Goal: Communication & Community: Participate in discussion

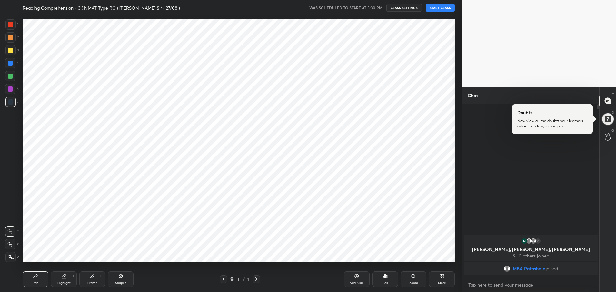
scroll to position [32005, 31819]
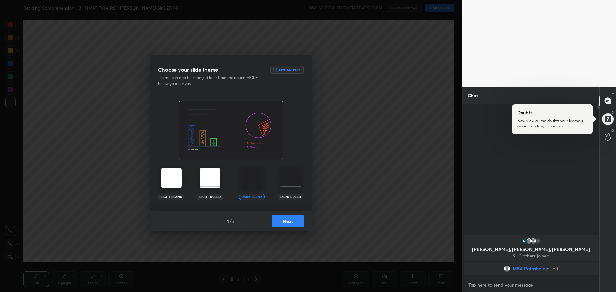
click at [285, 223] on button "Next" at bounding box center [288, 220] width 32 height 13
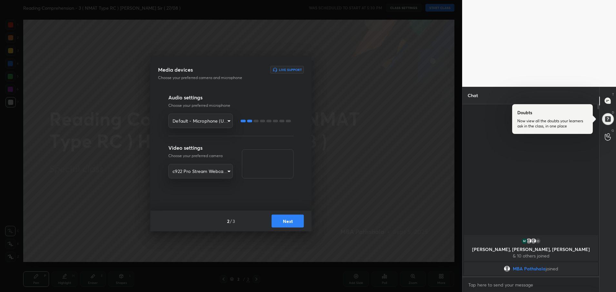
click at [285, 223] on button "Next" at bounding box center [288, 220] width 32 height 13
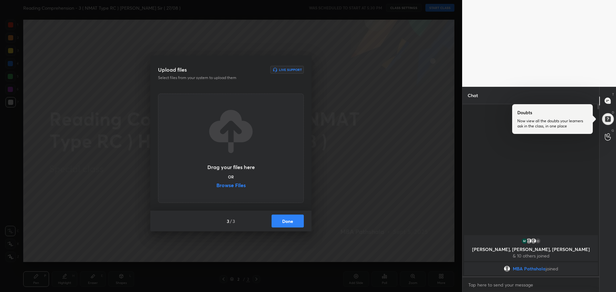
click at [285, 223] on button "Done" at bounding box center [288, 220] width 32 height 13
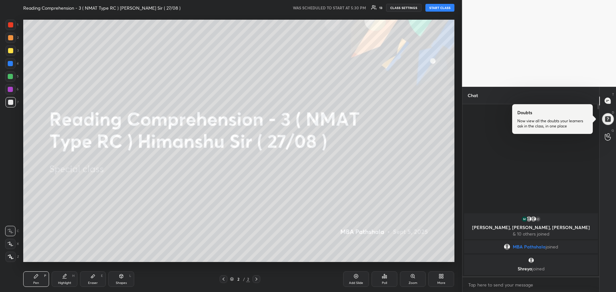
click at [434, 6] on button "START CLASS" at bounding box center [439, 8] width 29 height 8
click at [443, 279] on div "More" at bounding box center [441, 278] width 26 height 15
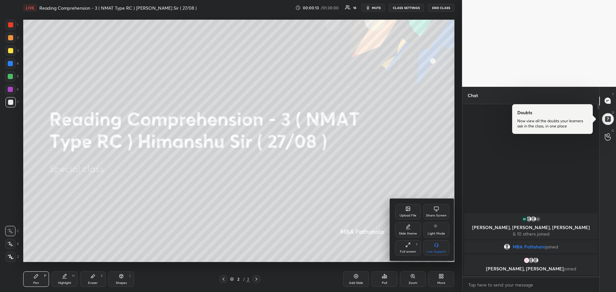
click at [414, 212] on div "Upload File" at bounding box center [408, 211] width 26 height 15
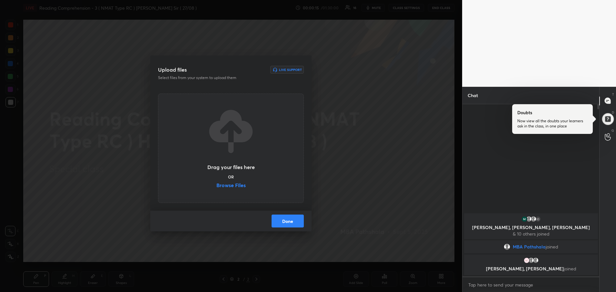
click at [230, 185] on label "Browse Files" at bounding box center [230, 186] width 29 height 7
click at [216, 185] on input "Browse Files" at bounding box center [216, 186] width 0 height 7
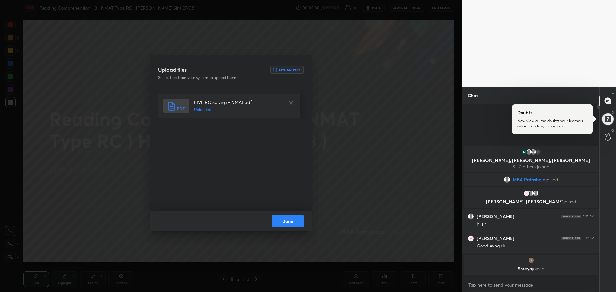
click at [281, 220] on button "Done" at bounding box center [288, 220] width 32 height 13
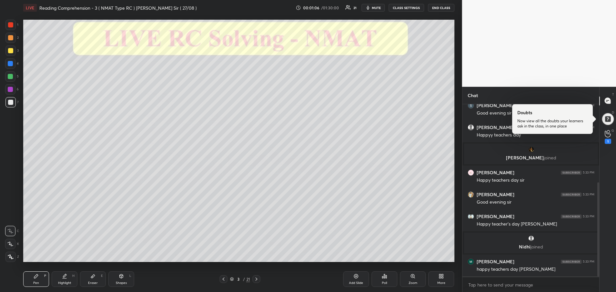
scroll to position [143, 0]
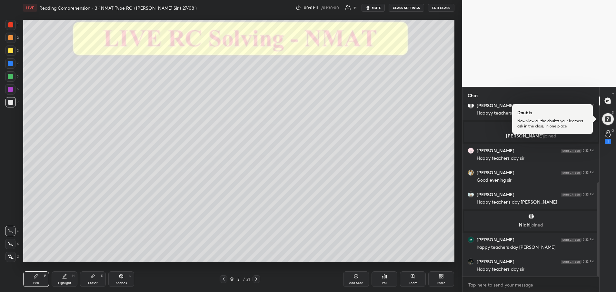
click at [9, 50] on div at bounding box center [10, 50] width 5 height 5
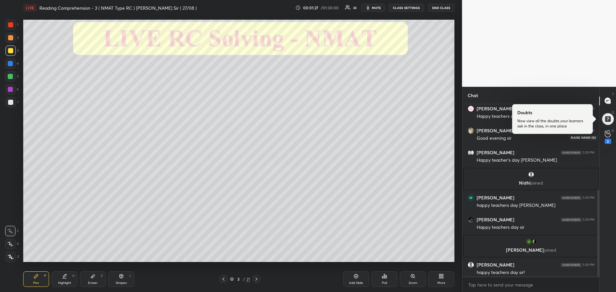
scroll to position [170, 0]
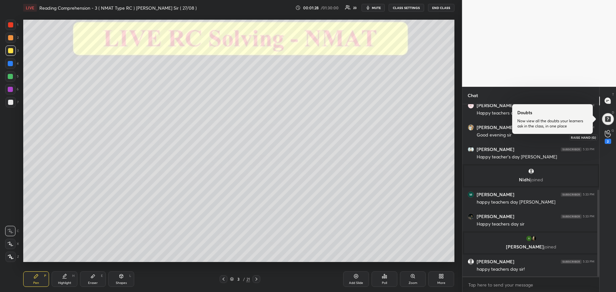
click at [608, 136] on icon at bounding box center [608, 133] width 6 height 7
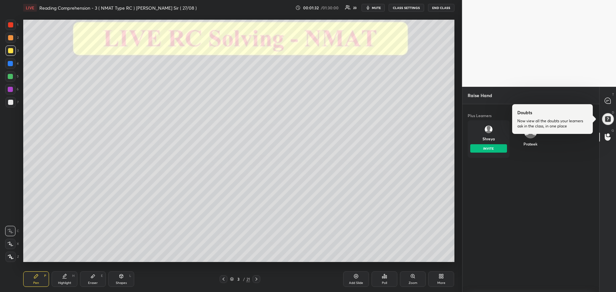
click at [487, 139] on div "Shreya INVITE" at bounding box center [489, 138] width 42 height 37
click at [604, 107] on div "T Messages (T)" at bounding box center [608, 101] width 16 height 18
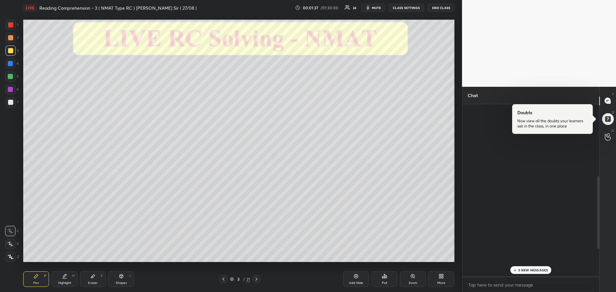
scroll to position [171, 135]
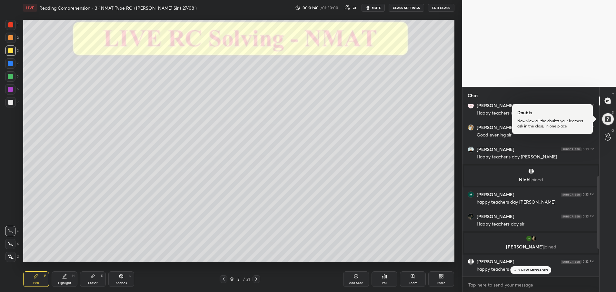
click at [530, 269] on p "5 NEW MESSAGES" at bounding box center [533, 270] width 30 height 4
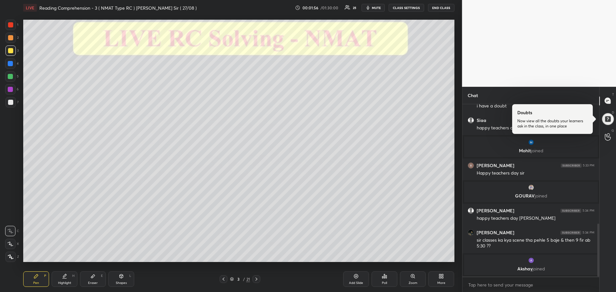
scroll to position [377, 0]
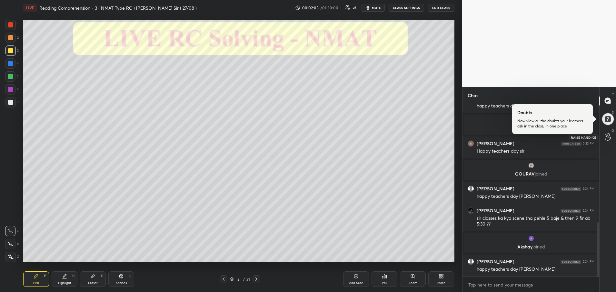
click at [604, 136] on div at bounding box center [608, 137] width 13 height 12
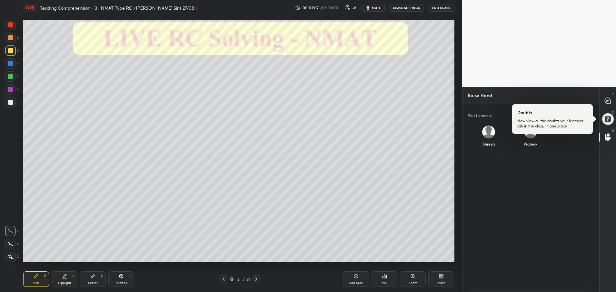
click at [490, 135] on div "Shreya" at bounding box center [489, 137] width 42 height 34
click at [548, 186] on div "Plus Learners [PERSON_NAME]" at bounding box center [531, 198] width 137 height 188
click at [608, 99] on icon at bounding box center [608, 101] width 6 height 6
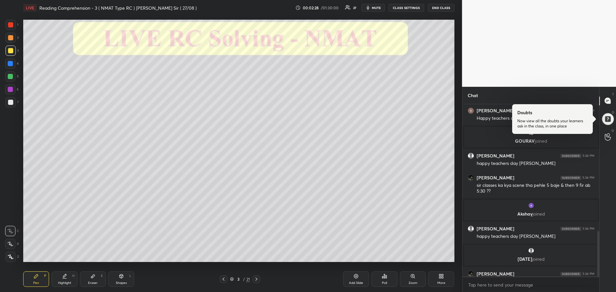
scroll to position [479, 0]
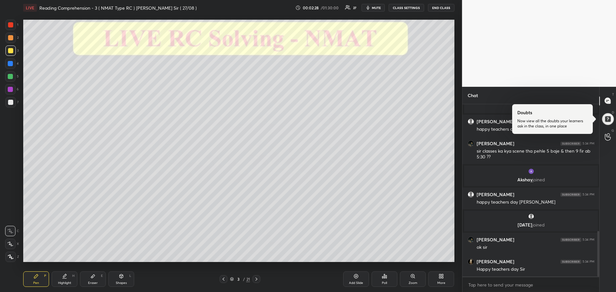
drag, startPoint x: 598, startPoint y: 246, endPoint x: 596, endPoint y: 268, distance: 22.0
click at [596, 268] on div at bounding box center [597, 190] width 4 height 172
click at [605, 137] on icon at bounding box center [608, 133] width 6 height 7
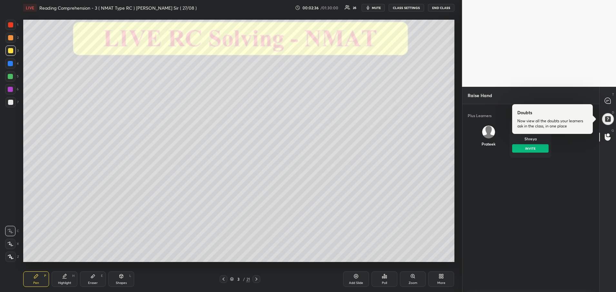
click at [529, 141] on div "Shreya INVITE" at bounding box center [530, 138] width 42 height 37
click at [528, 147] on button "INVITE" at bounding box center [530, 148] width 37 height 8
click at [605, 102] on icon at bounding box center [608, 101] width 6 height 6
type textarea "x"
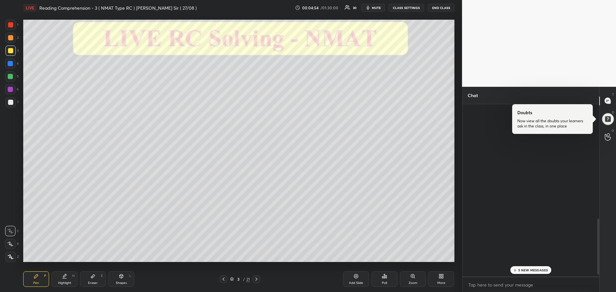
scroll to position [171, 135]
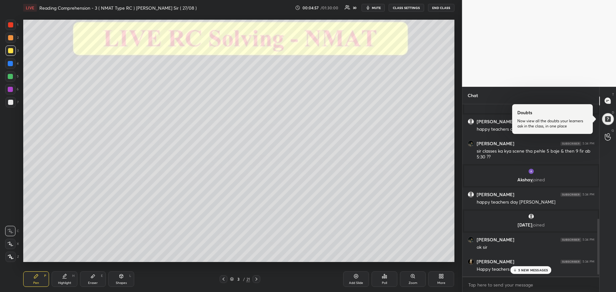
click at [536, 273] on div "5 NEW MESSAGES" at bounding box center [530, 270] width 41 height 8
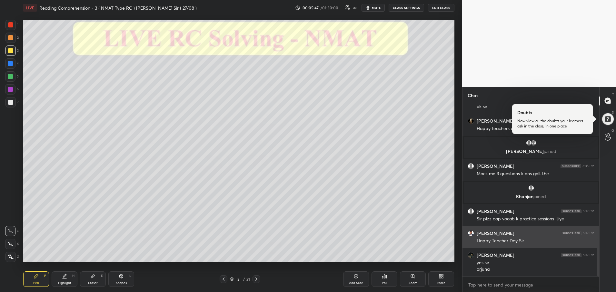
scroll to position [641, 0]
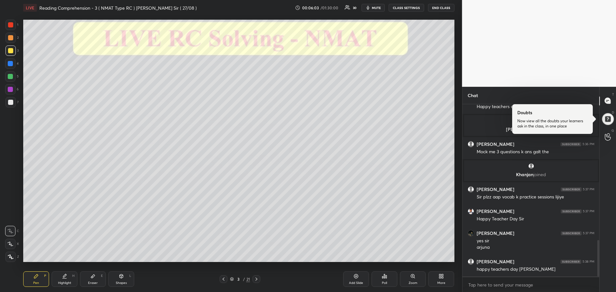
drag, startPoint x: 598, startPoint y: 252, endPoint x: 599, endPoint y: 261, distance: 8.7
click at [599, 261] on div at bounding box center [598, 258] width 2 height 36
click at [253, 279] on div at bounding box center [257, 279] width 8 height 8
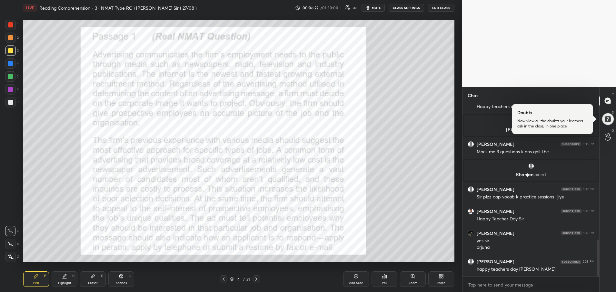
click at [222, 278] on icon at bounding box center [223, 278] width 5 height 5
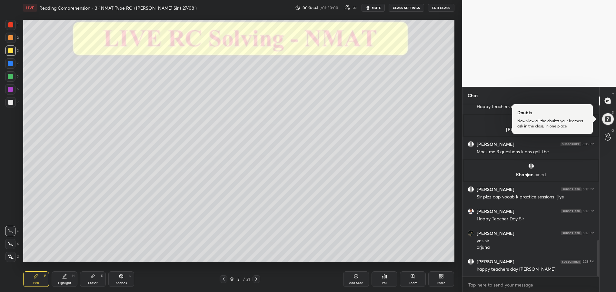
click at [255, 280] on icon at bounding box center [256, 278] width 5 height 5
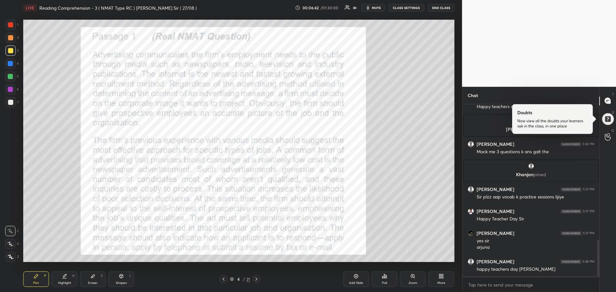
click at [255, 280] on icon at bounding box center [256, 278] width 5 height 5
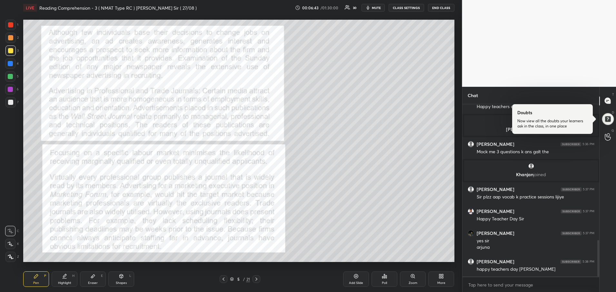
click at [255, 280] on icon at bounding box center [256, 278] width 5 height 5
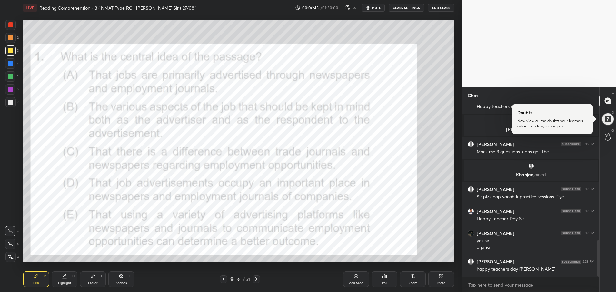
click at [222, 278] on icon at bounding box center [223, 278] width 5 height 5
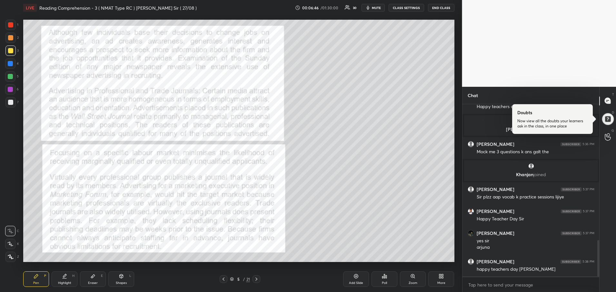
click at [222, 278] on icon at bounding box center [223, 278] width 5 height 5
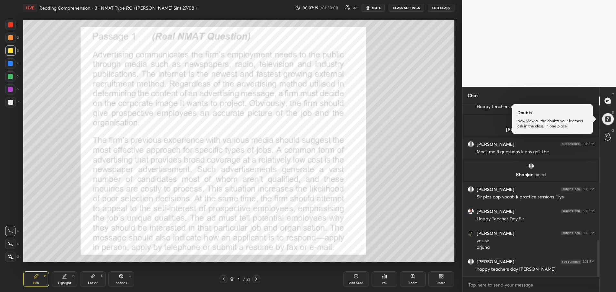
click at [10, 25] on div at bounding box center [10, 24] width 5 height 5
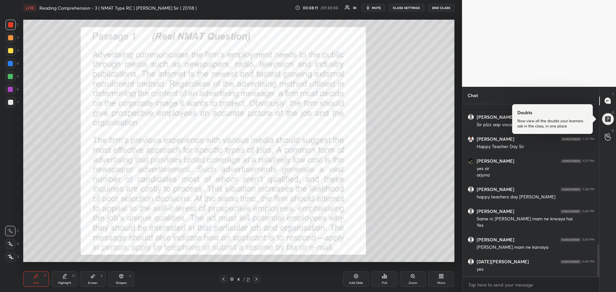
scroll to position [735, 0]
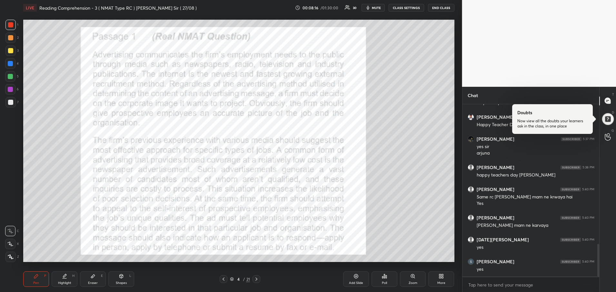
click at [256, 281] on icon at bounding box center [256, 278] width 5 height 5
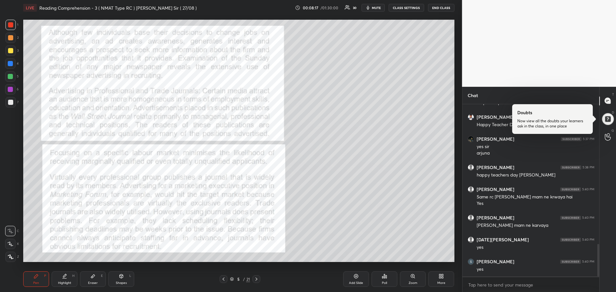
click at [256, 281] on icon at bounding box center [256, 278] width 5 height 5
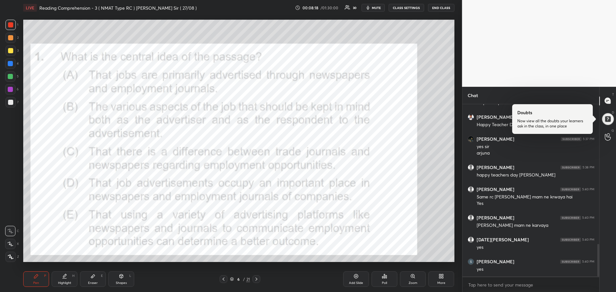
click at [256, 281] on icon at bounding box center [256, 278] width 5 height 5
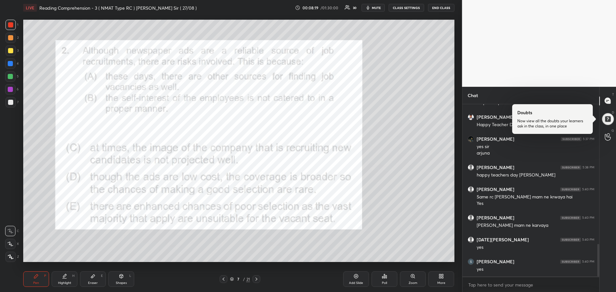
click at [256, 281] on icon at bounding box center [256, 278] width 5 height 5
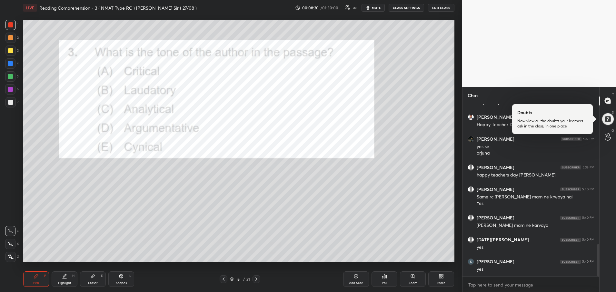
click at [256, 281] on icon at bounding box center [256, 278] width 5 height 5
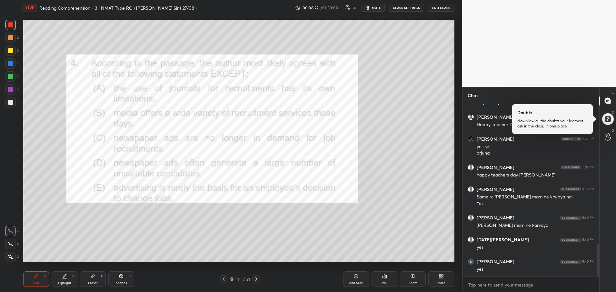
click at [256, 281] on icon at bounding box center [256, 278] width 5 height 5
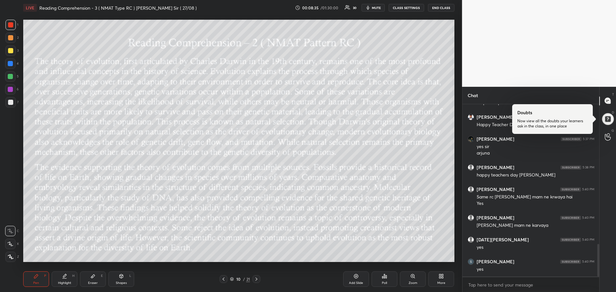
click at [253, 279] on div at bounding box center [257, 279] width 8 height 8
click at [222, 280] on icon at bounding box center [223, 278] width 5 height 5
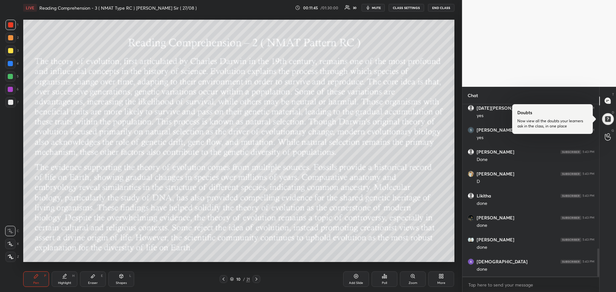
scroll to position [889, 0]
click at [259, 281] on icon at bounding box center [256, 278] width 5 height 5
click at [388, 279] on div "Poll" at bounding box center [385, 278] width 26 height 15
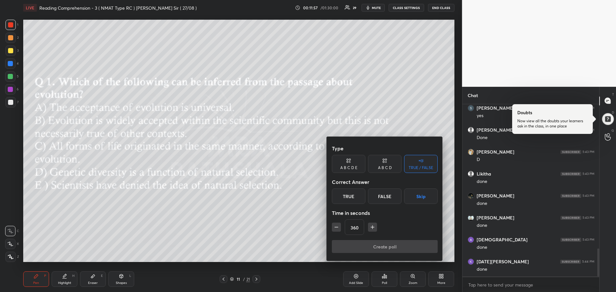
click at [347, 166] on div "A B C D E" at bounding box center [348, 168] width 17 height 4
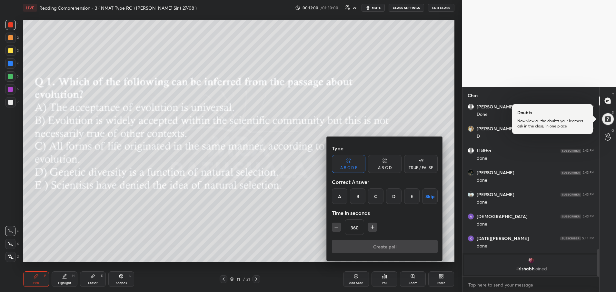
click at [358, 195] on div "B" at bounding box center [357, 195] width 15 height 15
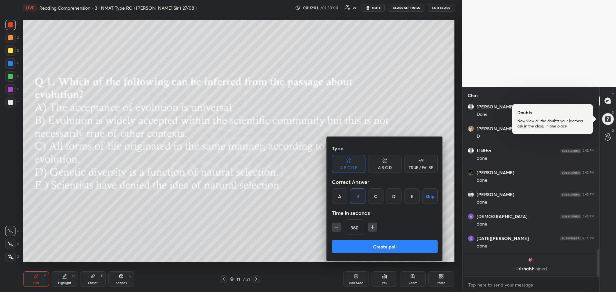
click at [336, 226] on icon "button" at bounding box center [336, 227] width 6 height 6
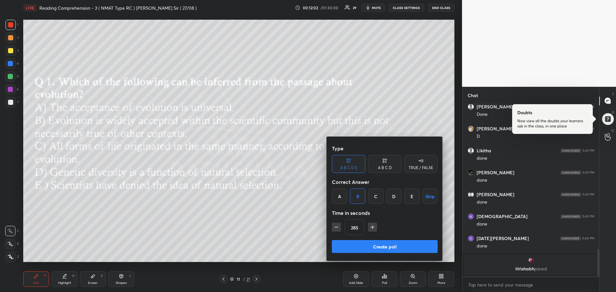
click at [336, 226] on icon "button" at bounding box center [336, 227] width 6 height 6
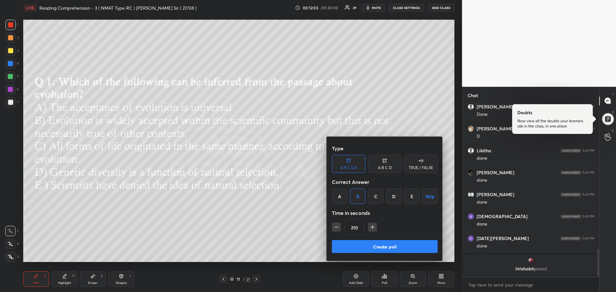
click at [336, 226] on icon "button" at bounding box center [336, 227] width 6 height 6
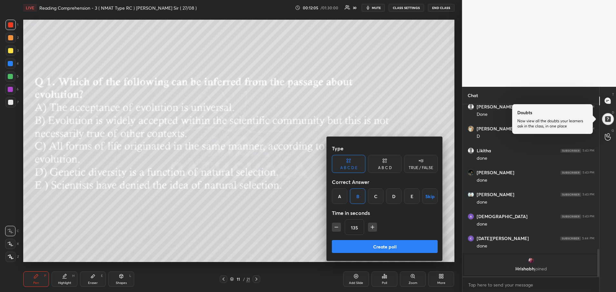
click at [336, 226] on icon "button" at bounding box center [336, 227] width 6 height 6
click at [366, 228] on icon "button" at bounding box center [369, 227] width 6 height 6
type input "105"
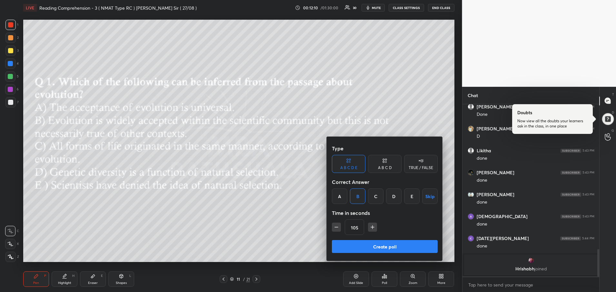
click at [374, 246] on button "Create poll" at bounding box center [385, 246] width 106 height 13
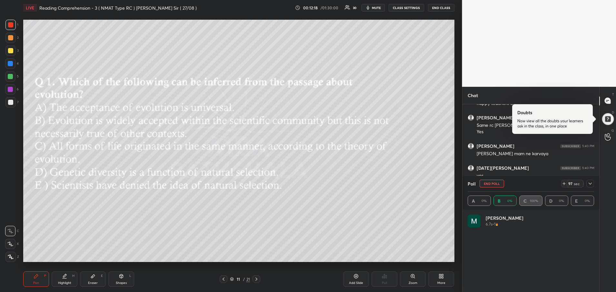
scroll to position [2, 2]
click at [222, 278] on icon at bounding box center [223, 278] width 5 height 5
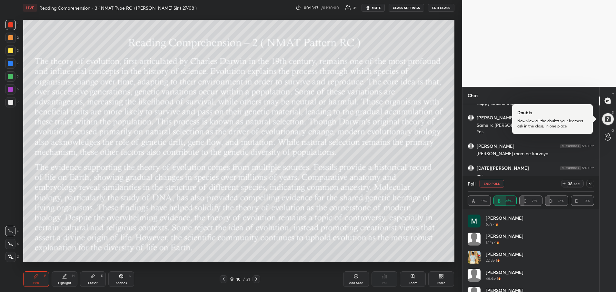
click at [256, 278] on icon at bounding box center [256, 278] width 2 height 3
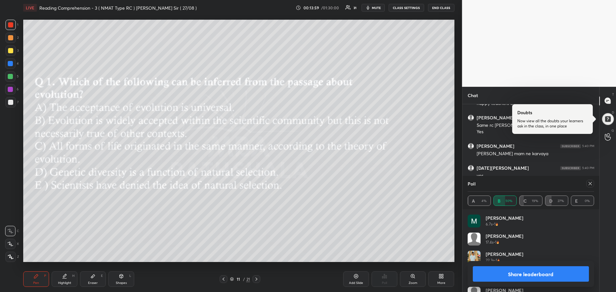
click at [592, 183] on icon at bounding box center [590, 183] width 5 height 5
type textarea "x"
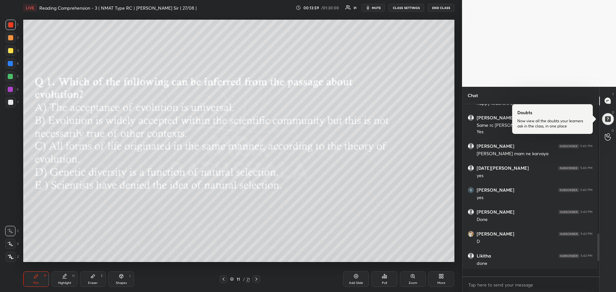
scroll to position [0, 0]
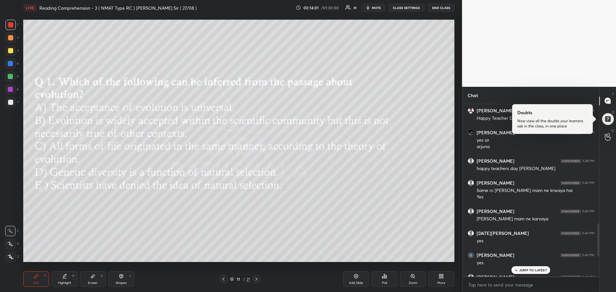
click at [257, 279] on icon at bounding box center [256, 278] width 5 height 5
click at [386, 282] on div "Poll" at bounding box center [384, 282] width 5 height 3
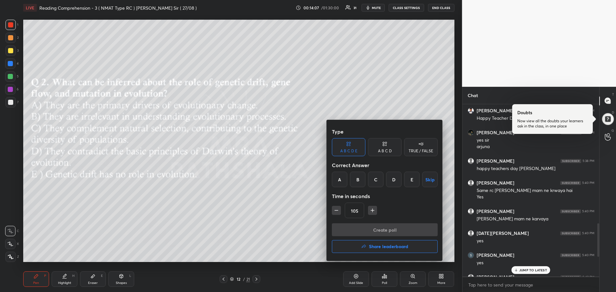
click at [377, 177] on div "C" at bounding box center [375, 179] width 15 height 15
click at [372, 211] on icon "button" at bounding box center [372, 210] width 6 height 6
type input "120"
click at [370, 229] on button "Create poll" at bounding box center [385, 229] width 106 height 13
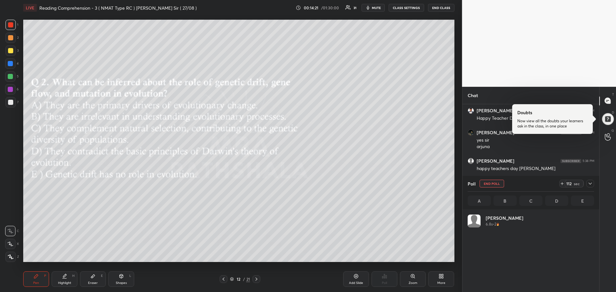
scroll to position [75, 125]
click at [591, 183] on icon at bounding box center [590, 183] width 5 height 5
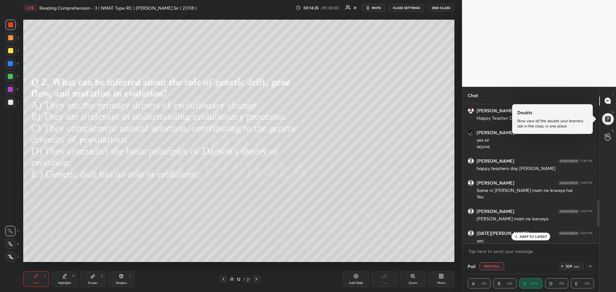
scroll to position [137, 133]
click at [532, 237] on p "JUMP TO LATEST" at bounding box center [533, 236] width 28 height 4
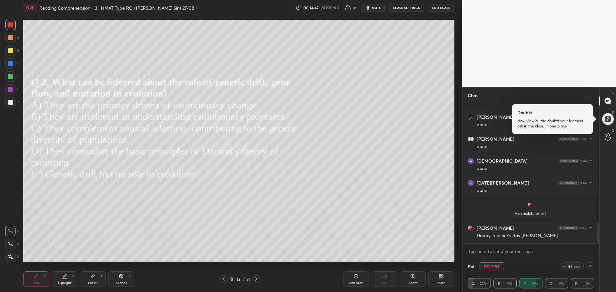
click at [224, 277] on icon at bounding box center [223, 278] width 5 height 5
click at [223, 281] on icon at bounding box center [223, 278] width 5 height 5
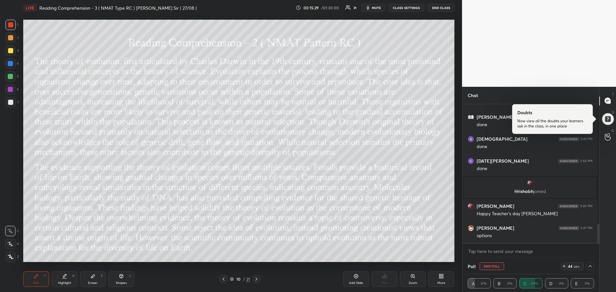
click at [257, 278] on icon at bounding box center [256, 278] width 5 height 5
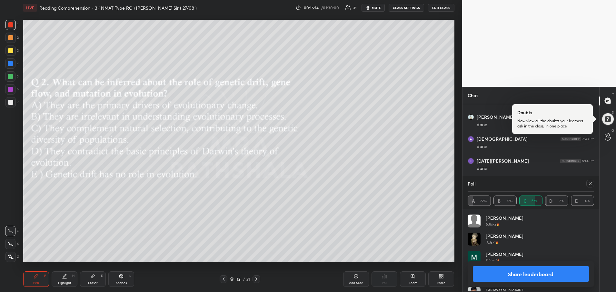
scroll to position [153, 135]
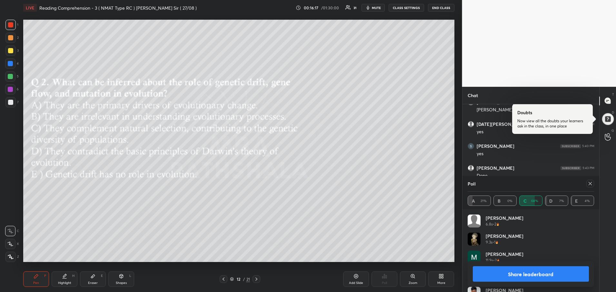
click at [591, 182] on icon at bounding box center [590, 183] width 5 height 5
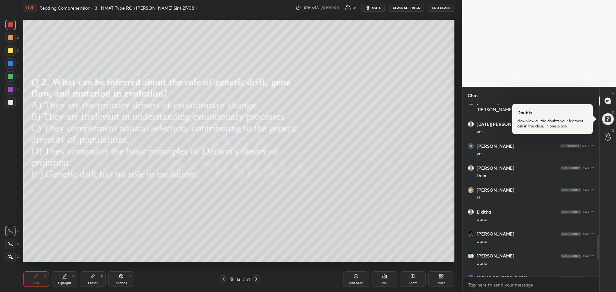
scroll to position [186, 135]
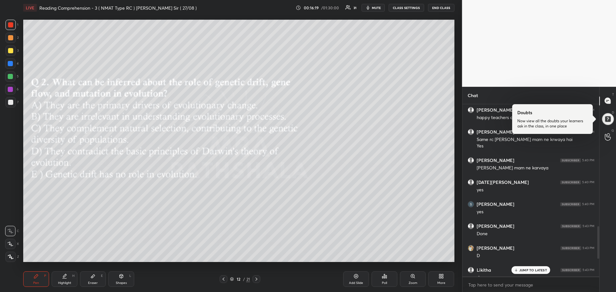
click at [537, 270] on p "JUMP TO LATEST" at bounding box center [533, 270] width 28 height 4
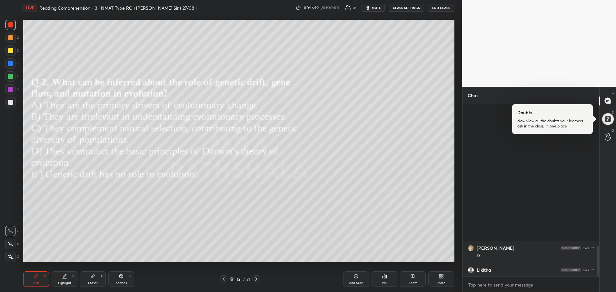
scroll to position [797, 0]
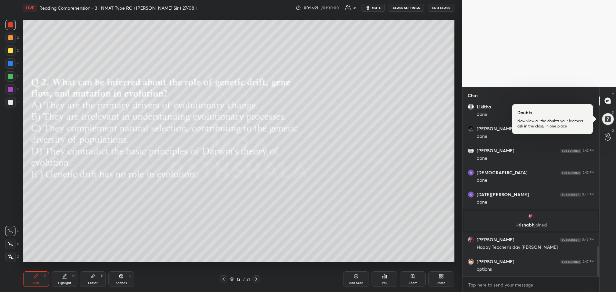
click at [257, 280] on icon at bounding box center [256, 278] width 5 height 5
click at [384, 276] on icon at bounding box center [384, 276] width 5 height 5
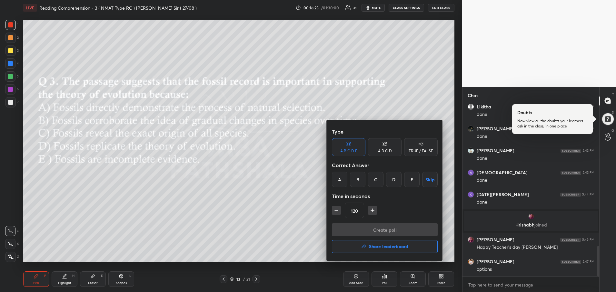
click at [359, 183] on div "B" at bounding box center [357, 179] width 15 height 15
click at [366, 232] on button "Create poll" at bounding box center [385, 229] width 106 height 13
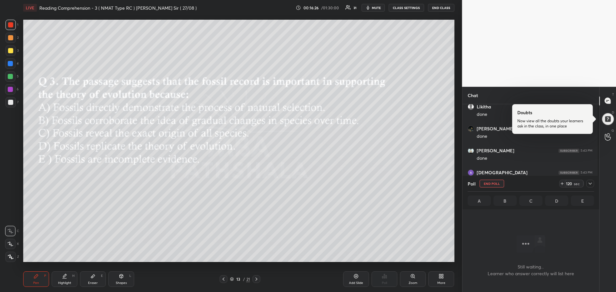
scroll to position [137, 135]
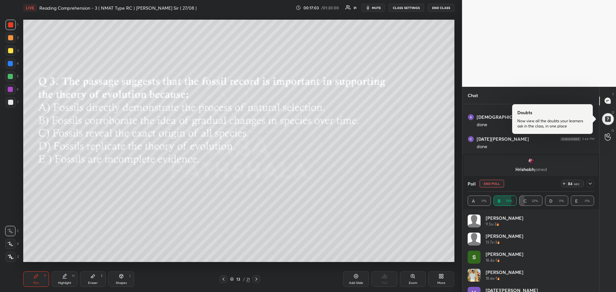
click at [222, 277] on icon at bounding box center [223, 278] width 5 height 5
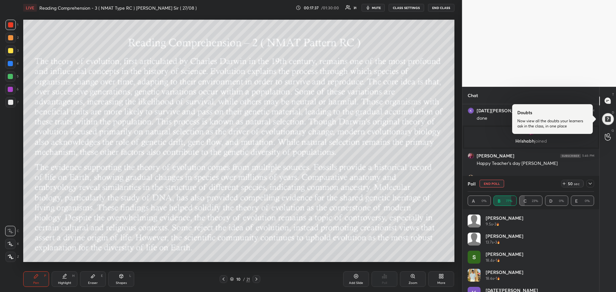
click at [255, 279] on icon at bounding box center [256, 278] width 5 height 5
click at [594, 184] on div at bounding box center [590, 184] width 8 height 8
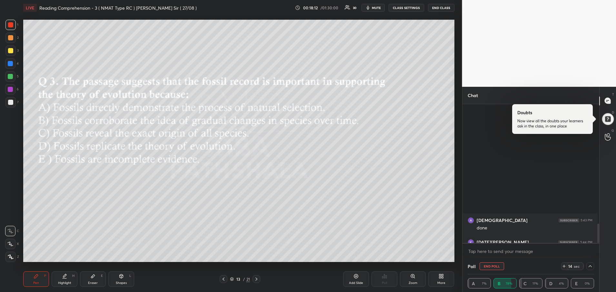
scroll to position [850, 0]
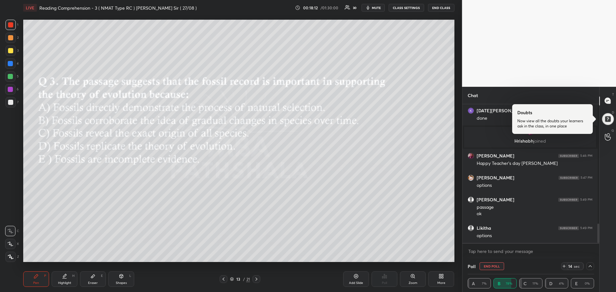
drag, startPoint x: 597, startPoint y: 225, endPoint x: 599, endPoint y: 256, distance: 31.4
click at [599, 256] on div "Chat Akshay Shriram 5:43 PM done [DATE][PERSON_NAME] 5:44 PM done [PERSON_NAME]…" at bounding box center [530, 189] width 137 height 205
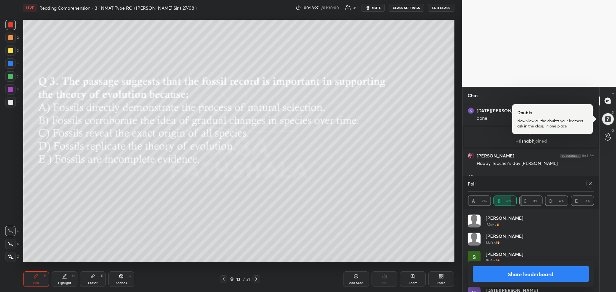
scroll to position [700, 0]
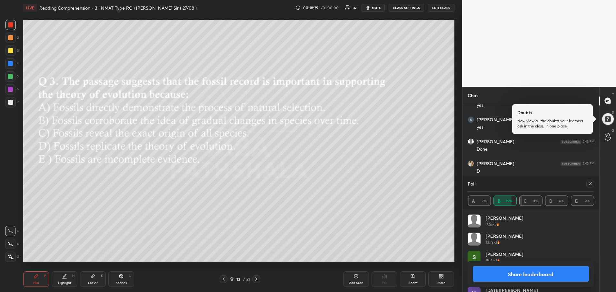
click at [590, 182] on icon at bounding box center [590, 183] width 5 height 5
type textarea "x"
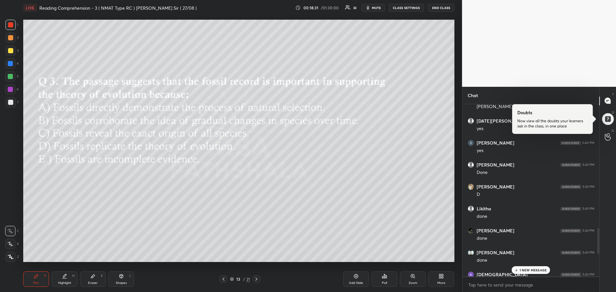
click at [257, 279] on icon at bounding box center [256, 278] width 2 height 3
click at [383, 281] on div "Poll" at bounding box center [384, 282] width 5 height 3
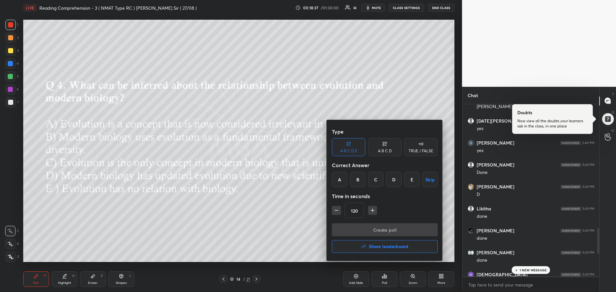
click at [357, 180] on div "B" at bounding box center [357, 179] width 15 height 15
click at [338, 211] on icon "button" at bounding box center [336, 210] width 6 height 6
click at [370, 211] on icon "button" at bounding box center [369, 210] width 6 height 6
type input "105"
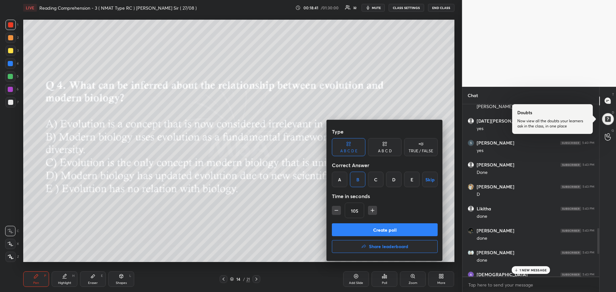
click at [366, 233] on button "Create poll" at bounding box center [385, 229] width 106 height 13
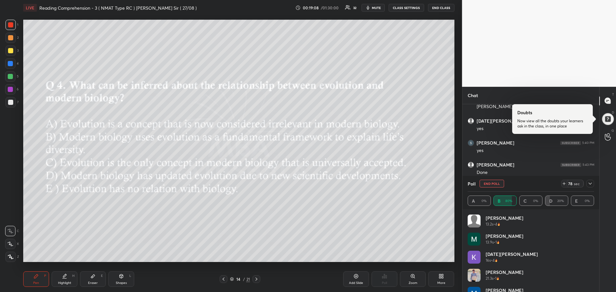
click at [225, 279] on icon at bounding box center [223, 278] width 5 height 5
click at [258, 279] on icon at bounding box center [256, 278] width 5 height 5
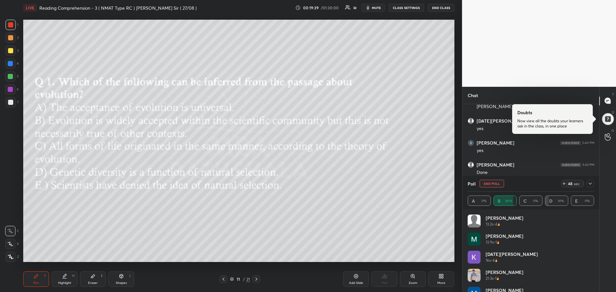
click at [258, 279] on icon at bounding box center [256, 278] width 5 height 5
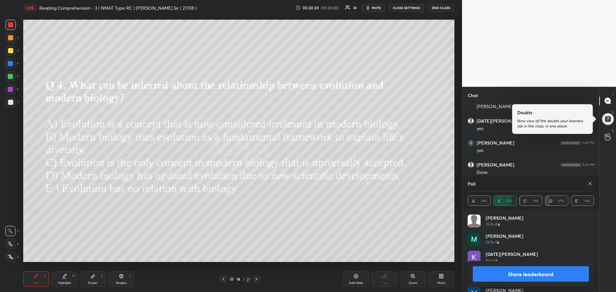
click at [502, 272] on button "Share leaderboard" at bounding box center [531, 273] width 116 height 15
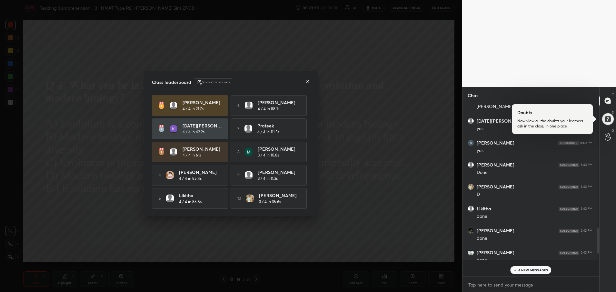
scroll to position [186, 135]
click at [306, 81] on icon at bounding box center [307, 81] width 5 height 5
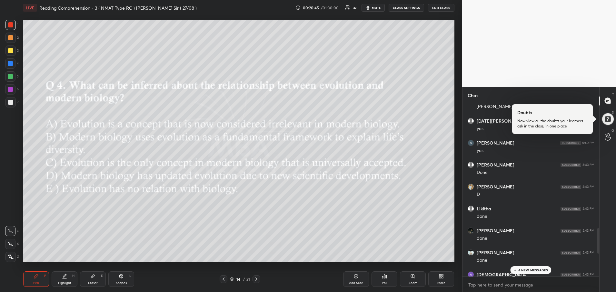
click at [524, 268] on p "4 NEW MESSAGES" at bounding box center [533, 270] width 30 height 4
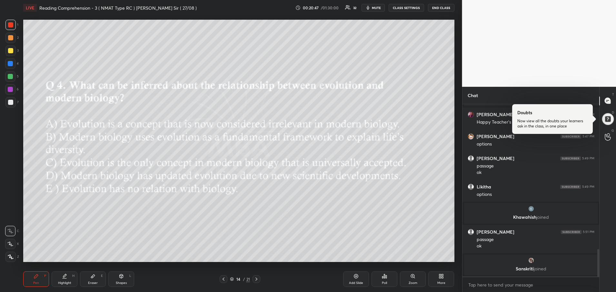
click at [221, 282] on div at bounding box center [224, 279] width 8 height 8
click at [11, 49] on div at bounding box center [10, 50] width 5 height 5
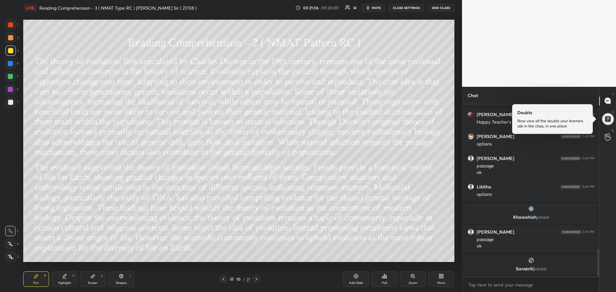
click at [11, 51] on div at bounding box center [10, 50] width 5 height 5
click at [257, 280] on icon at bounding box center [256, 278] width 5 height 5
click at [221, 279] on icon at bounding box center [223, 278] width 5 height 5
click at [9, 90] on div at bounding box center [10, 89] width 5 height 5
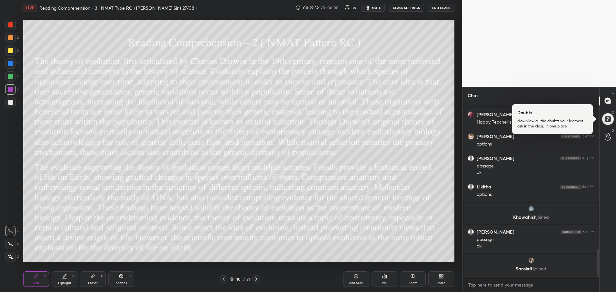
click at [258, 279] on icon at bounding box center [256, 278] width 5 height 5
click at [89, 281] on div "Eraser" at bounding box center [93, 282] width 10 height 3
click at [8, 218] on span "Erase all" at bounding box center [10, 218] width 10 height 5
click at [36, 280] on div "Pen P" at bounding box center [36, 278] width 26 height 15
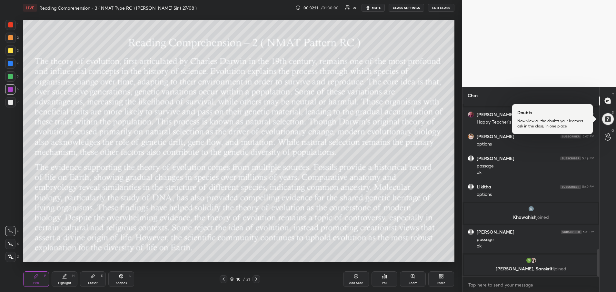
click at [12, 85] on div at bounding box center [10, 89] width 10 height 10
click at [257, 280] on icon at bounding box center [256, 278] width 5 height 5
click at [254, 280] on icon at bounding box center [256, 278] width 5 height 5
click at [222, 279] on icon at bounding box center [223, 278] width 5 height 5
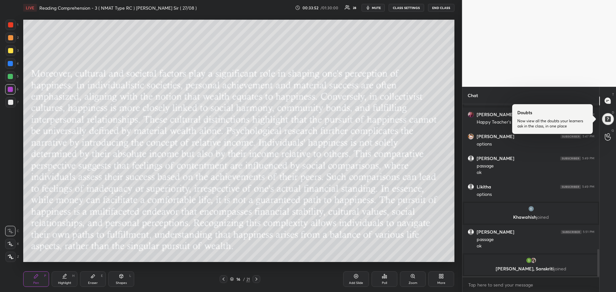
click at [222, 279] on icon at bounding box center [223, 278] width 5 height 5
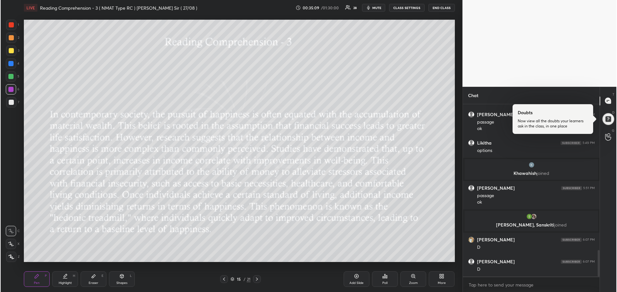
scroll to position [975, 0]
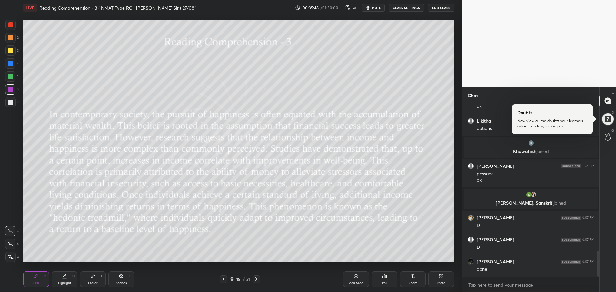
click at [258, 281] on icon at bounding box center [256, 278] width 5 height 5
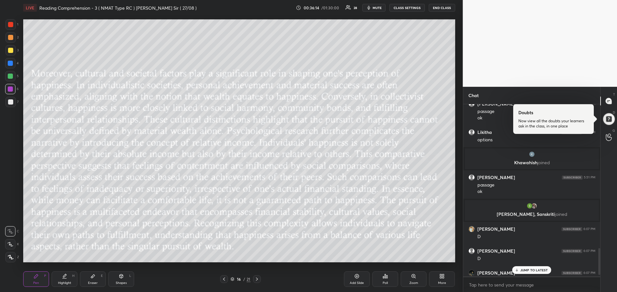
scroll to position [938, 0]
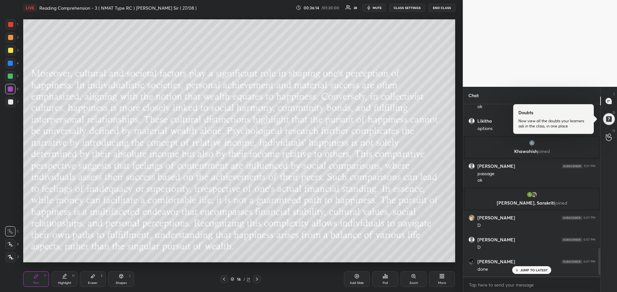
drag, startPoint x: 600, startPoint y: 247, endPoint x: 606, endPoint y: 284, distance: 37.9
click at [606, 284] on div "Chat [PERSON_NAME] 5:47 PM options [PERSON_NAME] 5:49 PM passage ok [PERSON_NAM…" at bounding box center [540, 189] width 155 height 205
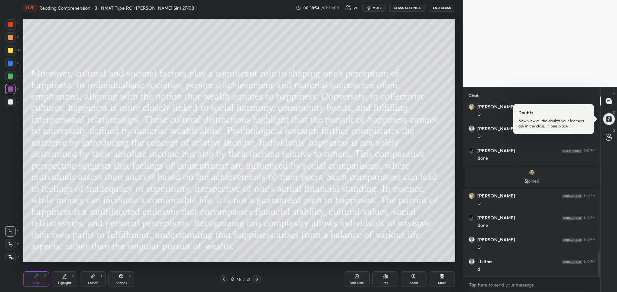
scroll to position [1012, 0]
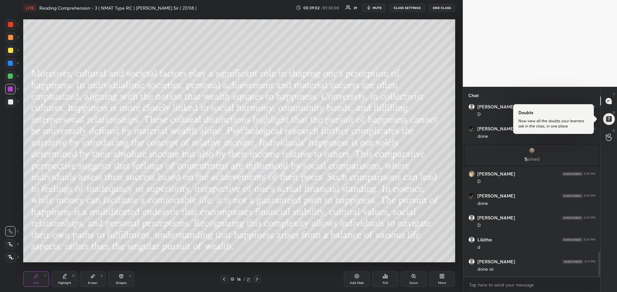
click at [258, 278] on icon at bounding box center [256, 278] width 5 height 5
click at [387, 282] on div "Poll" at bounding box center [385, 282] width 5 height 3
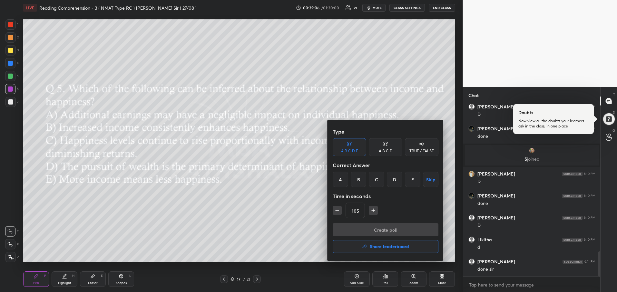
click at [341, 175] on div "A" at bounding box center [340, 179] width 15 height 15
click at [369, 228] on button "Create poll" at bounding box center [386, 229] width 106 height 13
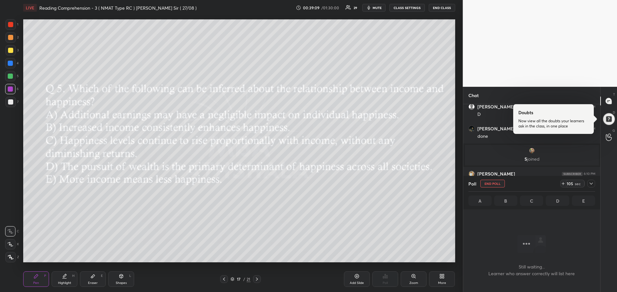
scroll to position [2, 2]
click at [592, 183] on icon at bounding box center [591, 183] width 5 height 5
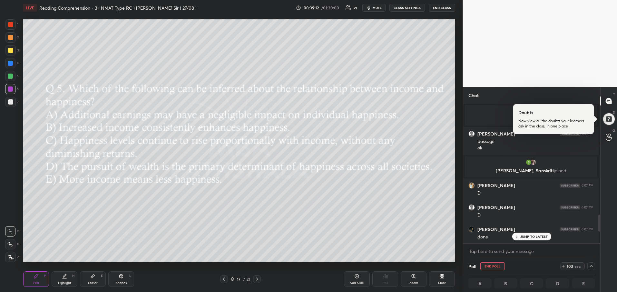
scroll to position [893, 0]
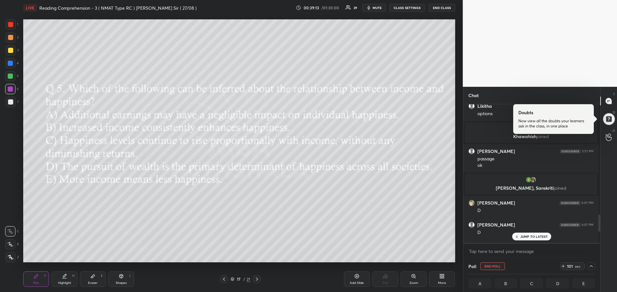
click at [528, 235] on p "JUMP TO LATEST" at bounding box center [535, 236] width 28 height 4
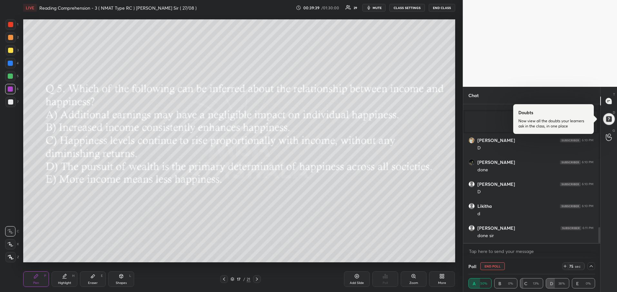
scroll to position [1067, 0]
click at [223, 278] on icon at bounding box center [224, 278] width 5 height 5
click at [258, 281] on icon at bounding box center [256, 278] width 5 height 5
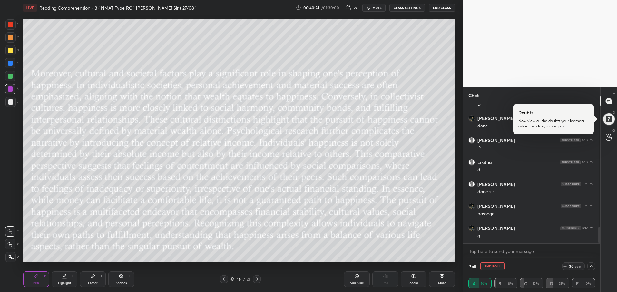
click at [258, 281] on icon at bounding box center [256, 278] width 5 height 5
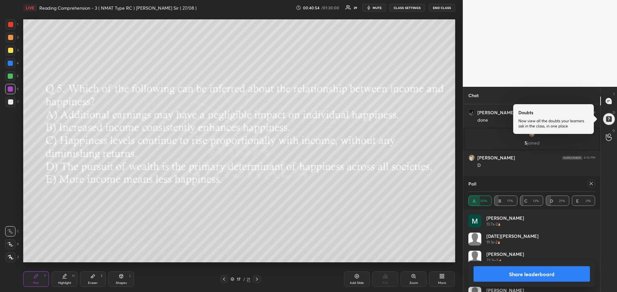
scroll to position [937, 0]
click at [592, 185] on icon at bounding box center [591, 183] width 5 height 5
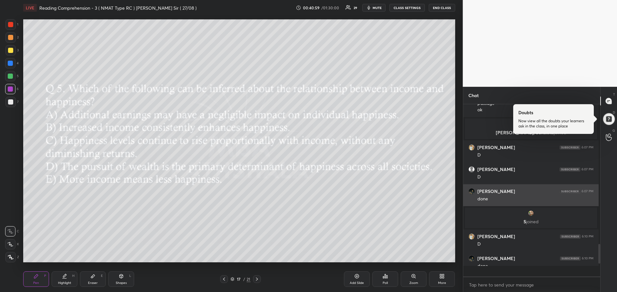
scroll to position [183, 133]
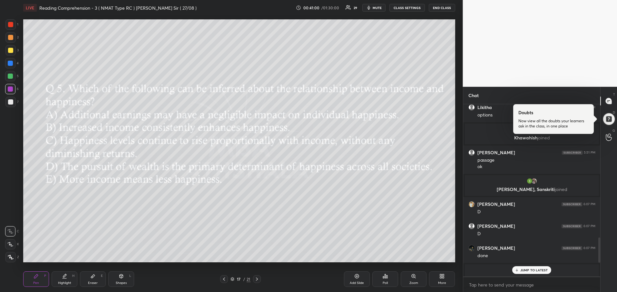
click at [534, 272] on div "JUMP TO LATEST" at bounding box center [532, 270] width 39 height 8
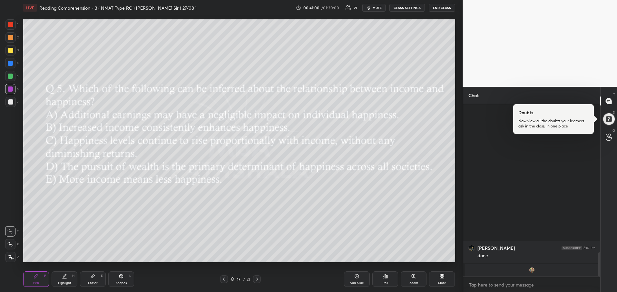
scroll to position [1055, 0]
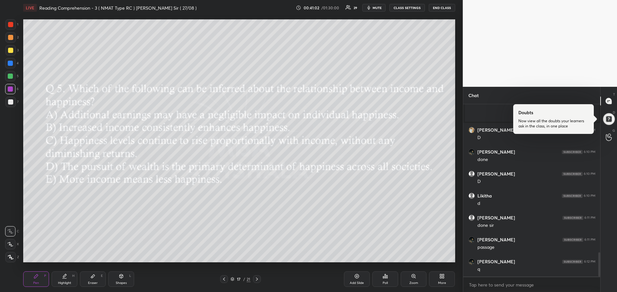
click at [259, 277] on icon at bounding box center [256, 278] width 5 height 5
click at [384, 281] on div "Poll" at bounding box center [385, 282] width 5 height 3
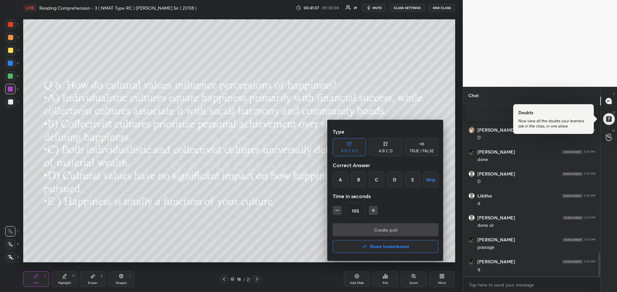
click at [339, 177] on div "A" at bounding box center [340, 179] width 15 height 15
click at [355, 233] on button "Create poll" at bounding box center [386, 229] width 106 height 13
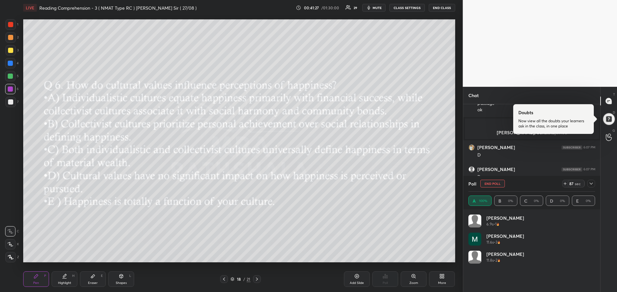
click at [590, 186] on div at bounding box center [592, 184] width 8 height 8
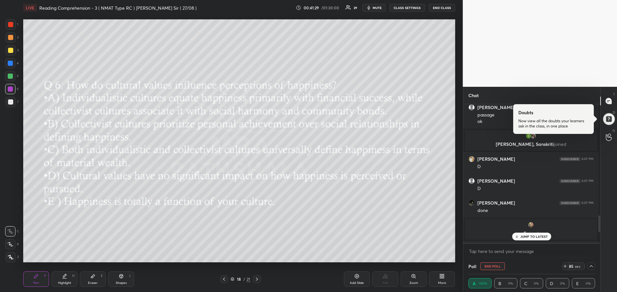
click at [528, 238] on p "JUMP TO LATEST" at bounding box center [535, 236] width 28 height 4
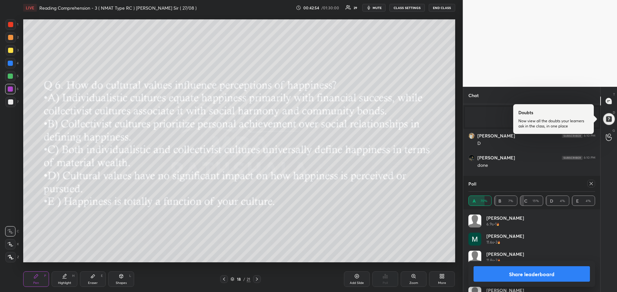
scroll to position [953, 0]
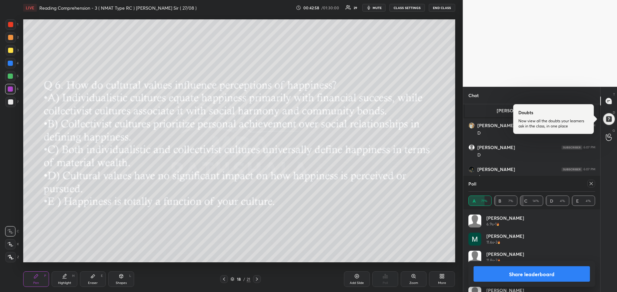
click at [592, 185] on icon at bounding box center [591, 183] width 5 height 5
type textarea "x"
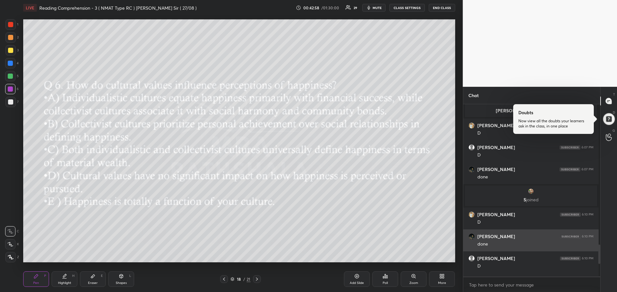
scroll to position [186, 135]
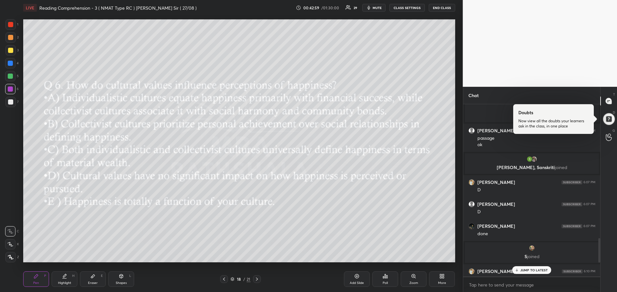
click at [536, 271] on p "JUMP TO LATEST" at bounding box center [535, 270] width 28 height 4
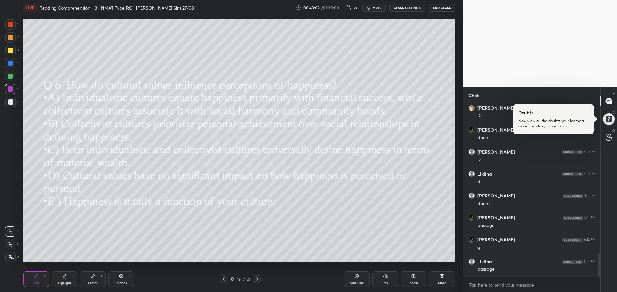
click at [256, 279] on icon at bounding box center [256, 278] width 5 height 5
click at [387, 279] on div "Poll" at bounding box center [386, 278] width 26 height 15
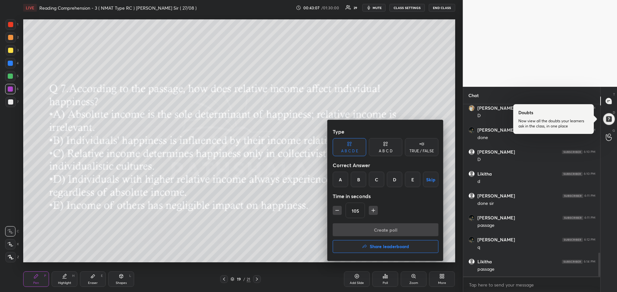
click at [364, 183] on div "B" at bounding box center [358, 179] width 15 height 15
click at [373, 210] on icon "button" at bounding box center [373, 210] width 3 height 0
type input "120"
click at [361, 233] on button "Create poll" at bounding box center [386, 229] width 106 height 13
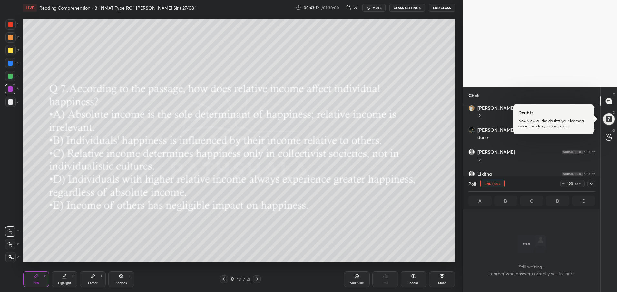
scroll to position [2, 2]
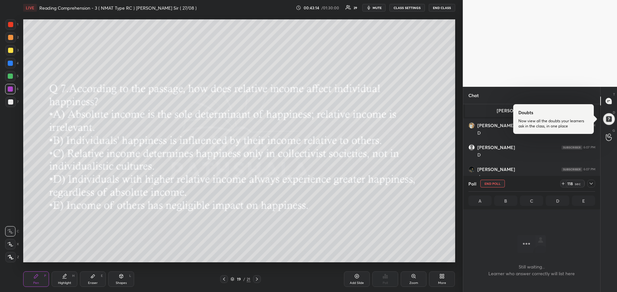
click at [592, 184] on icon at bounding box center [591, 183] width 5 height 5
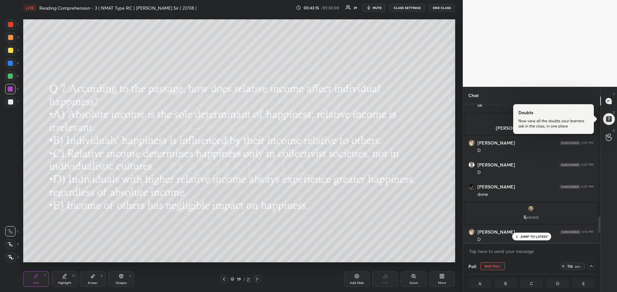
click at [545, 236] on p "JUMP TO LATEST" at bounding box center [535, 236] width 28 height 4
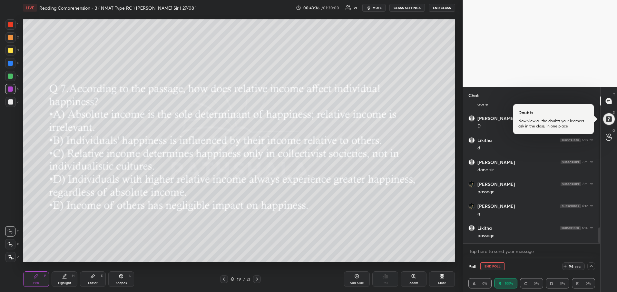
click at [224, 279] on icon at bounding box center [224, 278] width 5 height 5
click at [255, 279] on icon at bounding box center [256, 278] width 5 height 5
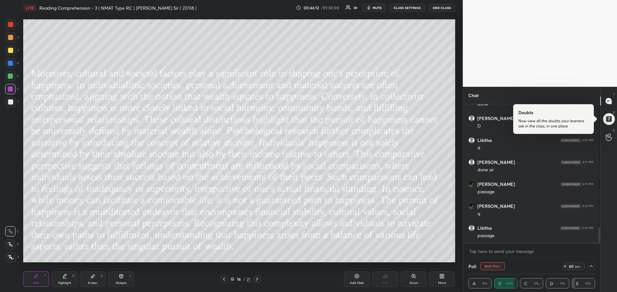
scroll to position [1121, 0]
click at [255, 279] on icon at bounding box center [256, 278] width 5 height 5
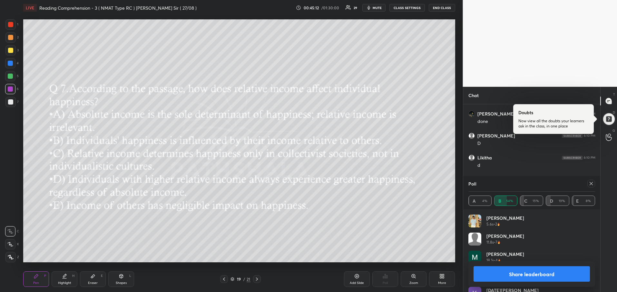
scroll to position [987, 0]
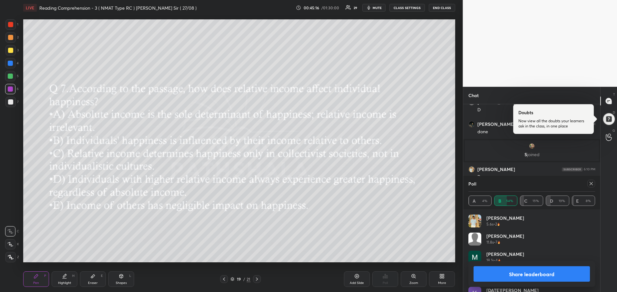
click at [593, 183] on icon at bounding box center [591, 183] width 5 height 5
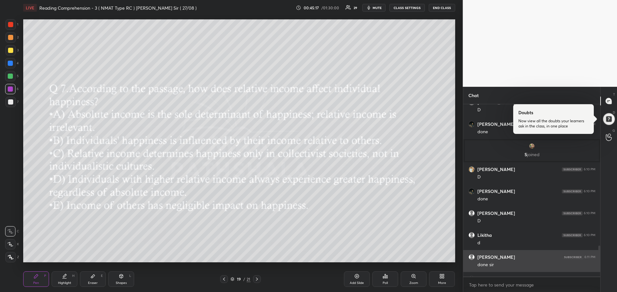
scroll to position [186, 135]
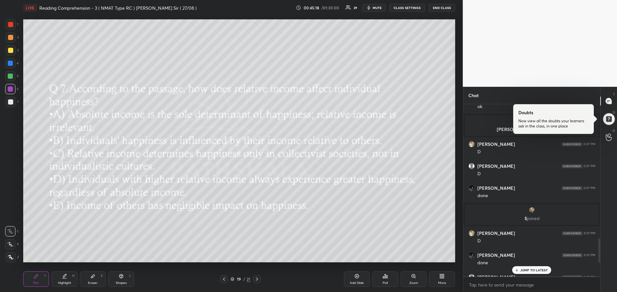
click at [525, 270] on p "JUMP TO LATEST" at bounding box center [535, 270] width 28 height 4
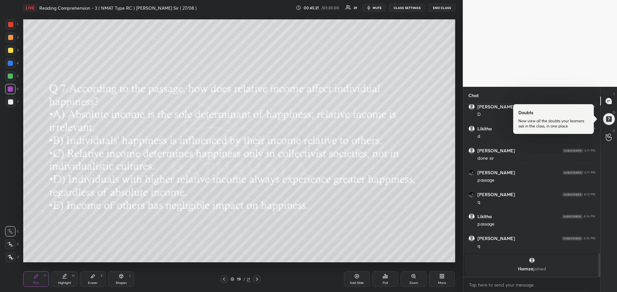
click at [258, 279] on icon at bounding box center [256, 278] width 5 height 5
click at [382, 278] on div "Poll" at bounding box center [386, 278] width 26 height 15
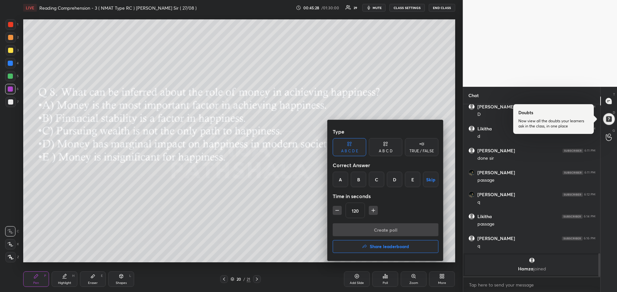
click at [358, 180] on div "B" at bounding box center [358, 179] width 15 height 15
click at [371, 234] on button "Create poll" at bounding box center [386, 229] width 106 height 13
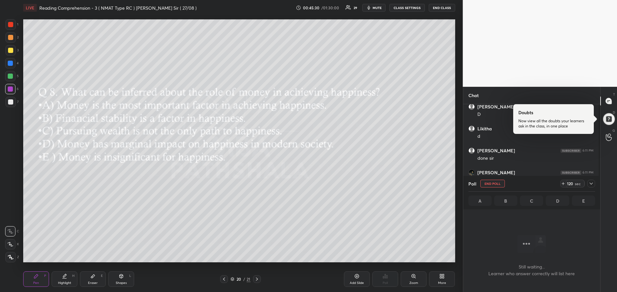
scroll to position [153, 135]
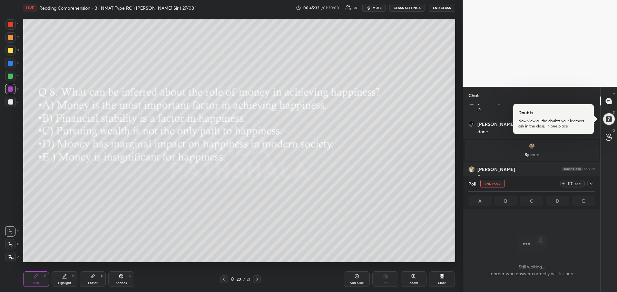
click at [591, 182] on icon at bounding box center [591, 183] width 5 height 5
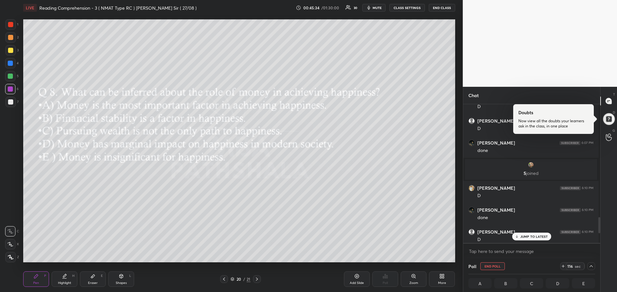
click at [531, 237] on p "JUMP TO LATEST" at bounding box center [535, 236] width 28 height 4
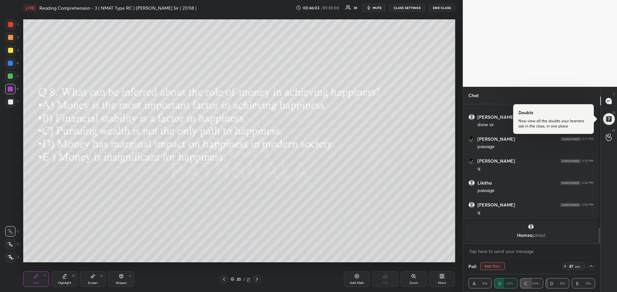
click at [225, 280] on icon at bounding box center [224, 278] width 5 height 5
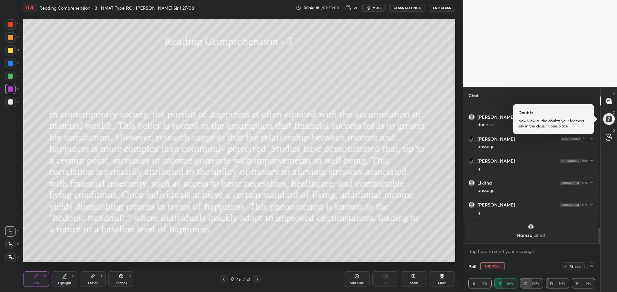
click at [257, 280] on icon at bounding box center [256, 278] width 5 height 5
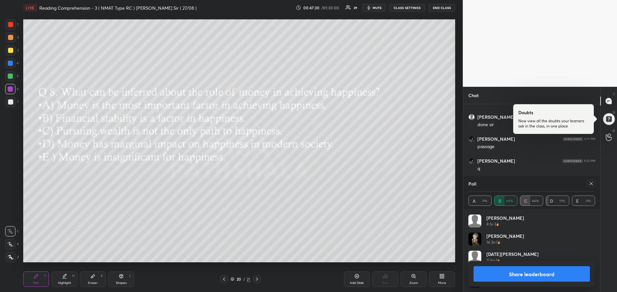
scroll to position [75, 125]
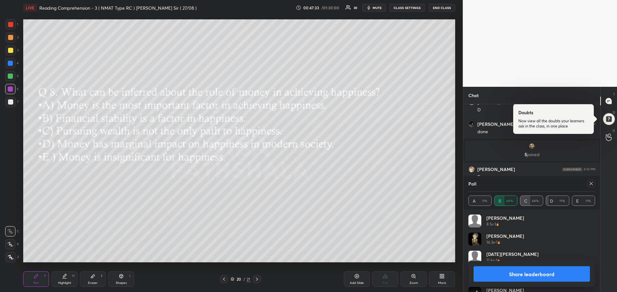
click at [536, 278] on button "Share leaderboard" at bounding box center [532, 273] width 117 height 15
type textarea "x"
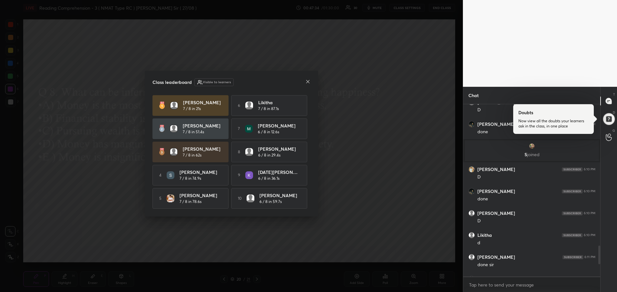
scroll to position [186, 135]
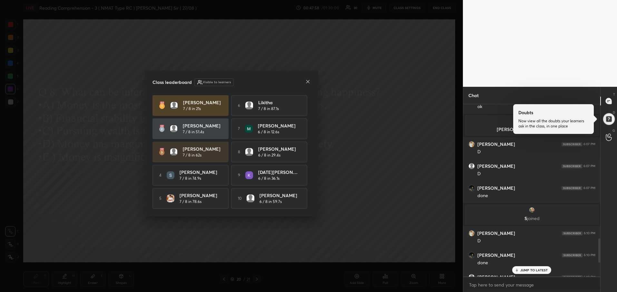
click at [307, 80] on icon at bounding box center [307, 81] width 5 height 5
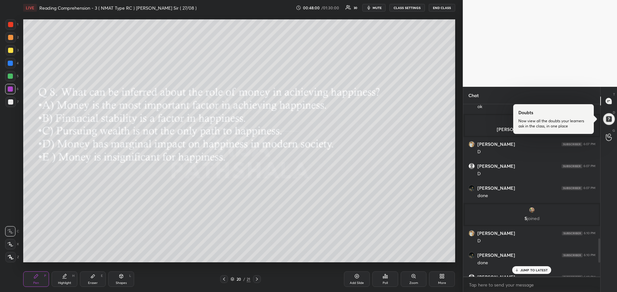
click at [544, 271] on p "JUMP TO LATEST" at bounding box center [535, 270] width 28 height 4
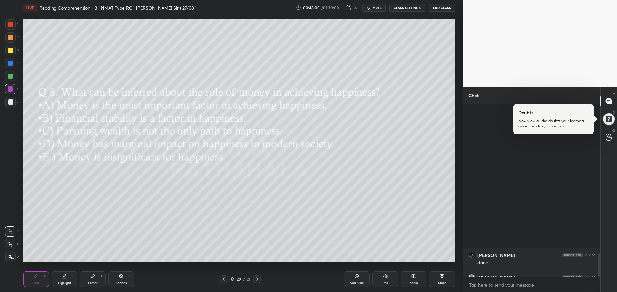
scroll to position [1111, 0]
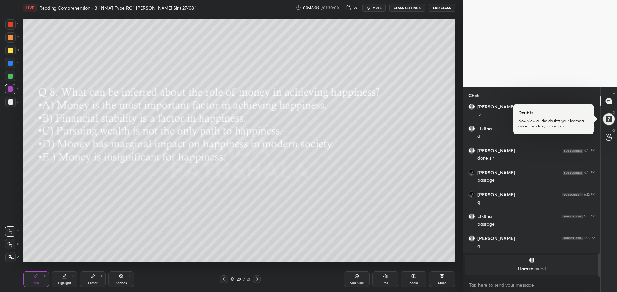
click at [223, 280] on icon at bounding box center [224, 278] width 5 height 5
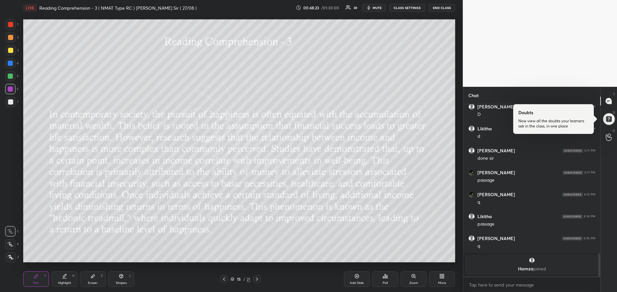
click at [12, 49] on div at bounding box center [10, 50] width 5 height 5
click at [10, 48] on div at bounding box center [10, 50] width 5 height 5
click at [11, 48] on div at bounding box center [10, 50] width 5 height 5
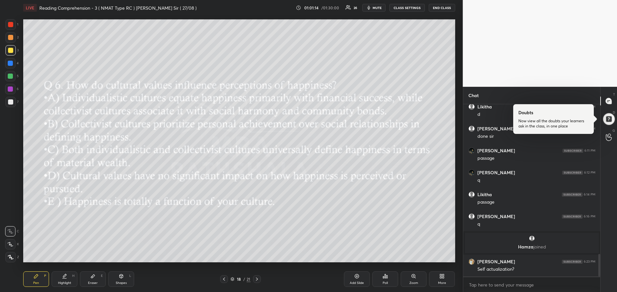
scroll to position [1155, 0]
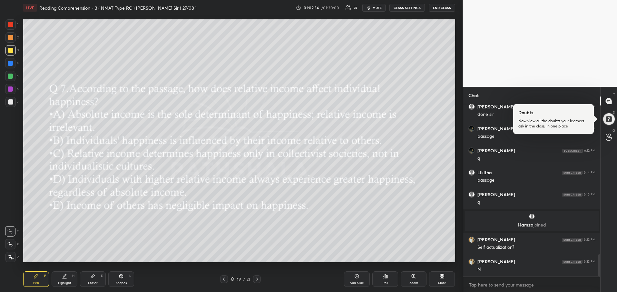
click at [255, 280] on icon at bounding box center [256, 278] width 5 height 5
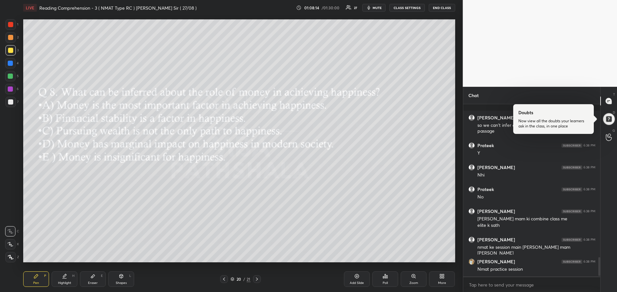
scroll to position [1414, 0]
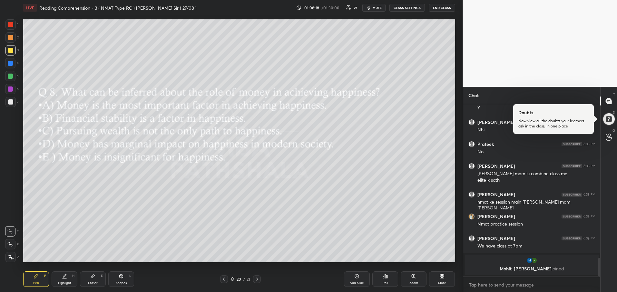
click at [447, 276] on div "More" at bounding box center [442, 278] width 26 height 15
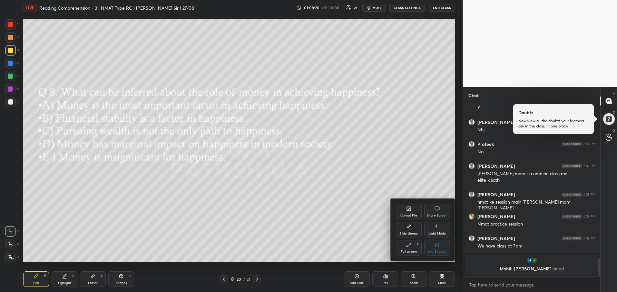
click at [412, 211] on div "Upload File" at bounding box center [409, 211] width 26 height 15
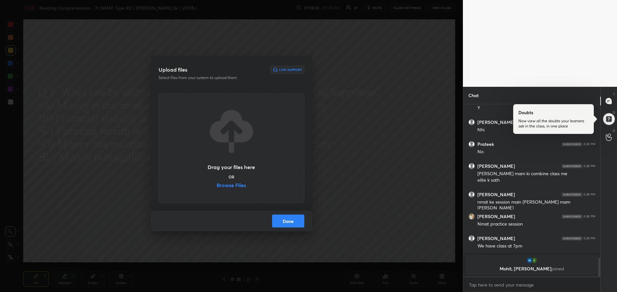
click at [243, 185] on label "Browse Files" at bounding box center [231, 186] width 29 height 7
click at [217, 185] on input "Browse Files" at bounding box center [217, 186] width 0 height 7
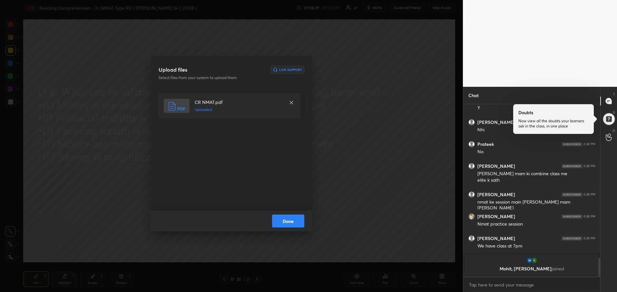
click at [290, 221] on button "Done" at bounding box center [288, 220] width 32 height 13
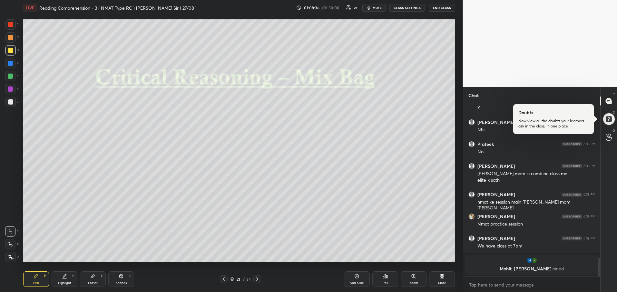
click at [257, 277] on icon at bounding box center [257, 278] width 5 height 5
click at [386, 280] on div "Poll" at bounding box center [386, 278] width 26 height 15
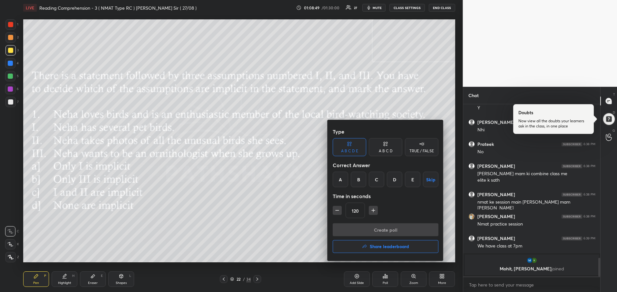
click at [393, 180] on div "D" at bounding box center [394, 179] width 15 height 15
click at [335, 212] on icon "button" at bounding box center [337, 210] width 6 height 6
click at [373, 212] on icon "button" at bounding box center [370, 210] width 6 height 6
click at [341, 210] on button "button" at bounding box center [337, 210] width 9 height 9
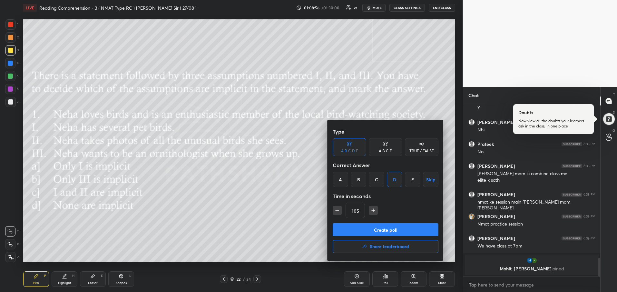
type input "90"
click at [369, 228] on button "Create poll" at bounding box center [386, 229] width 106 height 13
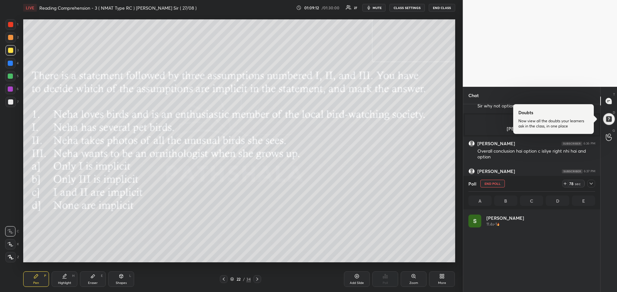
scroll to position [75, 125]
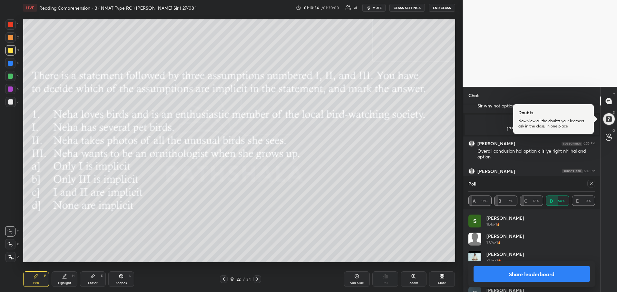
click at [552, 273] on button "Share leaderboard" at bounding box center [532, 273] width 117 height 15
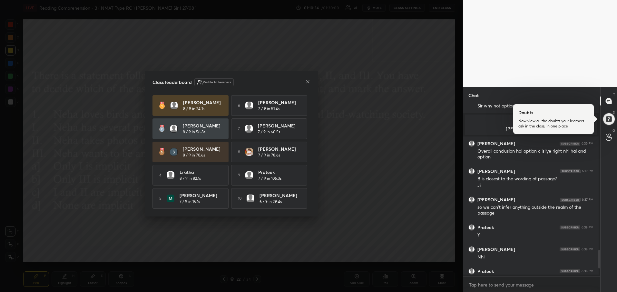
scroll to position [186, 135]
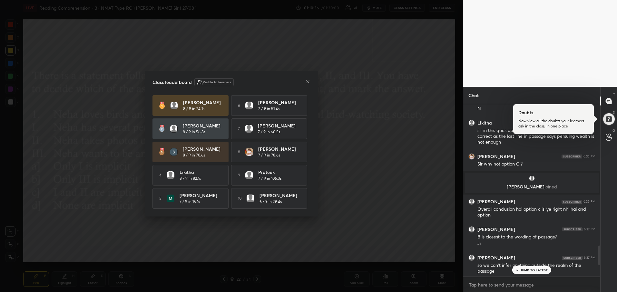
click at [308, 80] on icon at bounding box center [307, 81] width 3 height 3
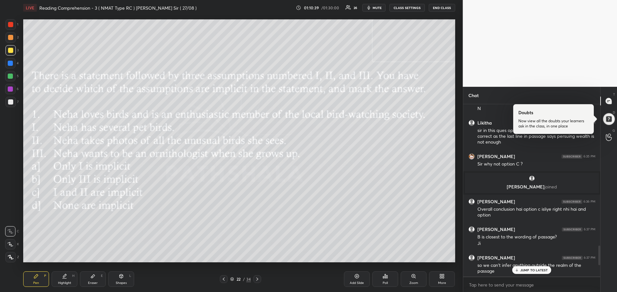
click at [524, 270] on p "JUMP TO LATEST" at bounding box center [535, 270] width 28 height 4
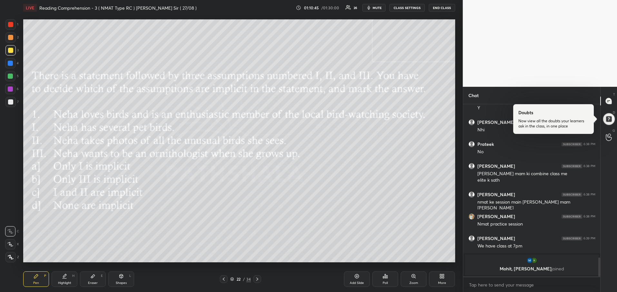
click at [12, 50] on div at bounding box center [10, 50] width 5 height 5
click at [10, 52] on div at bounding box center [10, 50] width 5 height 5
click at [260, 280] on icon at bounding box center [257, 278] width 5 height 5
click at [379, 282] on div "Poll" at bounding box center [386, 278] width 26 height 15
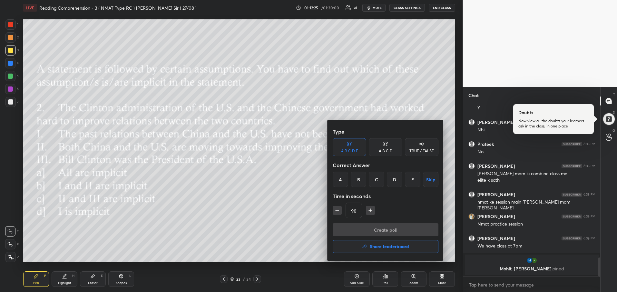
click at [387, 150] on div "A B C D" at bounding box center [386, 151] width 14 height 4
click at [410, 184] on div "D" at bounding box center [407, 179] width 19 height 15
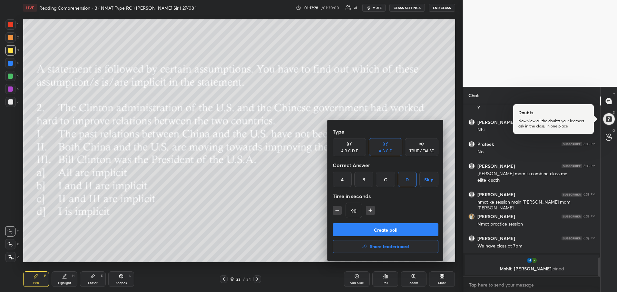
click at [374, 230] on button "Create poll" at bounding box center [386, 229] width 106 height 13
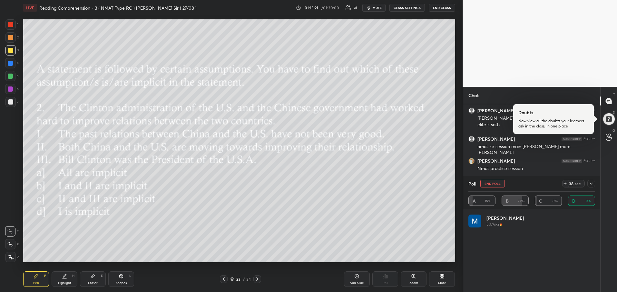
scroll to position [75, 125]
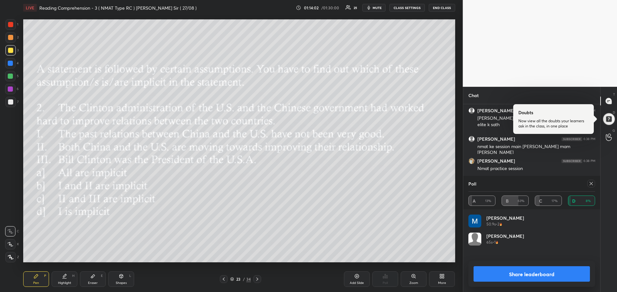
click at [533, 270] on button "Share leaderboard" at bounding box center [532, 273] width 117 height 15
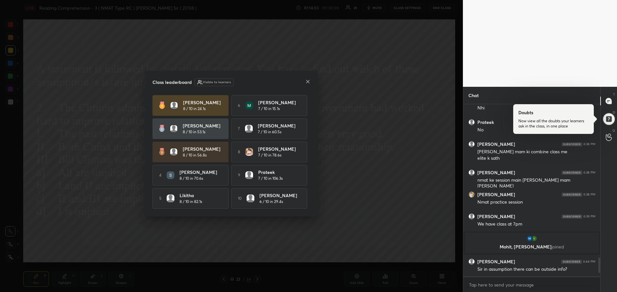
scroll to position [2, 2]
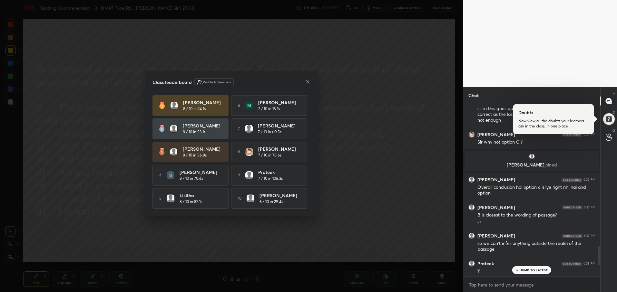
click at [309, 82] on icon at bounding box center [307, 81] width 5 height 5
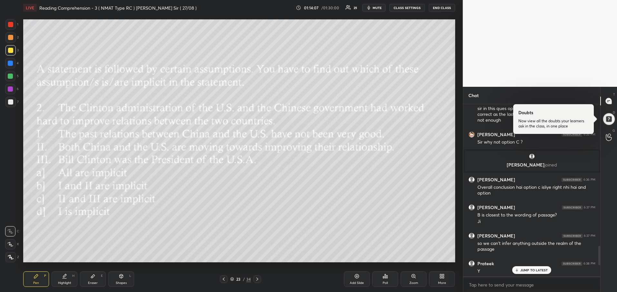
click at [533, 269] on p "JUMP TO LATEST" at bounding box center [535, 270] width 28 height 4
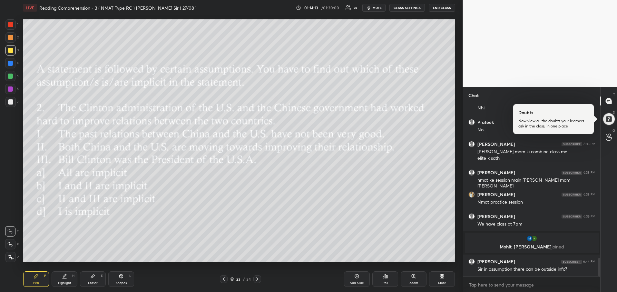
click at [10, 49] on div at bounding box center [10, 50] width 5 height 5
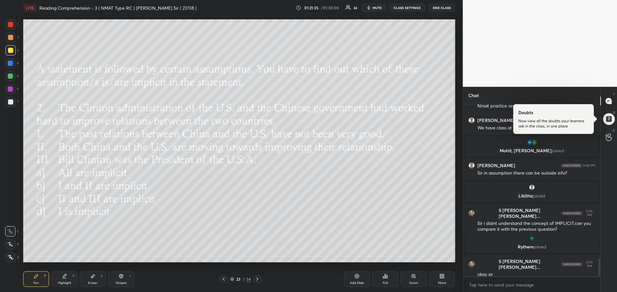
scroll to position [1477, 0]
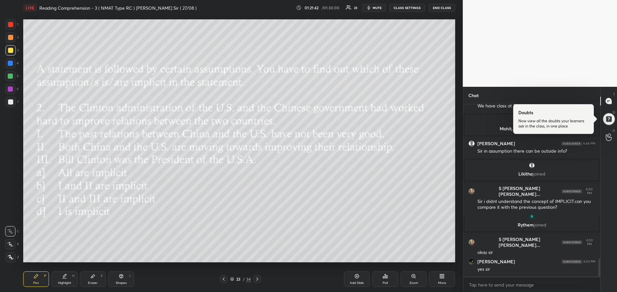
click at [445, 8] on button "END CLASS" at bounding box center [442, 8] width 26 height 8
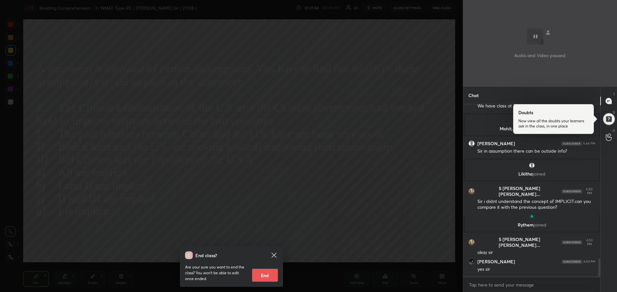
click at [267, 277] on button "End" at bounding box center [265, 275] width 26 height 13
type textarea "x"
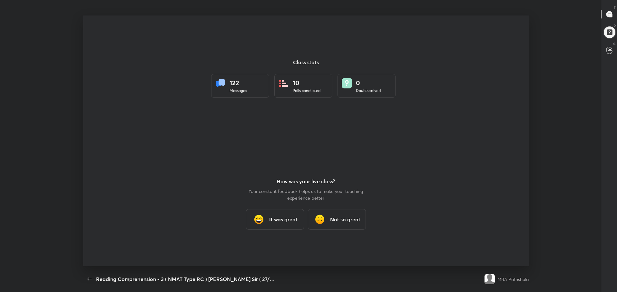
scroll to position [0, 0]
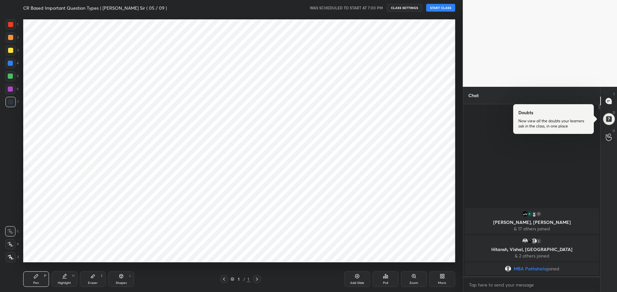
scroll to position [32005, 31818]
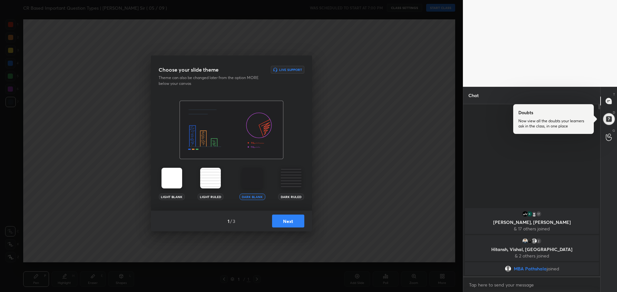
click at [279, 226] on button "Next" at bounding box center [288, 220] width 32 height 13
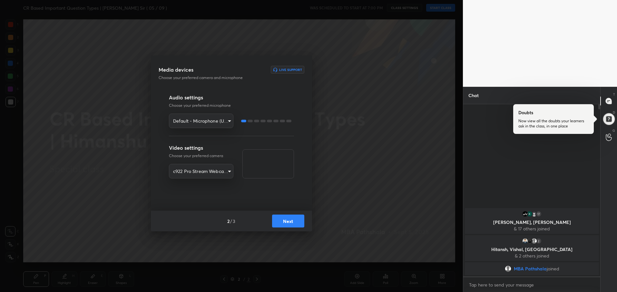
click at [279, 226] on button "Next" at bounding box center [288, 220] width 32 height 13
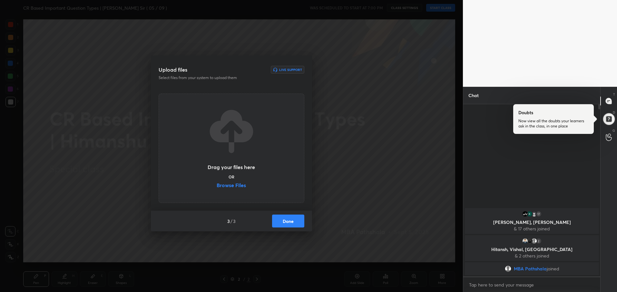
click at [289, 221] on button "Done" at bounding box center [288, 220] width 32 height 13
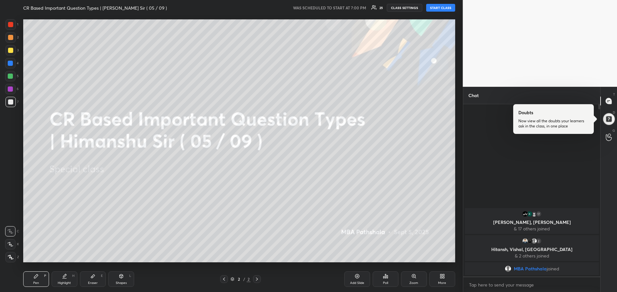
click at [433, 7] on button "START CLASS" at bounding box center [440, 8] width 29 height 8
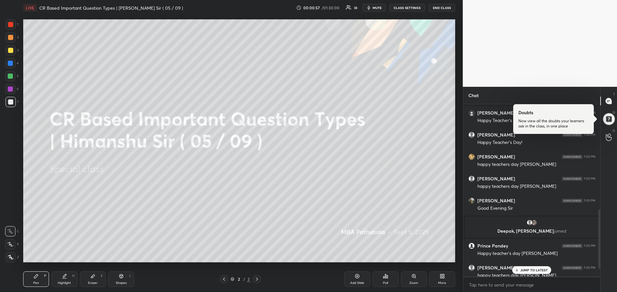
scroll to position [307, 0]
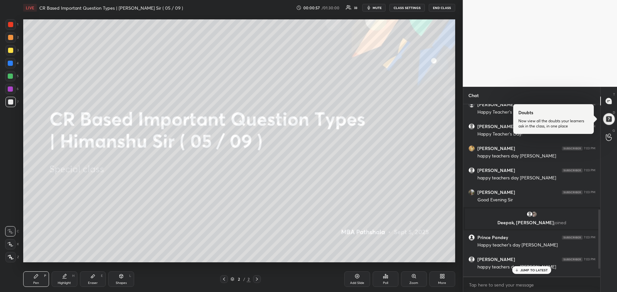
drag, startPoint x: 600, startPoint y: 268, endPoint x: 604, endPoint y: 292, distance: 24.1
click at [604, 0] on html "1 2 3 4 5 6 7 R O A L C X Z Erase all C X Z LIVE CR Based Important Question Ty…" at bounding box center [308, 0] width 617 height 0
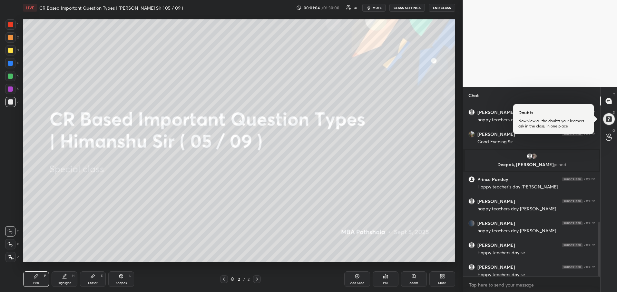
scroll to position [369, 0]
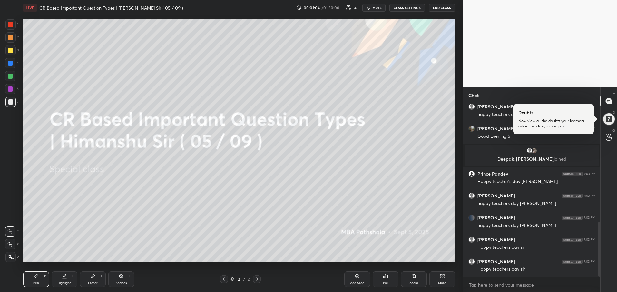
drag, startPoint x: 599, startPoint y: 244, endPoint x: 600, endPoint y: 267, distance: 23.6
click at [600, 267] on div at bounding box center [600, 249] width 2 height 55
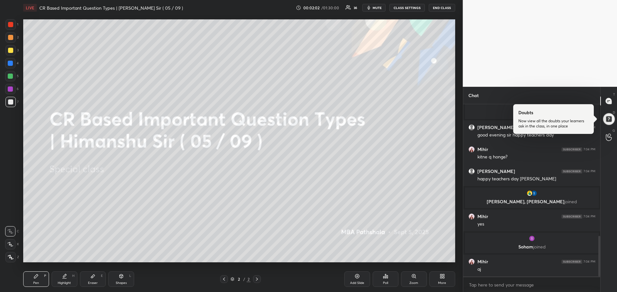
scroll to position [559, 0]
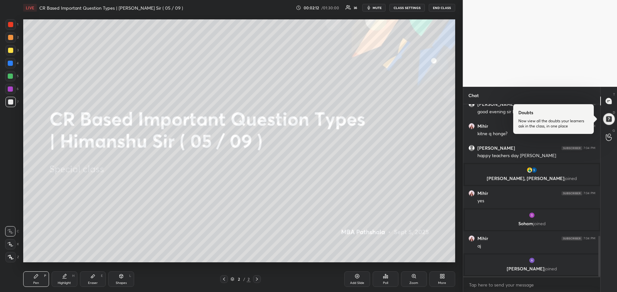
click at [436, 279] on div "More" at bounding box center [443, 278] width 26 height 15
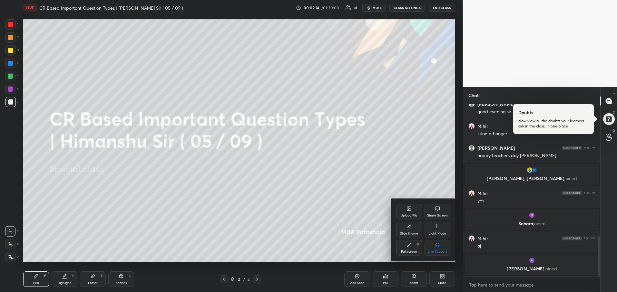
click at [400, 210] on div "Upload File" at bounding box center [409, 211] width 26 height 15
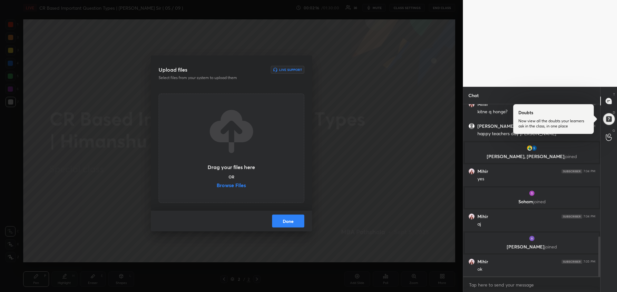
scroll to position [591, 0]
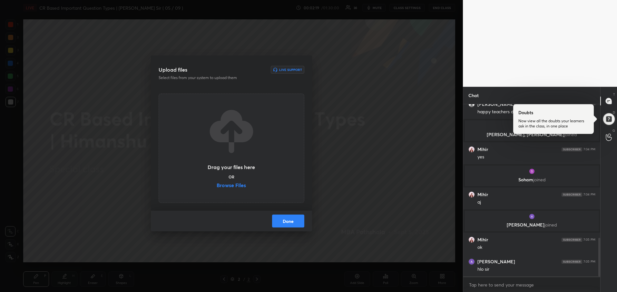
click at [229, 187] on label "Browse Files" at bounding box center [231, 186] width 29 height 7
click at [217, 187] on input "Browse Files" at bounding box center [217, 186] width 0 height 7
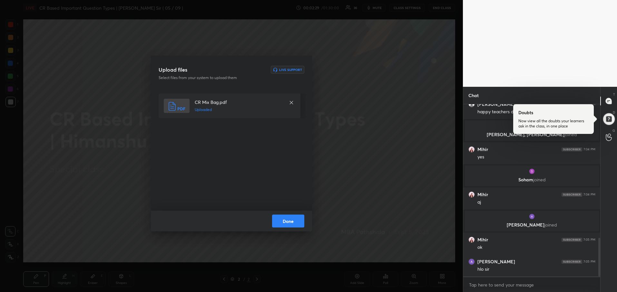
click at [291, 225] on button "Done" at bounding box center [288, 220] width 32 height 13
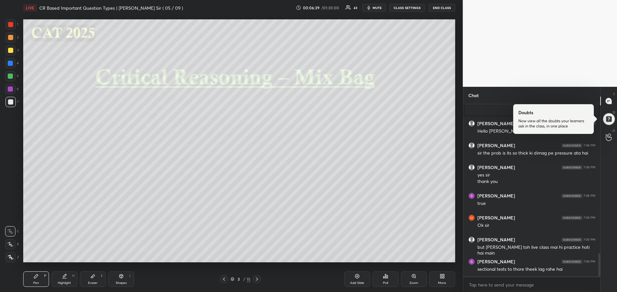
scroll to position [1098, 0]
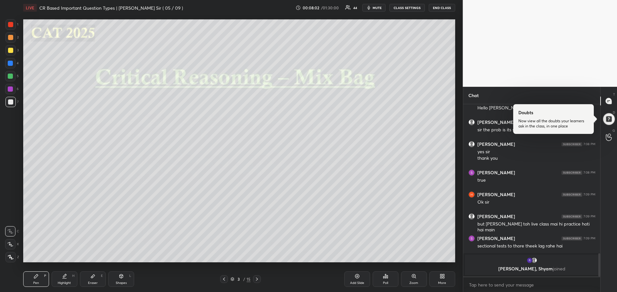
click at [257, 278] on icon at bounding box center [256, 278] width 5 height 5
click at [385, 282] on div "Poll" at bounding box center [385, 282] width 5 height 3
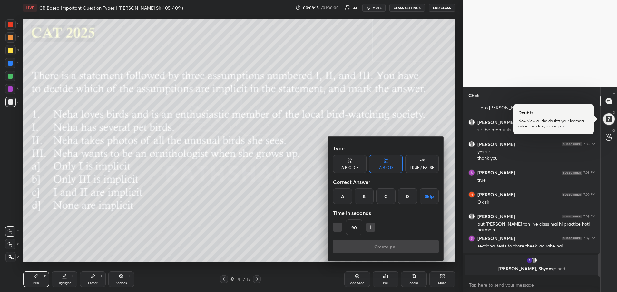
click at [404, 200] on div "D" at bounding box center [407, 195] width 19 height 15
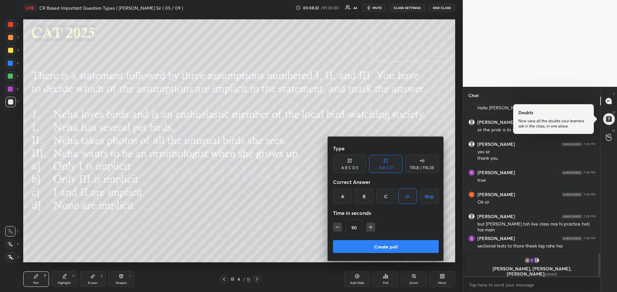
click at [374, 249] on button "Create poll" at bounding box center [386, 246] width 106 height 13
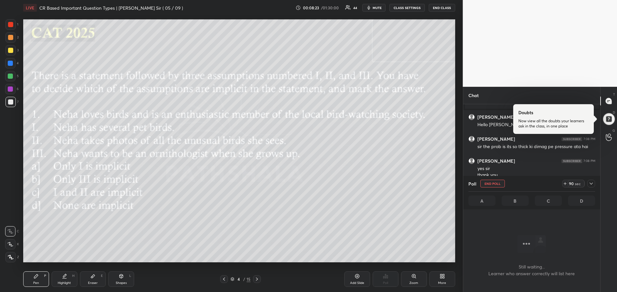
scroll to position [939, 0]
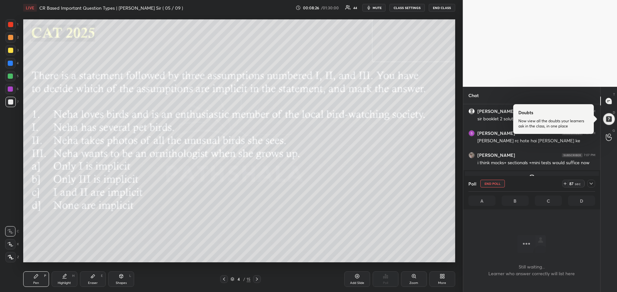
click at [591, 185] on icon at bounding box center [591, 183] width 5 height 5
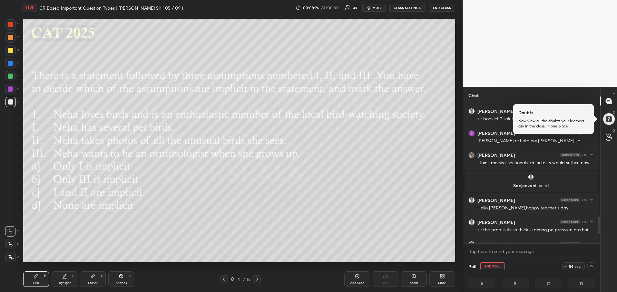
scroll to position [926, 0]
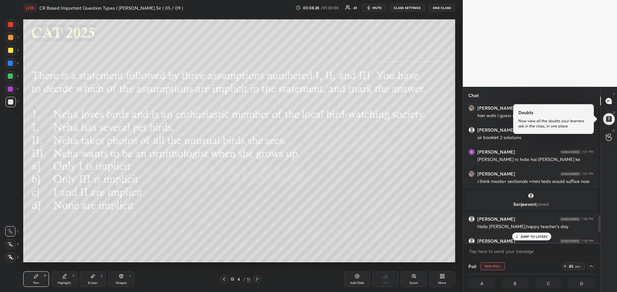
click at [533, 237] on p "JUMP TO LATEST" at bounding box center [535, 236] width 28 height 4
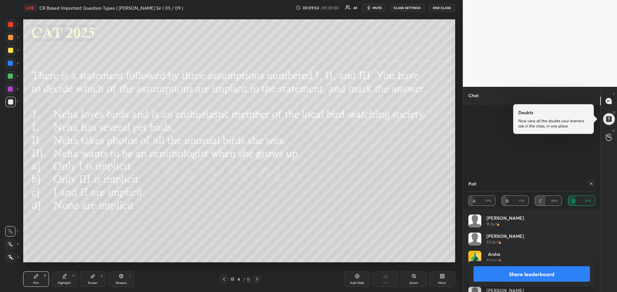
scroll to position [1135, 0]
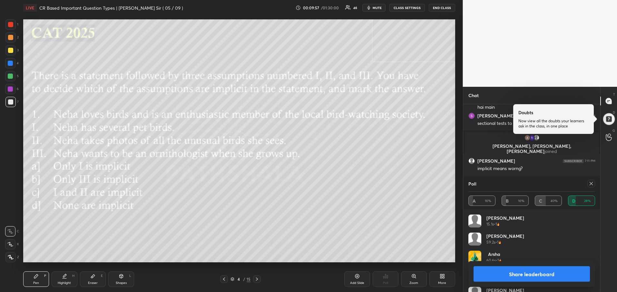
click at [594, 185] on icon at bounding box center [591, 183] width 5 height 5
type textarea "x"
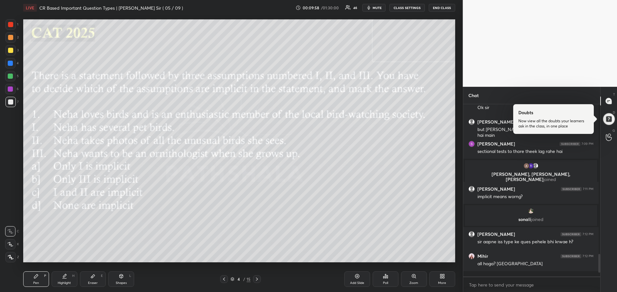
scroll to position [0, 0]
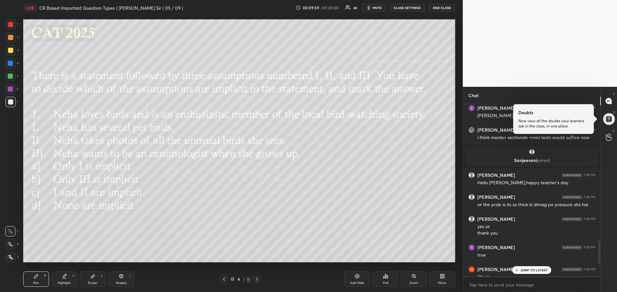
click at [529, 271] on p "JUMP TO LATEST" at bounding box center [535, 270] width 28 height 4
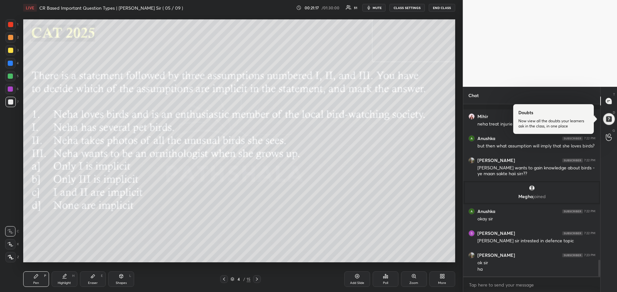
scroll to position [1587, 0]
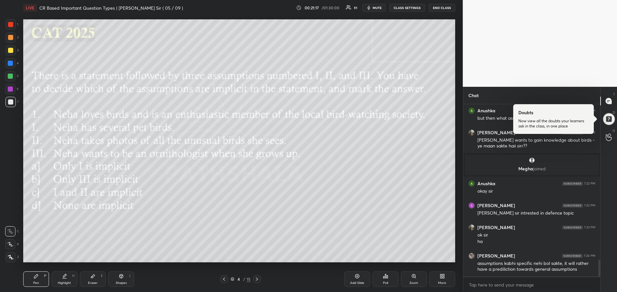
click at [258, 279] on icon at bounding box center [256, 278] width 5 height 5
click at [384, 275] on icon at bounding box center [385, 276] width 5 height 5
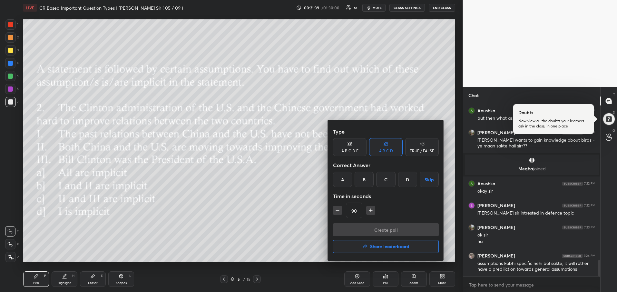
click at [293, 243] on div at bounding box center [308, 146] width 617 height 292
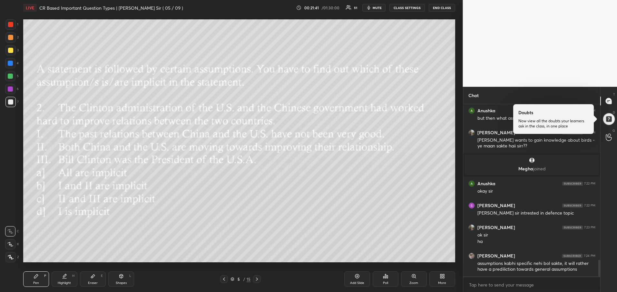
click at [384, 284] on div "Poll" at bounding box center [385, 282] width 5 height 3
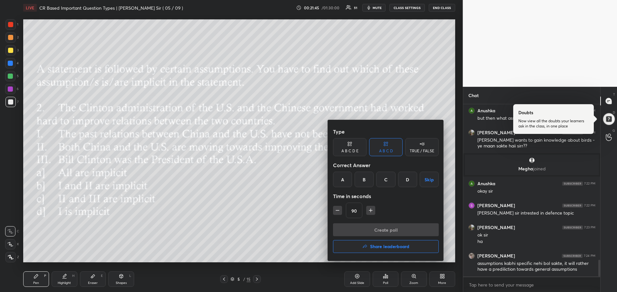
click at [405, 178] on div "D" at bounding box center [407, 179] width 19 height 15
click at [368, 212] on icon "button" at bounding box center [371, 210] width 6 height 6
click at [373, 212] on icon "button" at bounding box center [374, 210] width 6 height 6
type input "120"
click at [372, 228] on button "Create poll" at bounding box center [386, 229] width 106 height 13
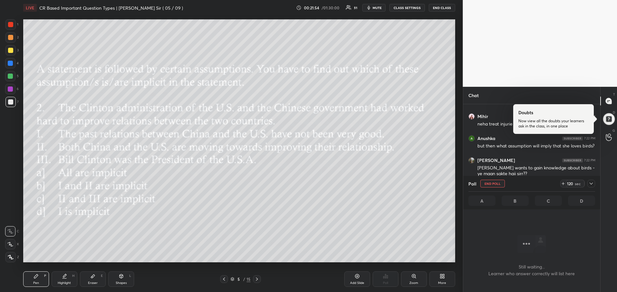
scroll to position [1466, 0]
click at [593, 185] on icon at bounding box center [591, 183] width 5 height 5
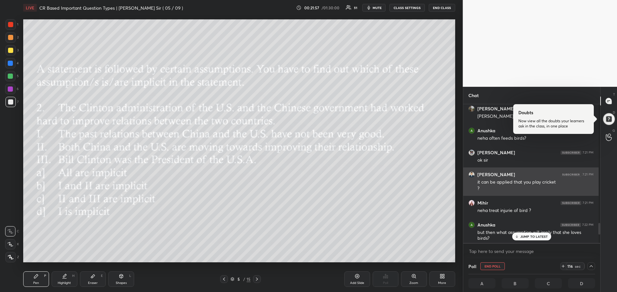
scroll to position [1442, 0]
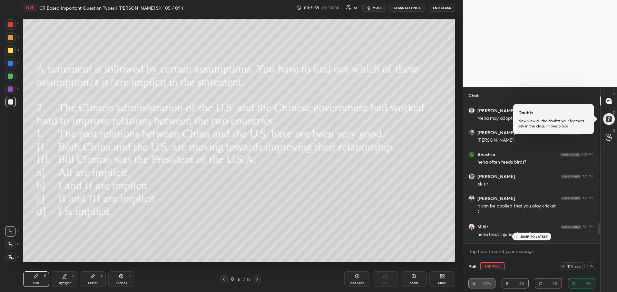
click at [528, 236] on p "JUMP TO LATEST" at bounding box center [535, 236] width 28 height 4
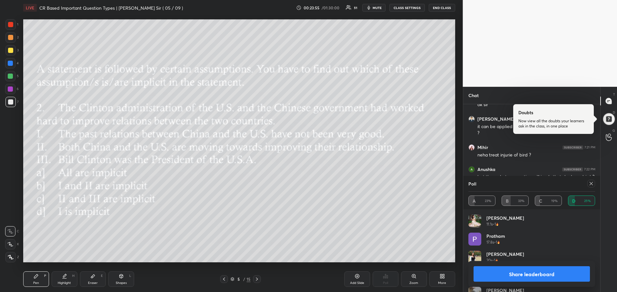
scroll to position [1667, 0]
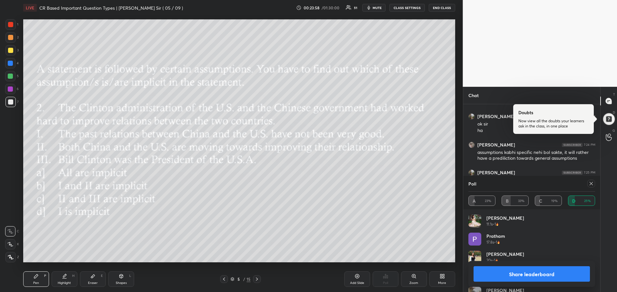
click at [559, 277] on button "Share leaderboard" at bounding box center [532, 273] width 117 height 15
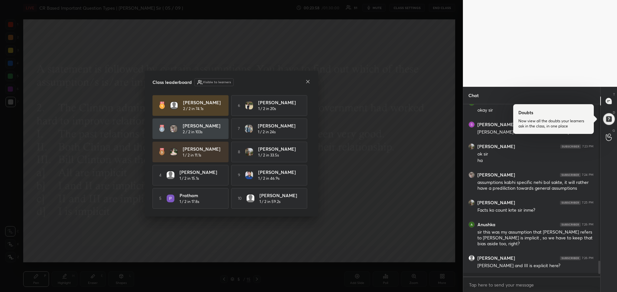
scroll to position [170, 133]
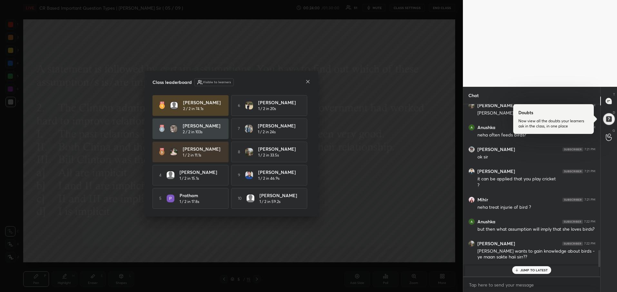
click at [309, 81] on icon at bounding box center [307, 81] width 3 height 3
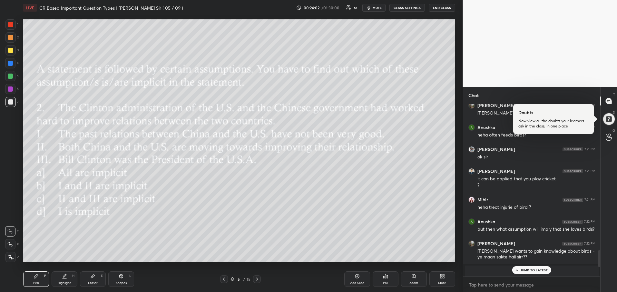
click at [533, 271] on p "JUMP TO LATEST" at bounding box center [535, 270] width 28 height 4
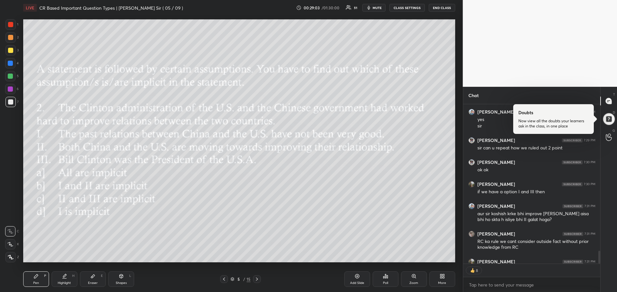
scroll to position [1961, 0]
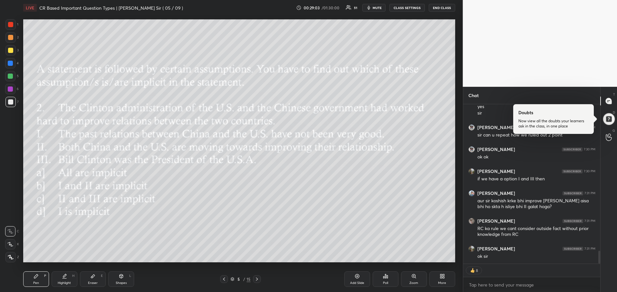
drag, startPoint x: 600, startPoint y: 257, endPoint x: 597, endPoint y: 275, distance: 18.0
click at [597, 275] on div "Spandan Goswami 7:29 PM RC jaise fact khudse add nehi karna... Eshika Bhattacha…" at bounding box center [532, 198] width 137 height 188
click at [256, 279] on icon at bounding box center [256, 278] width 5 height 5
click at [391, 282] on div "Poll" at bounding box center [386, 278] width 26 height 15
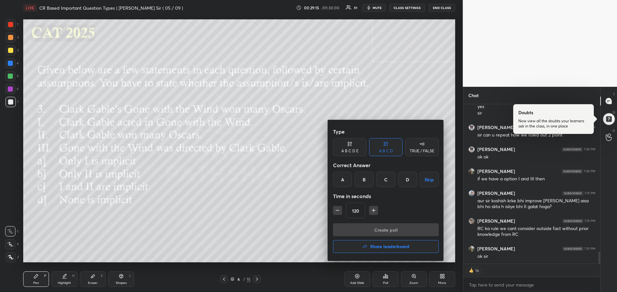
scroll to position [1983, 0]
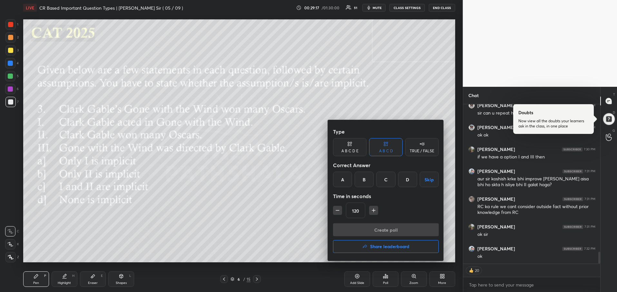
click at [410, 175] on div "D" at bounding box center [407, 179] width 19 height 15
click at [381, 231] on button "Create poll" at bounding box center [386, 229] width 106 height 13
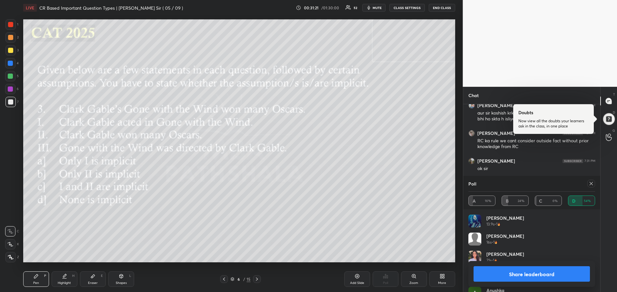
scroll to position [1906, 0]
click at [556, 276] on button "Share leaderboard" at bounding box center [532, 273] width 117 height 15
type textarea "x"
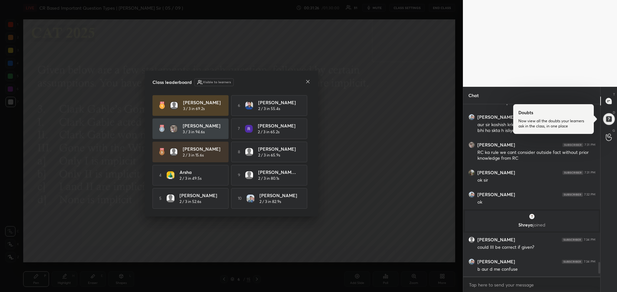
scroll to position [2, 2]
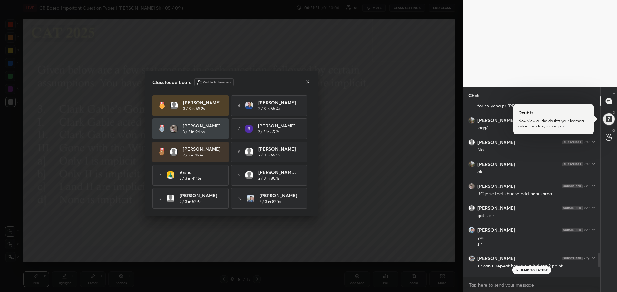
click at [309, 80] on icon at bounding box center [307, 81] width 5 height 5
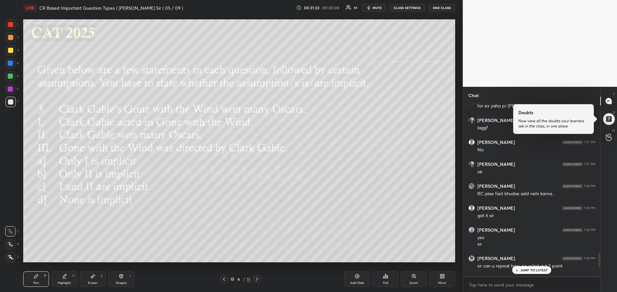
click at [529, 269] on p "JUMP TO LATEST" at bounding box center [535, 270] width 28 height 4
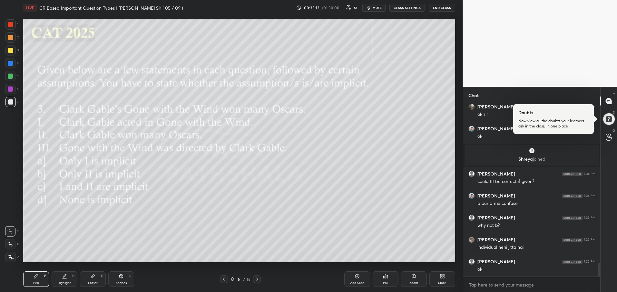
scroll to position [2026, 0]
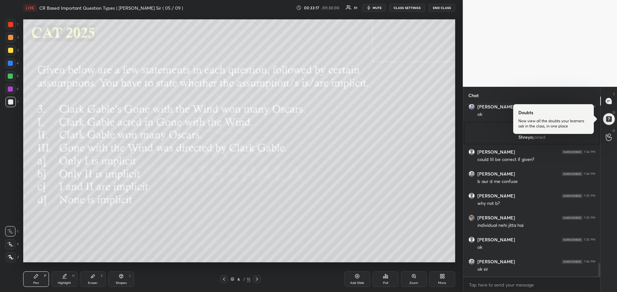
click at [258, 278] on icon at bounding box center [256, 278] width 5 height 5
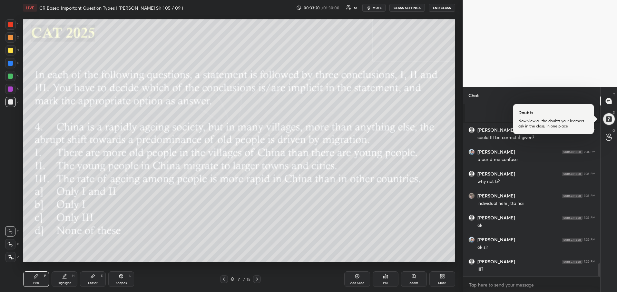
click at [385, 280] on div "Poll" at bounding box center [386, 278] width 26 height 15
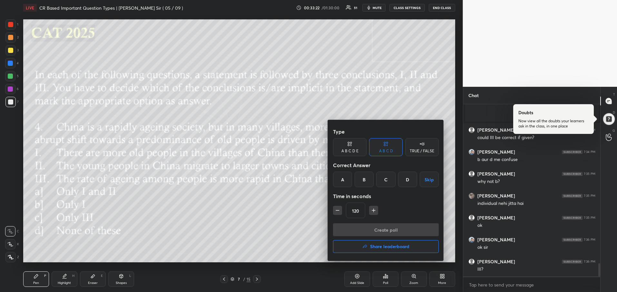
click at [405, 183] on div "D" at bounding box center [407, 179] width 19 height 15
click at [372, 212] on icon "button" at bounding box center [374, 210] width 6 height 6
type input "135"
click at [367, 229] on button "Create poll" at bounding box center [386, 229] width 106 height 13
type textarea "x"
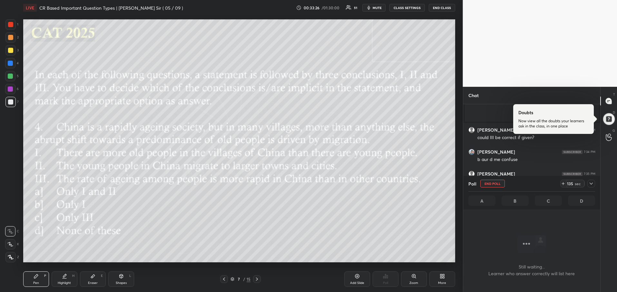
scroll to position [2, 2]
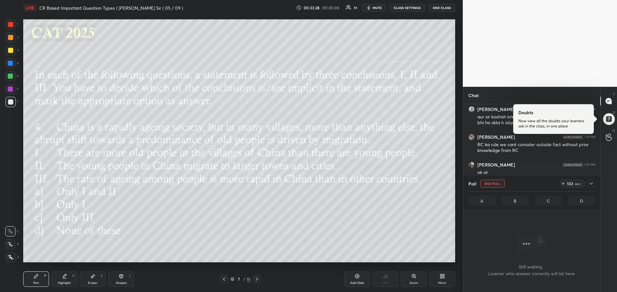
click at [413, 9] on button "CLASS SETTINGS" at bounding box center [407, 8] width 35 height 8
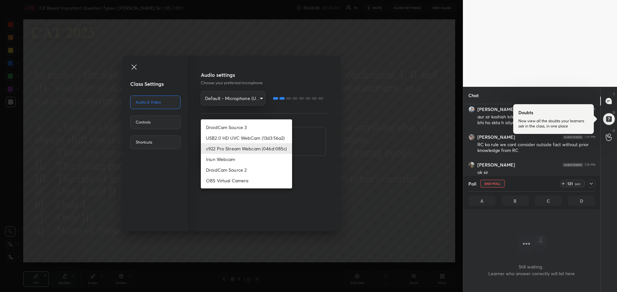
click at [252, 149] on body "1 2 3 4 5 6 7 R O A L C X Z Erase all C X Z LIVE CR Based Important Question Ty…" at bounding box center [308, 146] width 617 height 292
click at [239, 180] on li "OBS Virtual Camera" at bounding box center [246, 180] width 91 height 11
type input "f5ffe979e86a200b7fedb5b4e4b60630fb78c788e30f6c45ddc66201abc5b4a2"
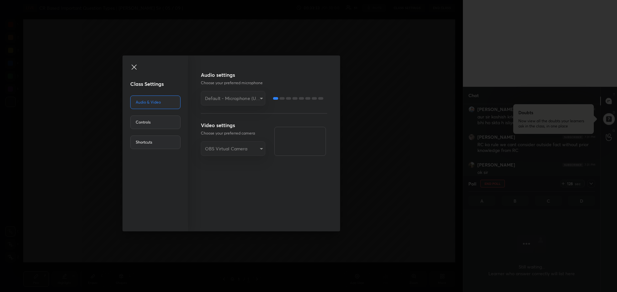
click at [397, 188] on div "Class Settings Audio & Video Controls Shortcuts Audio settings Choose your pref…" at bounding box center [231, 146] width 463 height 292
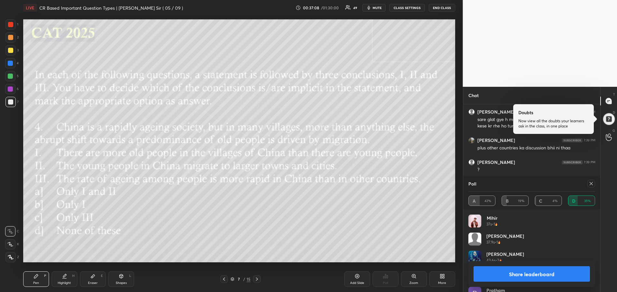
scroll to position [2240, 0]
click at [534, 279] on button "Share leaderboard" at bounding box center [532, 273] width 117 height 15
type textarea "x"
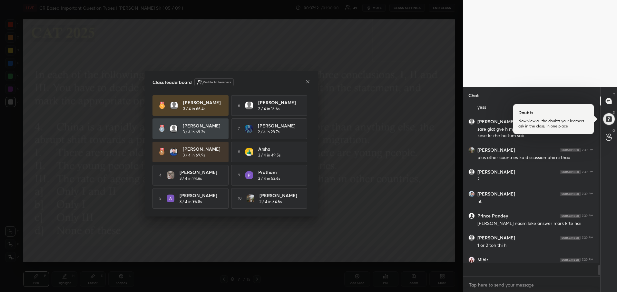
scroll to position [2, 2]
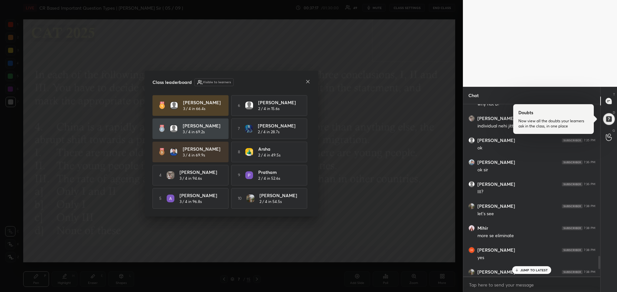
click at [308, 81] on icon at bounding box center [307, 81] width 5 height 5
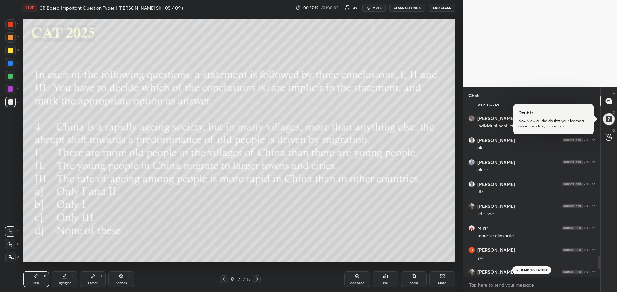
click at [408, 8] on button "CLASS SETTINGS" at bounding box center [407, 8] width 35 height 8
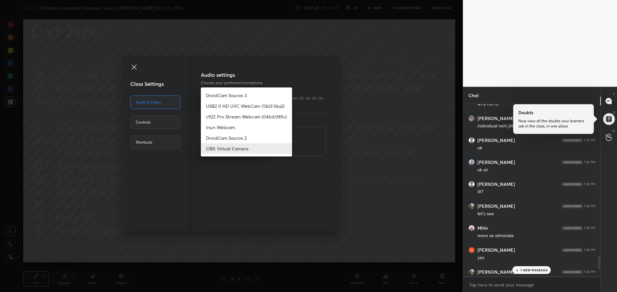
click at [234, 154] on body "1 2 3 4 5 6 7 R O A L C X Z Erase all C X Z LIVE CR Based Important Question Ty…" at bounding box center [308, 146] width 617 height 292
click at [235, 114] on li "c922 Pro Stream Webcam (046d:085c)" at bounding box center [246, 116] width 91 height 11
type input "3de97432cd417bd7417048d7e024efa397cc3fe6b8fb142554f4d016b3d3f1ec"
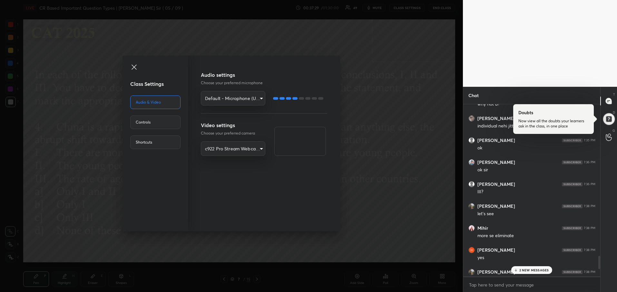
click at [394, 157] on div "Class Settings Audio & Video Controls Shortcuts Audio settings Choose your pref…" at bounding box center [231, 146] width 463 height 292
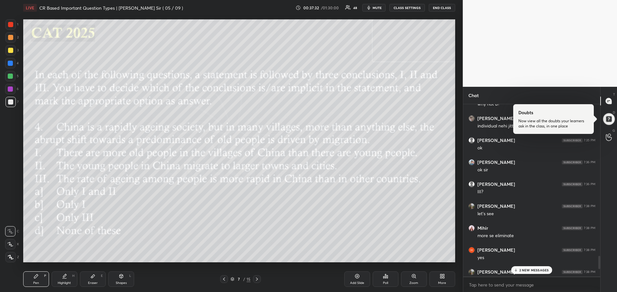
click at [519, 271] on div "2 NEW MESSAGES" at bounding box center [532, 270] width 41 height 8
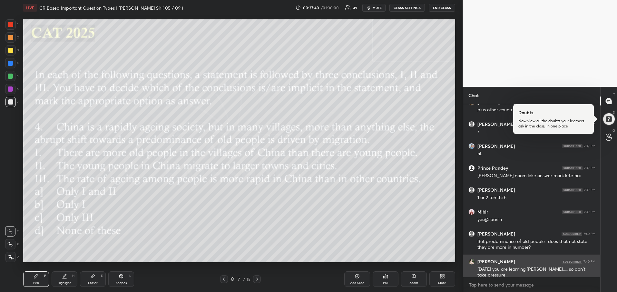
scroll to position [2231, 0]
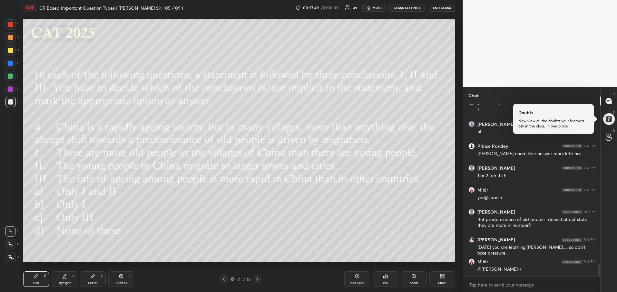
click at [11, 48] on div at bounding box center [10, 50] width 5 height 5
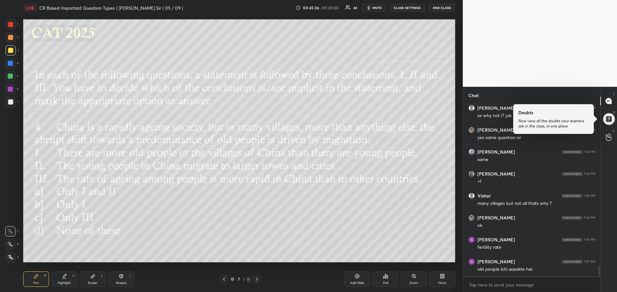
scroll to position [2632, 0]
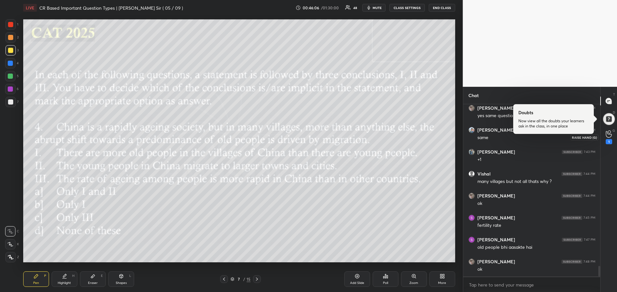
click at [611, 133] on icon at bounding box center [609, 133] width 6 height 7
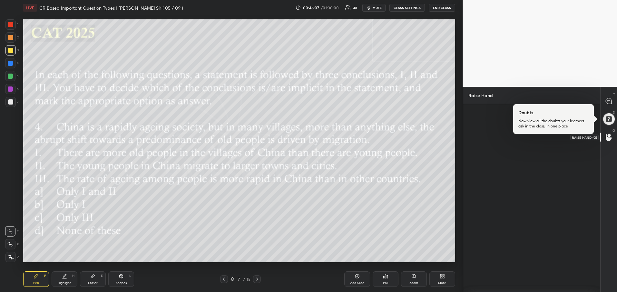
scroll to position [2, 2]
click at [493, 134] on div "Arshiya INVITE" at bounding box center [490, 138] width 42 height 37
click at [482, 150] on button "INVITE" at bounding box center [489, 148] width 37 height 8
click at [607, 102] on icon at bounding box center [609, 101] width 6 height 6
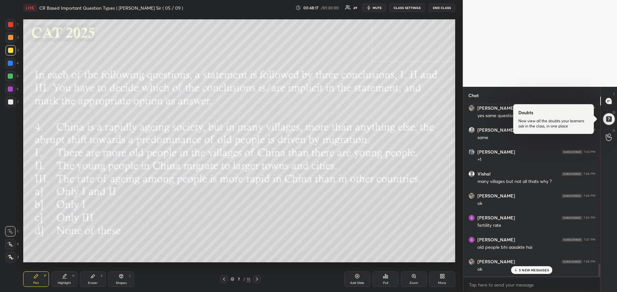
scroll to position [170, 135]
click at [528, 274] on div "5 NEW MESSAGES" at bounding box center [532, 270] width 41 height 8
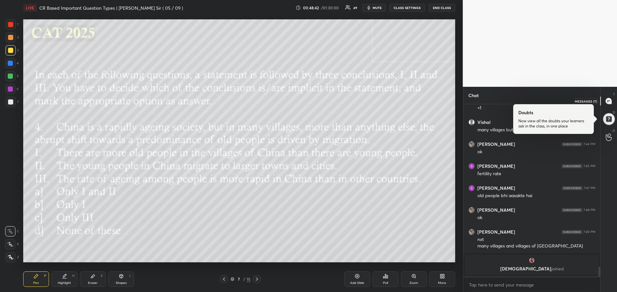
click at [609, 103] on icon at bounding box center [609, 101] width 6 height 6
click at [612, 104] on icon at bounding box center [609, 101] width 6 height 6
click at [259, 280] on icon at bounding box center [256, 278] width 5 height 5
click at [386, 278] on icon at bounding box center [385, 276] width 5 height 5
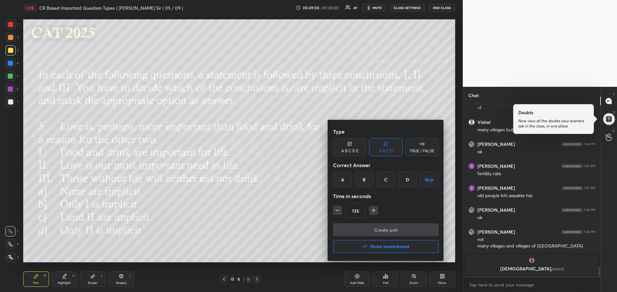
click at [366, 183] on div "B" at bounding box center [364, 179] width 19 height 15
click at [360, 234] on button "Create poll" at bounding box center [386, 229] width 106 height 13
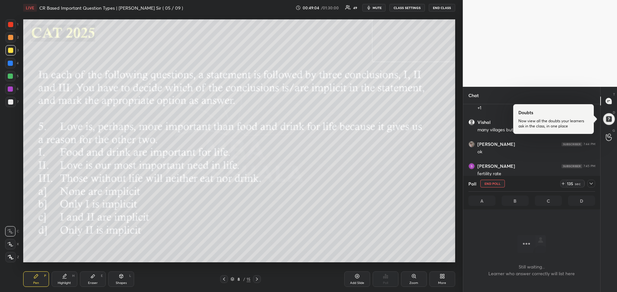
scroll to position [2, 2]
click at [592, 183] on icon at bounding box center [591, 183] width 5 height 5
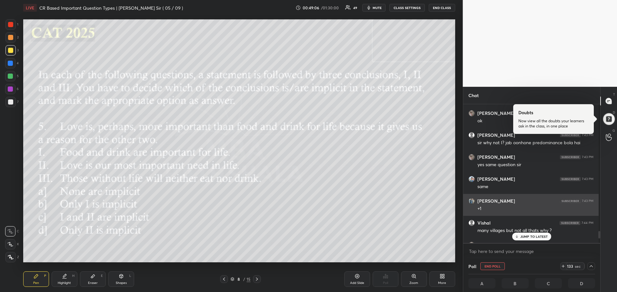
scroll to position [2393, 0]
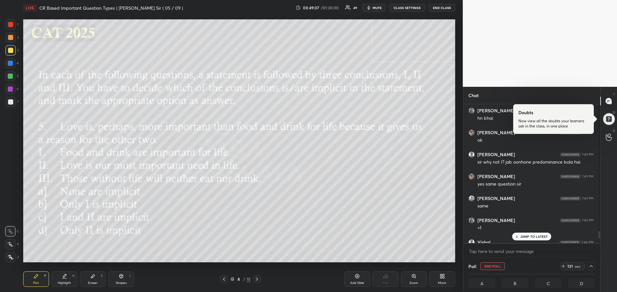
click at [534, 236] on p "JUMP TO LATEST" at bounding box center [535, 236] width 28 height 4
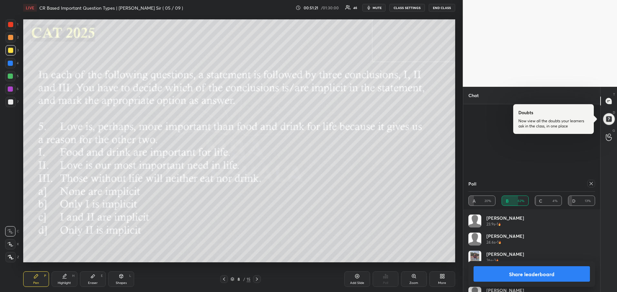
scroll to position [2589, 0]
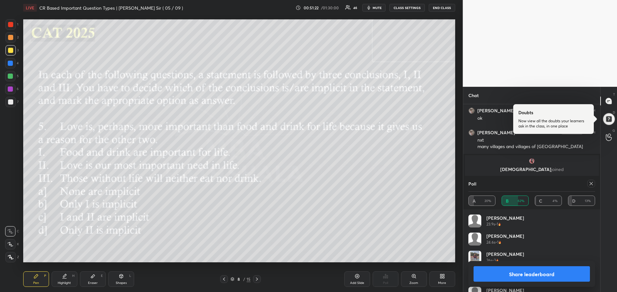
click at [538, 275] on button "Share leaderboard" at bounding box center [532, 273] width 117 height 15
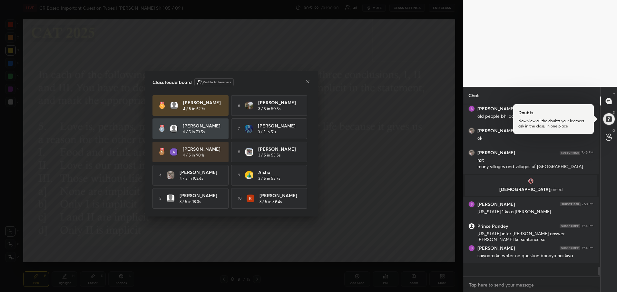
scroll to position [165, 133]
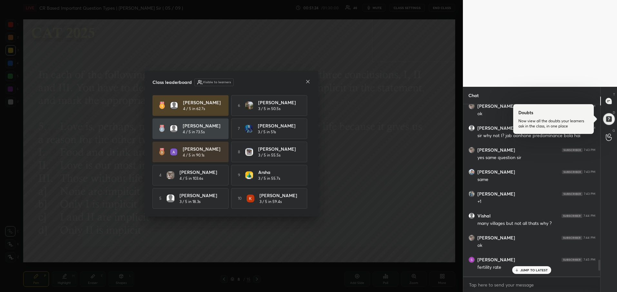
click at [308, 81] on icon at bounding box center [307, 81] width 3 height 3
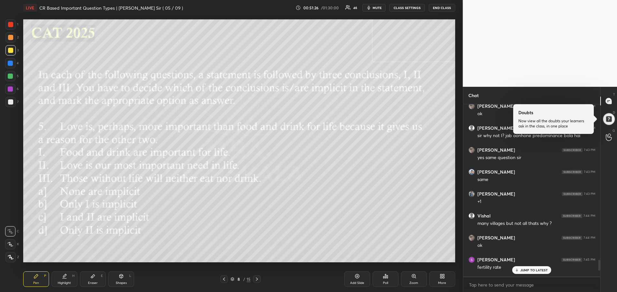
click at [518, 270] on icon at bounding box center [517, 270] width 4 height 4
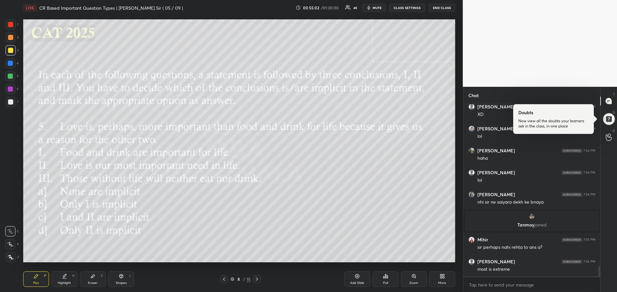
scroll to position [2696, 0]
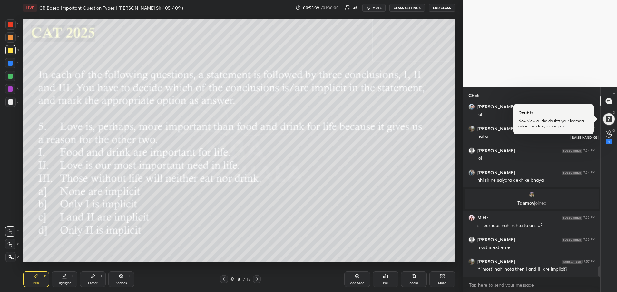
click at [607, 136] on icon at bounding box center [609, 134] width 6 height 6
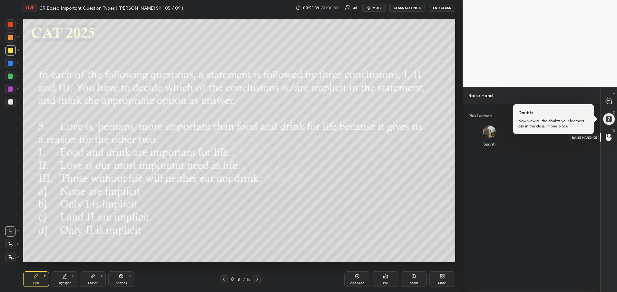
scroll to position [2, 2]
click at [485, 133] on div "Sparsh" at bounding box center [490, 137] width 42 height 34
click at [480, 148] on button "INVITE" at bounding box center [489, 148] width 37 height 8
click at [489, 160] on img "grid" at bounding box center [490, 159] width 8 height 8
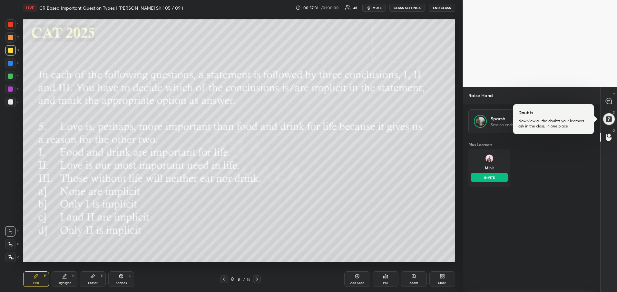
scroll to position [186, 135]
click at [481, 151] on button "INVITE" at bounding box center [489, 148] width 37 height 8
click at [610, 101] on icon at bounding box center [609, 101] width 3 height 0
type textarea "x"
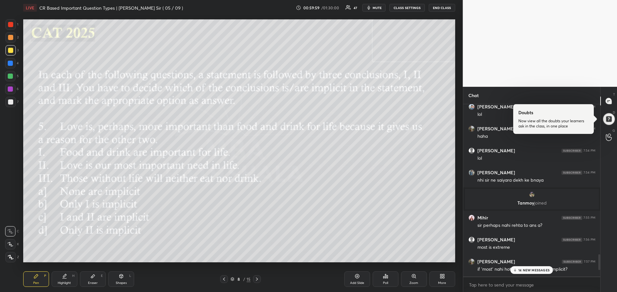
scroll to position [170, 135]
click at [525, 270] on p "14 NEW MESSAGES" at bounding box center [534, 270] width 31 height 4
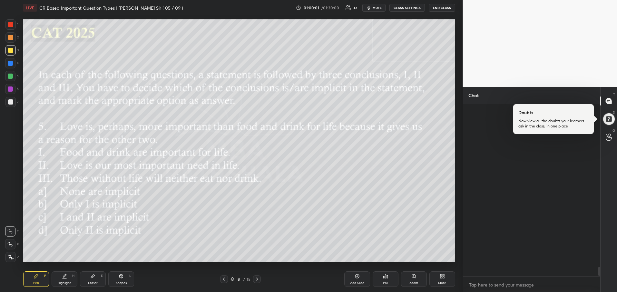
scroll to position [3104, 0]
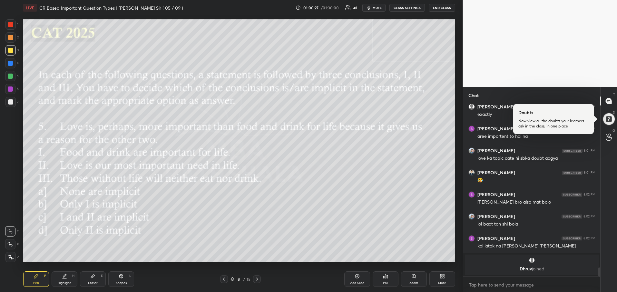
click at [255, 279] on icon at bounding box center [256, 278] width 5 height 5
click at [386, 279] on div "Poll" at bounding box center [386, 278] width 26 height 15
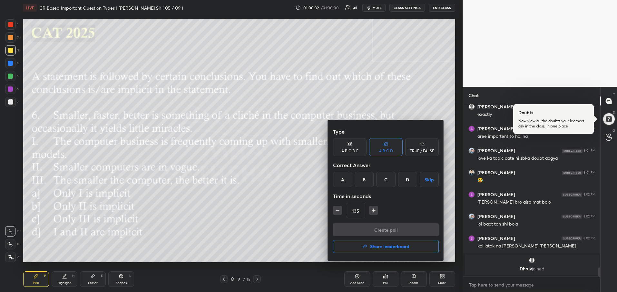
click at [345, 184] on div "A" at bounding box center [342, 179] width 19 height 15
click at [339, 212] on icon "button" at bounding box center [337, 210] width 6 height 6
type input "120"
click at [360, 230] on button "Create poll" at bounding box center [386, 229] width 106 height 13
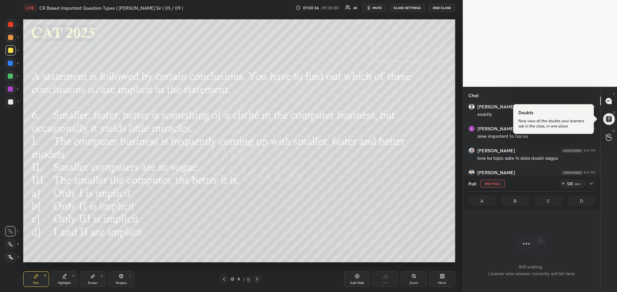
scroll to position [2, 2]
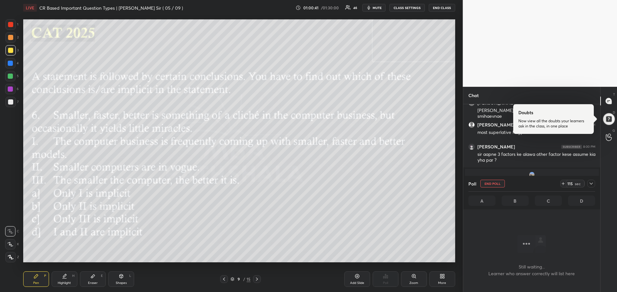
click at [593, 180] on div at bounding box center [592, 184] width 8 height 8
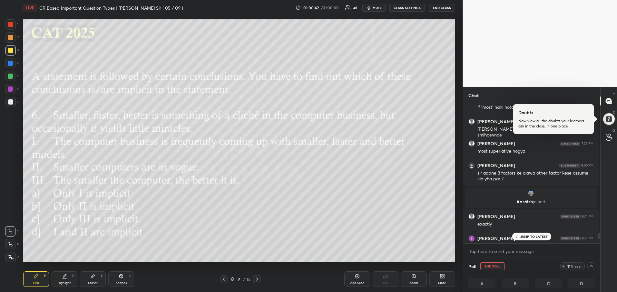
click at [528, 239] on div "JUMP TO LATEST" at bounding box center [532, 237] width 39 height 8
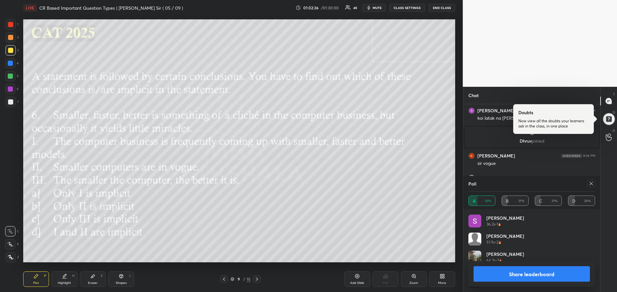
scroll to position [75, 125]
click at [534, 274] on button "Share leaderboard" at bounding box center [532, 273] width 117 height 15
type textarea "x"
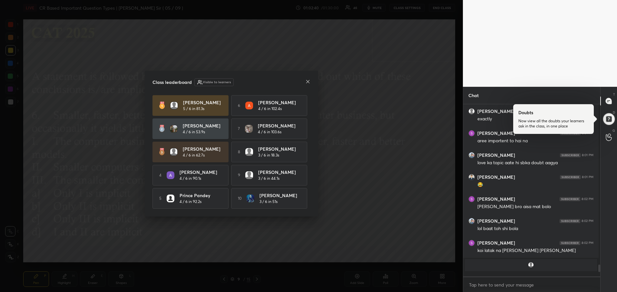
scroll to position [185, 133]
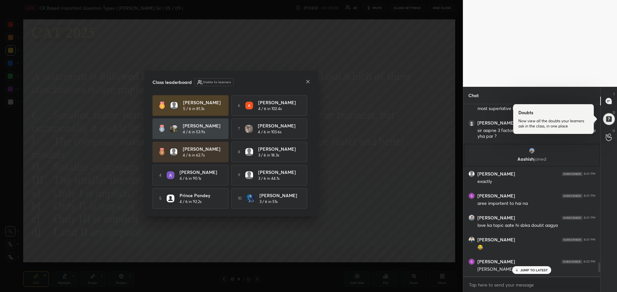
click at [308, 83] on icon at bounding box center [307, 81] width 5 height 5
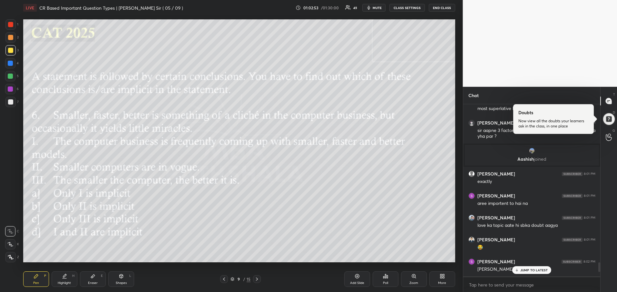
click at [530, 268] on p "JUMP TO LATEST" at bounding box center [535, 270] width 28 height 4
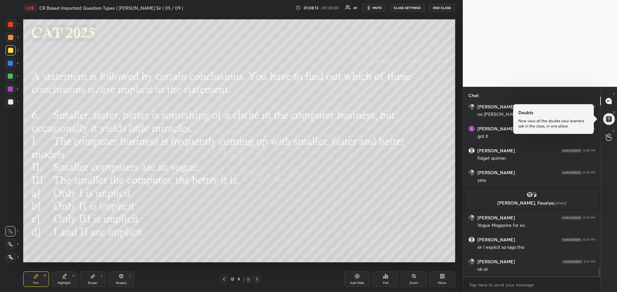
scroll to position [3169, 0]
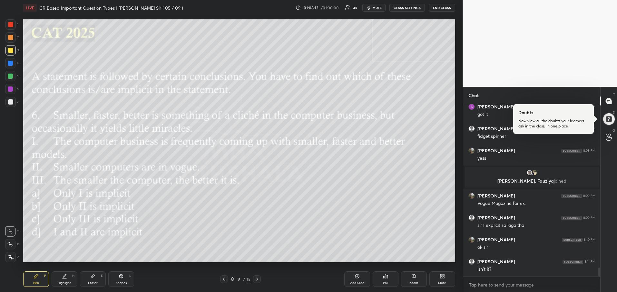
click at [254, 279] on div at bounding box center [257, 279] width 8 height 8
click at [390, 284] on div "Poll" at bounding box center [386, 278] width 26 height 15
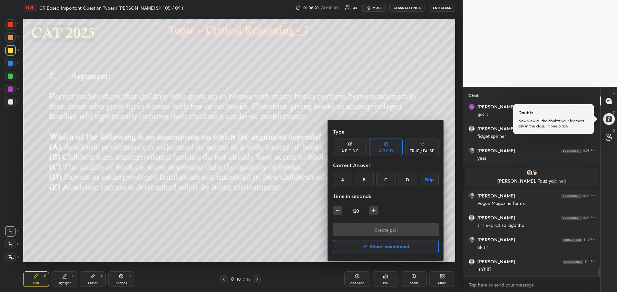
click at [366, 176] on div "B" at bounding box center [364, 179] width 19 height 15
click at [373, 211] on icon "button" at bounding box center [374, 210] width 6 height 6
type input "135"
click at [360, 149] on div "A B C D E" at bounding box center [350, 147] width 34 height 18
click at [355, 183] on div "B" at bounding box center [358, 179] width 15 height 15
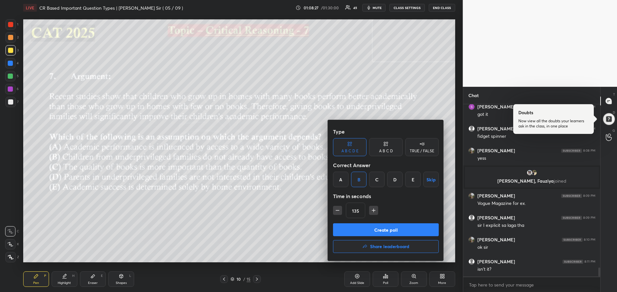
click at [369, 229] on button "Create poll" at bounding box center [386, 229] width 106 height 13
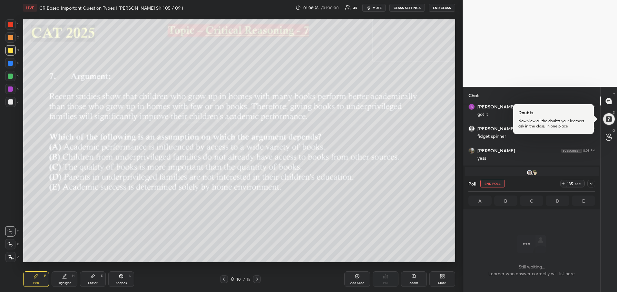
scroll to position [2, 2]
click at [592, 181] on icon at bounding box center [591, 183] width 5 height 5
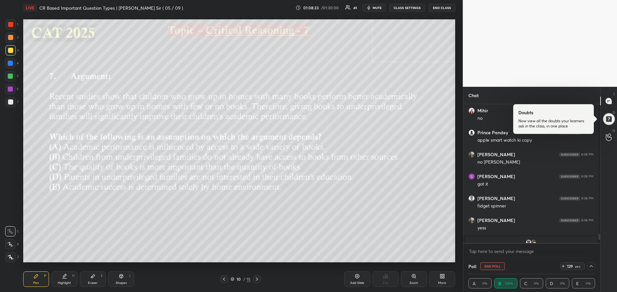
scroll to position [3231, 0]
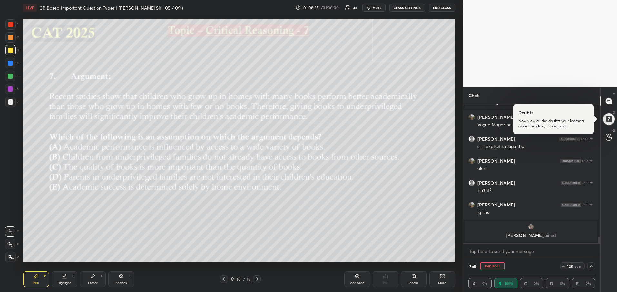
drag, startPoint x: 596, startPoint y: 235, endPoint x: 591, endPoint y: 252, distance: 17.5
click at [591, 252] on div "Sparsh Bansal 8:08 PM yess Aayush, Fauziya joined Sparsh Bansal 8:09 PM Vogue M…" at bounding box center [532, 181] width 137 height 155
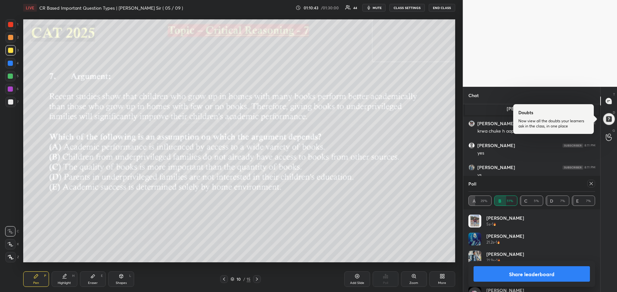
scroll to position [3233, 0]
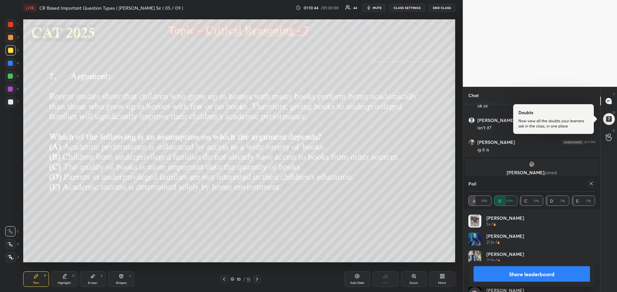
click at [513, 274] on button "Share leaderboard" at bounding box center [532, 273] width 117 height 15
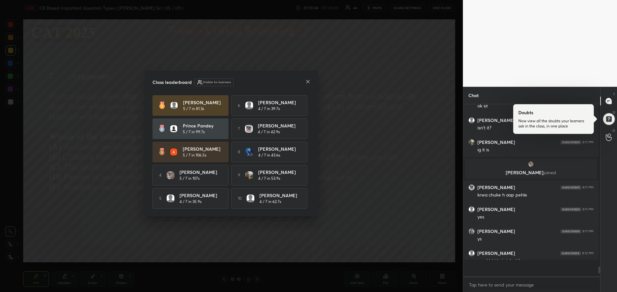
scroll to position [184, 133]
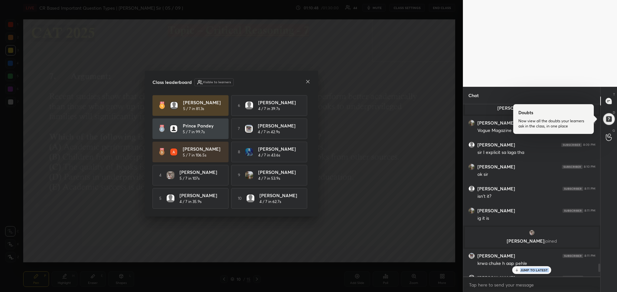
click at [307, 82] on icon at bounding box center [307, 81] width 5 height 5
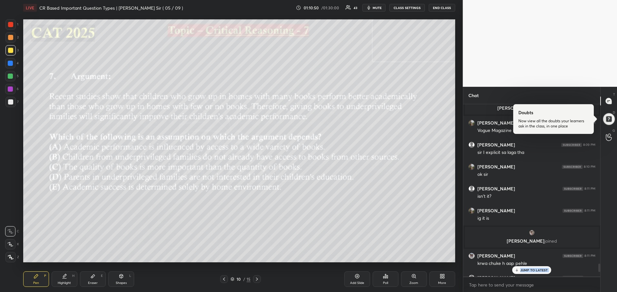
click at [523, 271] on p "JUMP TO LATEST" at bounding box center [535, 270] width 28 height 4
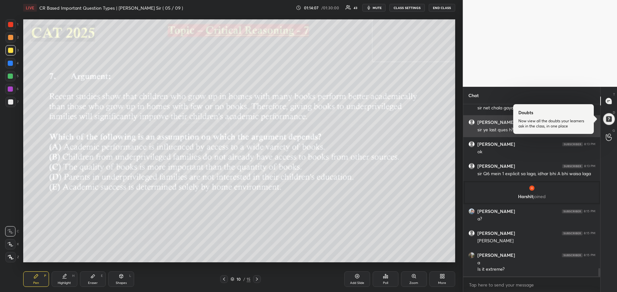
scroll to position [3430, 0]
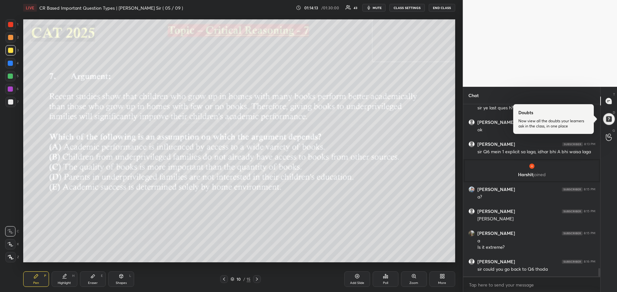
click at [220, 280] on div at bounding box center [224, 279] width 8 height 8
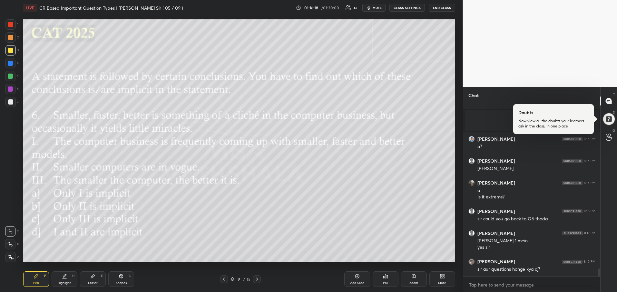
scroll to position [3502, 0]
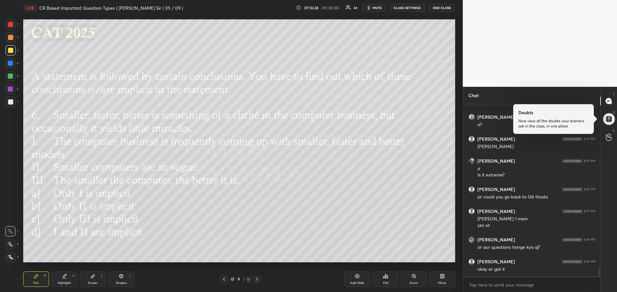
click at [256, 281] on icon at bounding box center [256, 278] width 5 height 5
click at [383, 278] on div "Poll" at bounding box center [386, 278] width 26 height 15
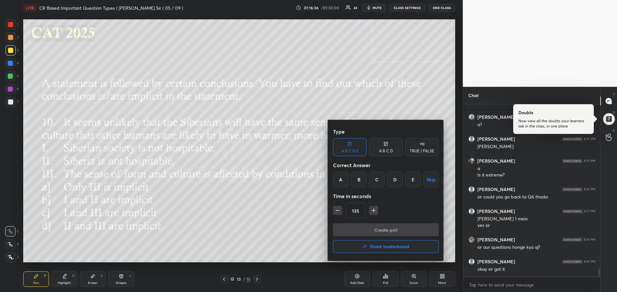
click at [341, 180] on div "A" at bounding box center [340, 179] width 15 height 15
click at [358, 232] on button "Create poll" at bounding box center [386, 229] width 106 height 13
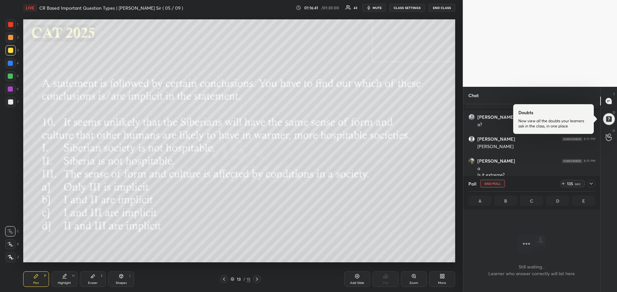
scroll to position [2, 2]
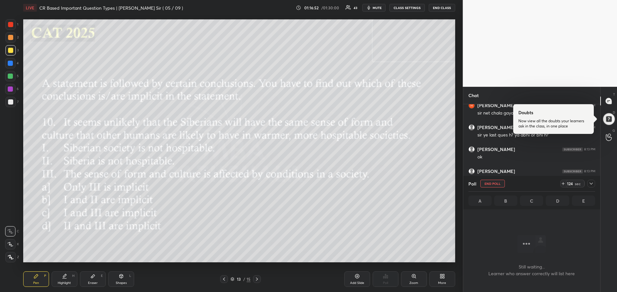
click at [593, 185] on icon at bounding box center [591, 183] width 5 height 5
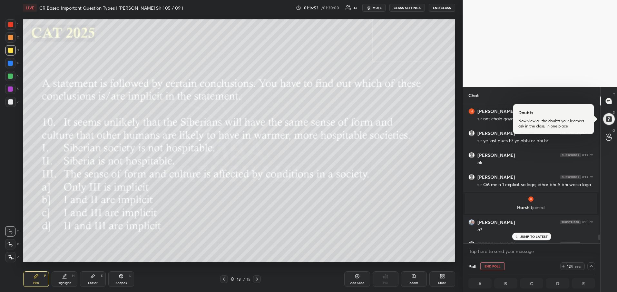
scroll to position [3361, 0]
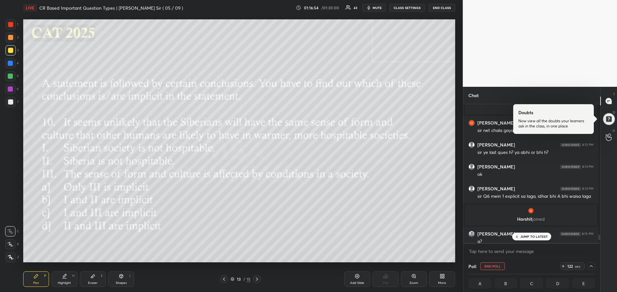
click at [521, 237] on p "JUMP TO LATEST" at bounding box center [535, 236] width 28 height 4
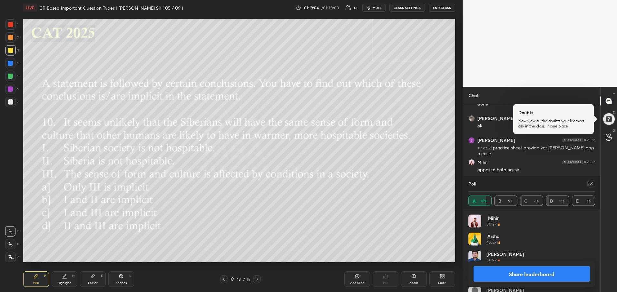
scroll to position [3652, 0]
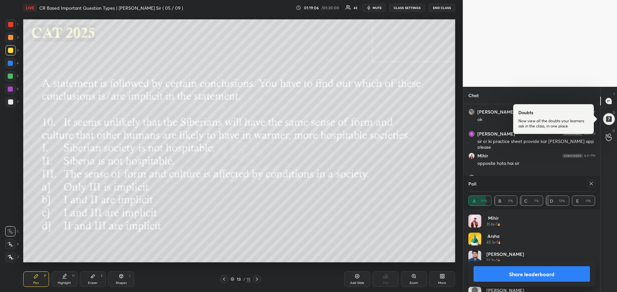
click at [549, 274] on button "Share leaderboard" at bounding box center [532, 273] width 117 height 15
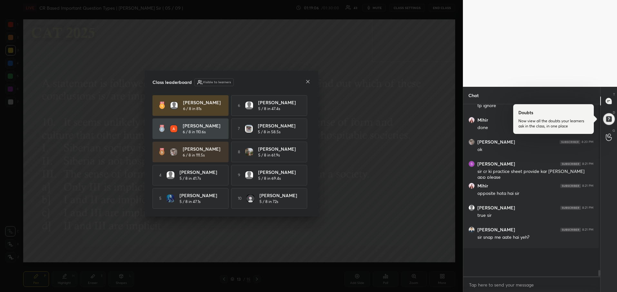
scroll to position [170, 135]
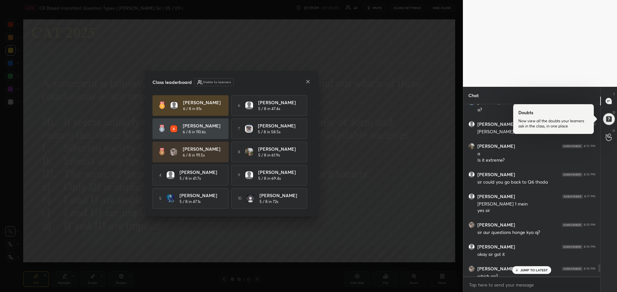
click at [307, 81] on icon at bounding box center [307, 81] width 3 height 3
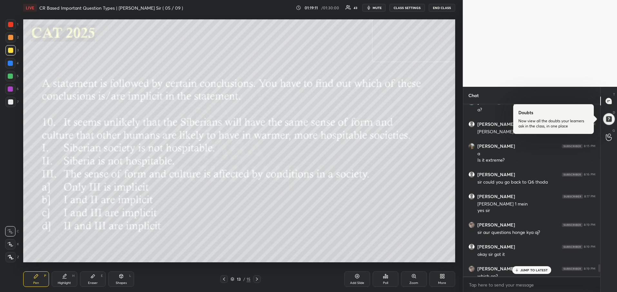
click at [530, 268] on p "JUMP TO LATEST" at bounding box center [535, 270] width 28 height 4
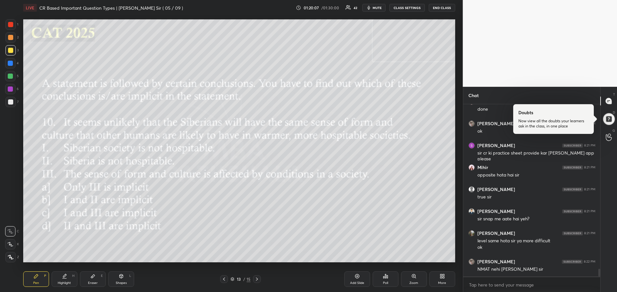
scroll to position [3674, 0]
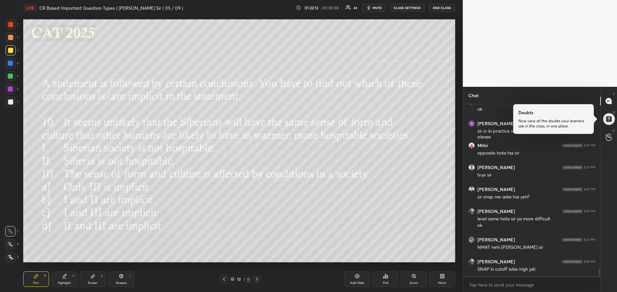
click at [255, 278] on icon at bounding box center [256, 278] width 5 height 5
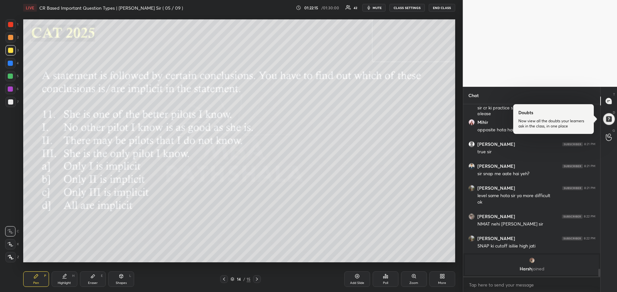
click at [382, 280] on div "Poll" at bounding box center [386, 278] width 26 height 15
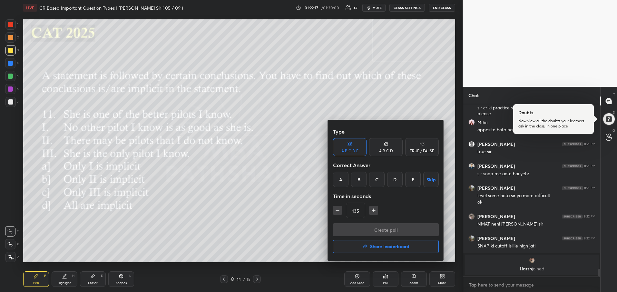
click at [362, 178] on div "B" at bounding box center [358, 179] width 15 height 15
click at [376, 227] on button "Create poll" at bounding box center [386, 229] width 106 height 13
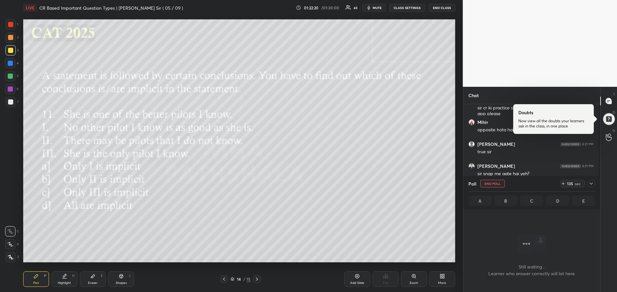
scroll to position [2, 2]
click at [591, 184] on icon at bounding box center [591, 184] width 3 height 2
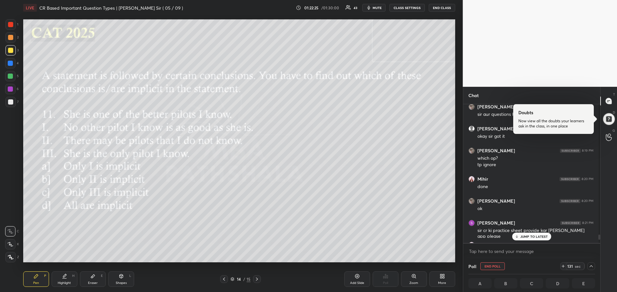
scroll to position [3538, 0]
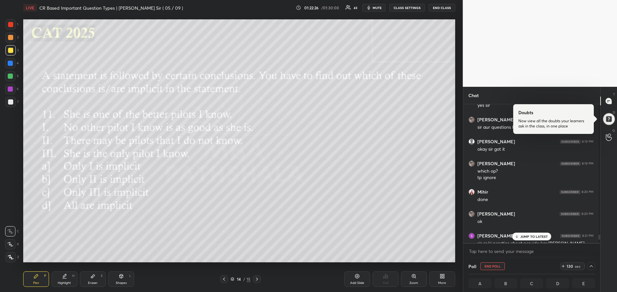
click at [535, 236] on p "JUMP TO LATEST" at bounding box center [535, 236] width 28 height 4
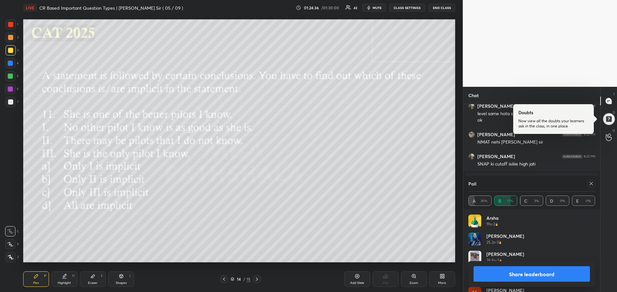
scroll to position [3637, 0]
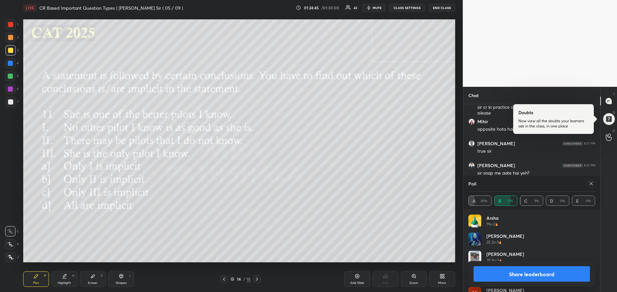
click at [592, 183] on icon at bounding box center [591, 183] width 5 height 5
type textarea "x"
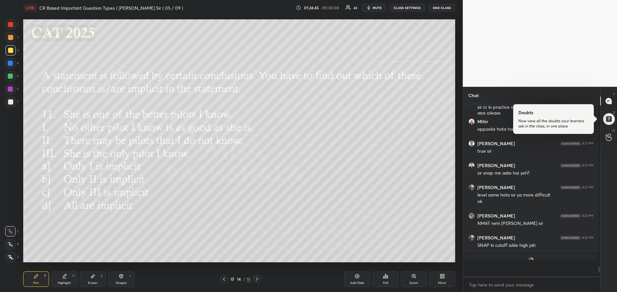
scroll to position [184, 133]
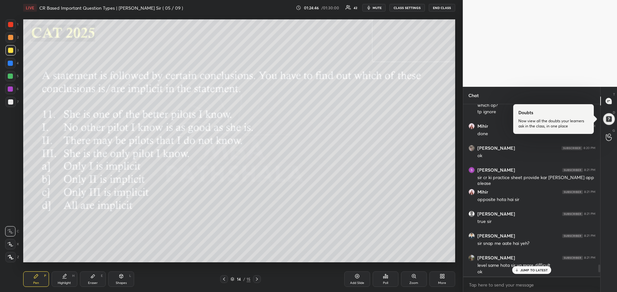
click at [532, 271] on p "JUMP TO LATEST" at bounding box center [535, 270] width 28 height 4
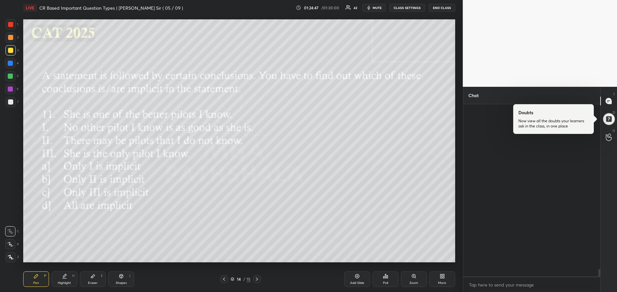
scroll to position [3789, 0]
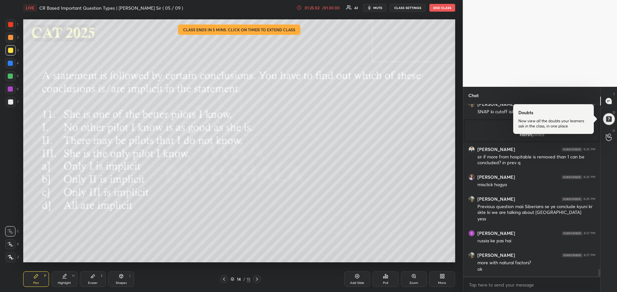
click at [325, 8] on div "/ 01:30:00" at bounding box center [331, 8] width 20 height 4
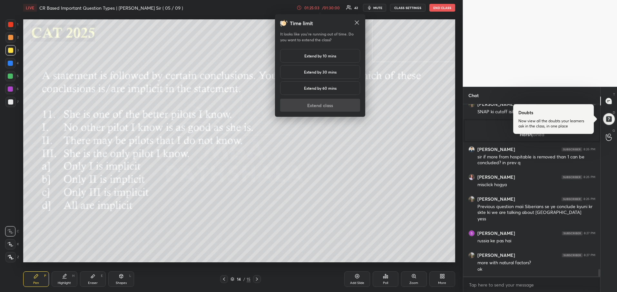
click at [313, 54] on h5 "Extend by 10 mins" at bounding box center [320, 56] width 32 height 6
click at [314, 103] on button "Extend class" at bounding box center [320, 105] width 80 height 13
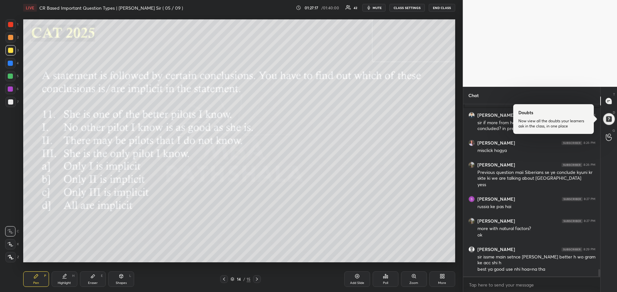
scroll to position [3846, 0]
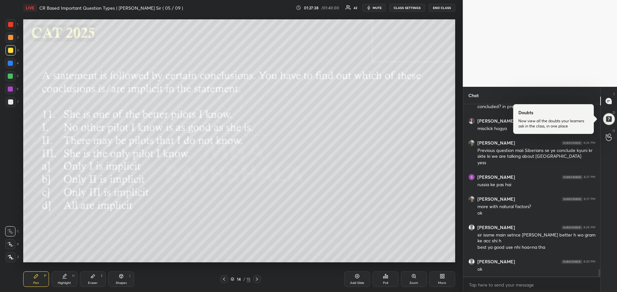
click at [260, 277] on div at bounding box center [257, 279] width 8 height 8
click at [390, 284] on div "Poll" at bounding box center [386, 278] width 26 height 15
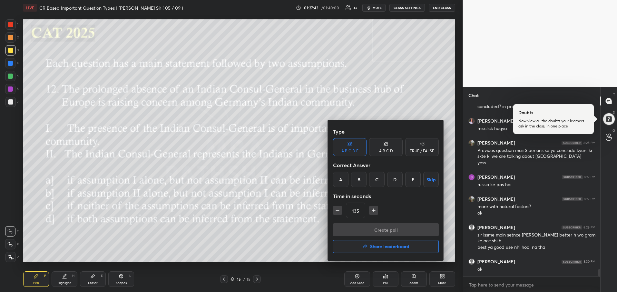
click at [342, 177] on div "A" at bounding box center [340, 179] width 15 height 15
click at [337, 211] on icon "button" at bounding box center [337, 210] width 6 height 6
type input "105"
click at [362, 227] on button "Create poll" at bounding box center [386, 229] width 106 height 13
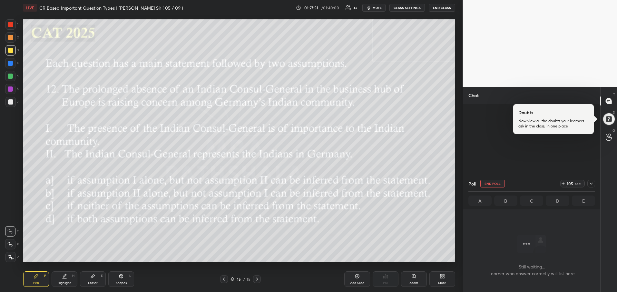
scroll to position [3675, 0]
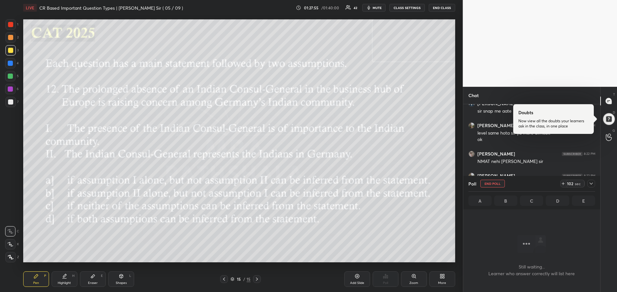
click at [594, 185] on icon at bounding box center [591, 183] width 5 height 5
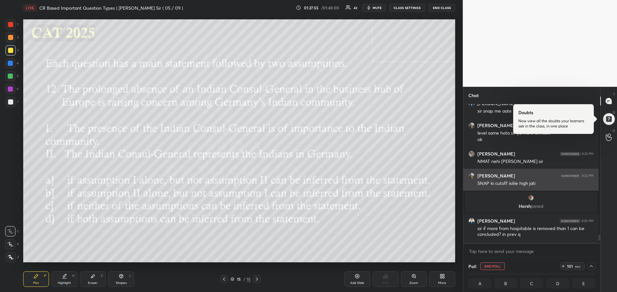
scroll to position [3651, 0]
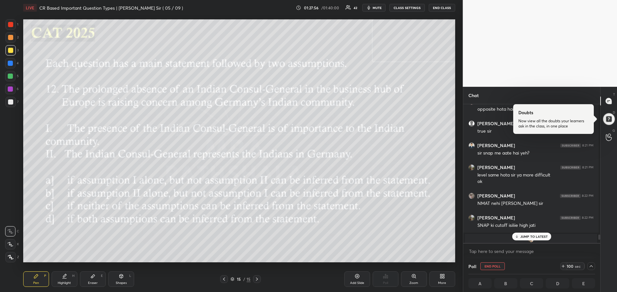
click at [532, 235] on p "JUMP TO LATEST" at bounding box center [535, 236] width 28 height 4
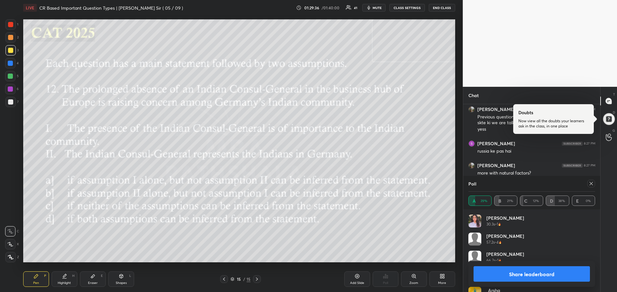
scroll to position [3675, 0]
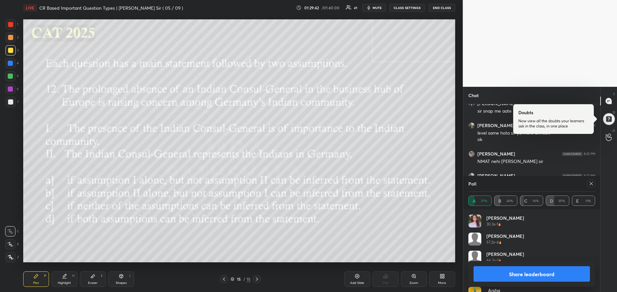
click at [522, 275] on button "Share leaderboard" at bounding box center [532, 273] width 117 height 15
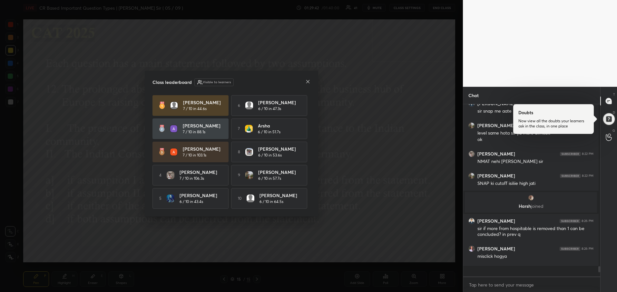
scroll to position [184, 133]
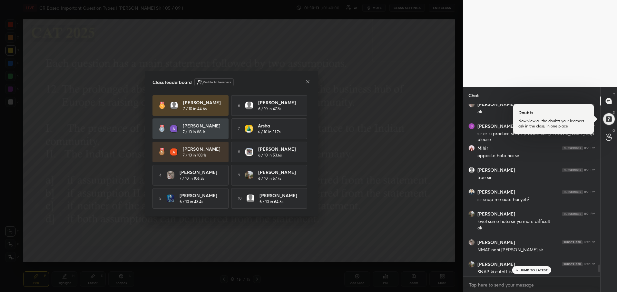
click at [306, 79] on icon at bounding box center [307, 81] width 5 height 5
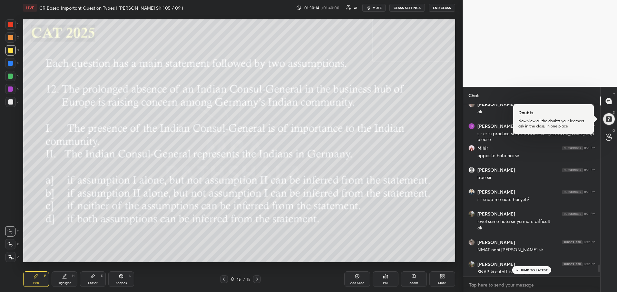
click at [532, 266] on div "JUMP TO LATEST" at bounding box center [532, 270] width 39 height 8
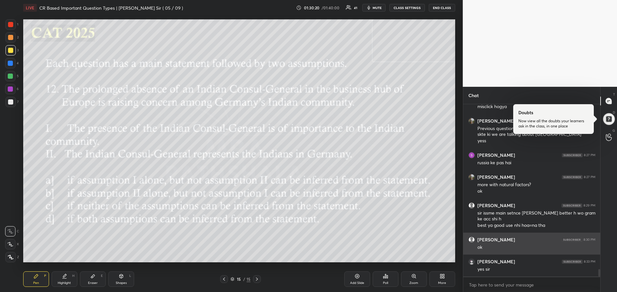
scroll to position [3878, 0]
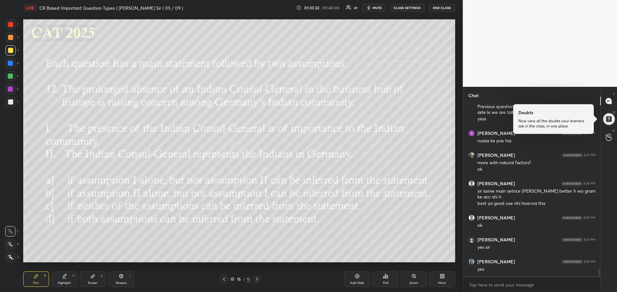
click at [13, 54] on div at bounding box center [10, 50] width 10 height 10
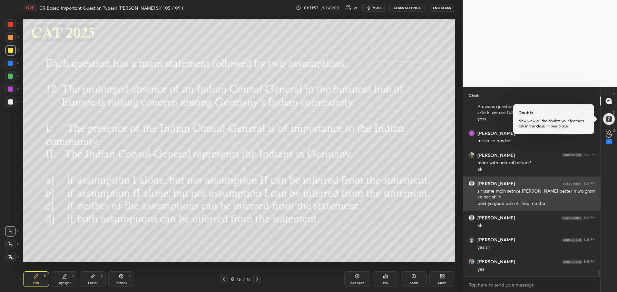
scroll to position [3901, 0]
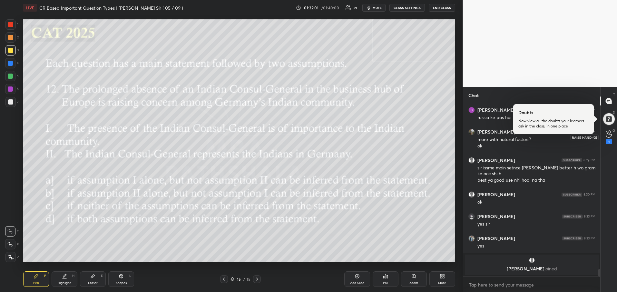
click at [612, 142] on div "1" at bounding box center [609, 141] width 6 height 5
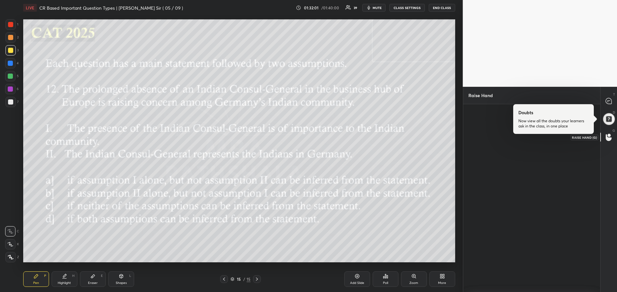
scroll to position [2, 2]
click at [605, 104] on div at bounding box center [609, 101] width 13 height 12
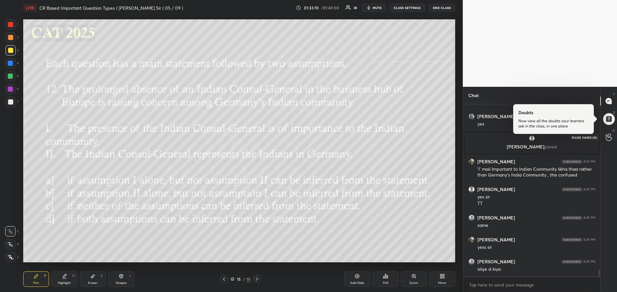
scroll to position [4016, 0]
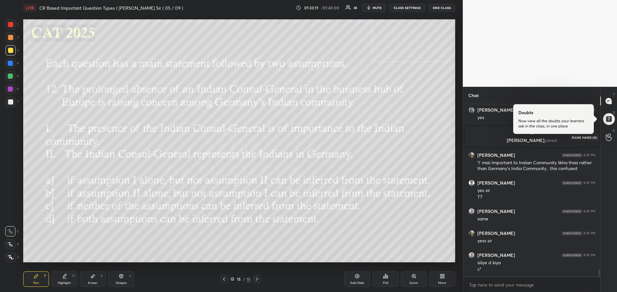
click at [607, 137] on icon at bounding box center [609, 137] width 6 height 7
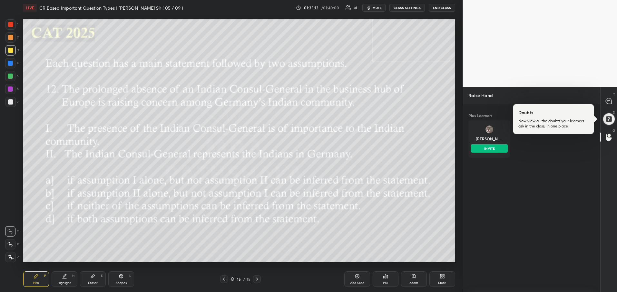
click at [491, 135] on div "Spandan INVITE" at bounding box center [490, 138] width 42 height 37
click at [485, 147] on button "INVITE" at bounding box center [489, 148] width 37 height 8
click at [610, 102] on icon at bounding box center [609, 101] width 6 height 6
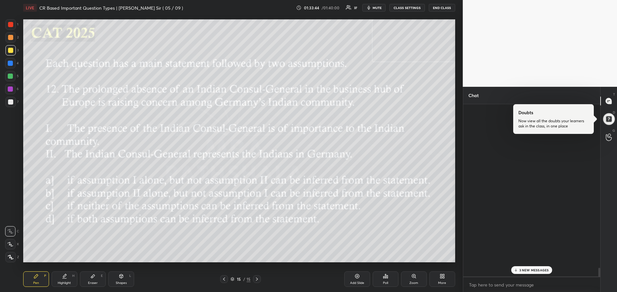
scroll to position [170, 135]
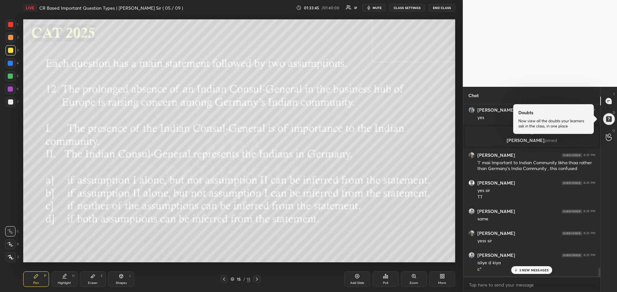
click at [534, 270] on p "3 NEW MESSAGES" at bounding box center [535, 270] width 30 height 4
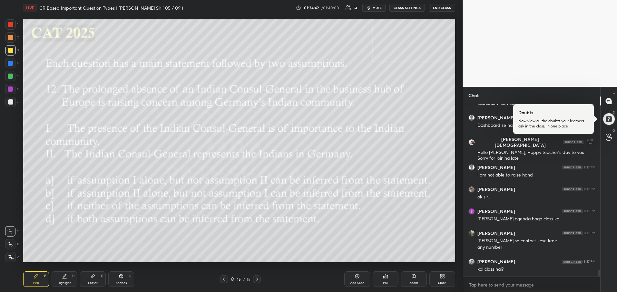
scroll to position [4282, 0]
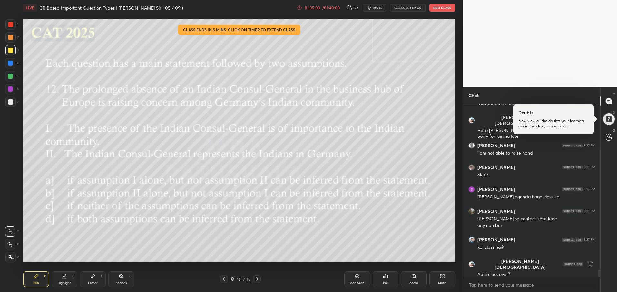
click at [323, 9] on div "/ 01:40:00" at bounding box center [332, 8] width 20 height 4
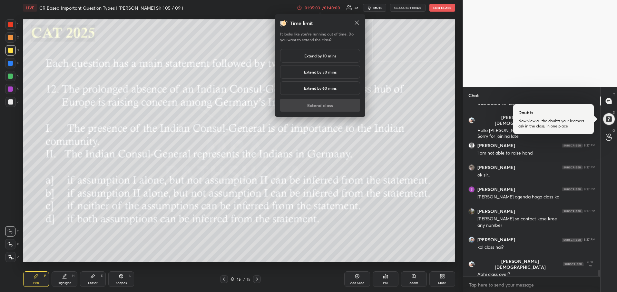
scroll to position [4305, 0]
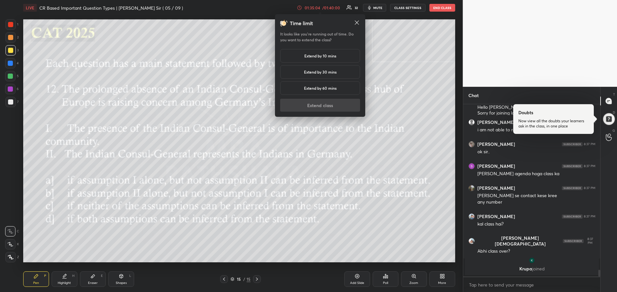
click at [322, 54] on h5 "Extend by 10 mins" at bounding box center [320, 56] width 32 height 6
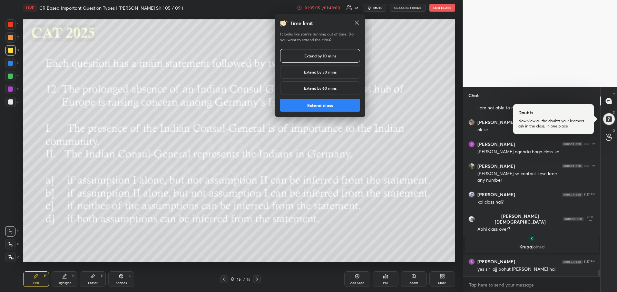
scroll to position [4125, 0]
click at [323, 105] on button "Extend class" at bounding box center [320, 105] width 80 height 13
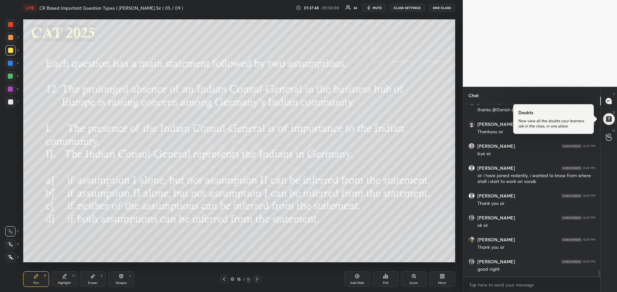
scroll to position [4465, 0]
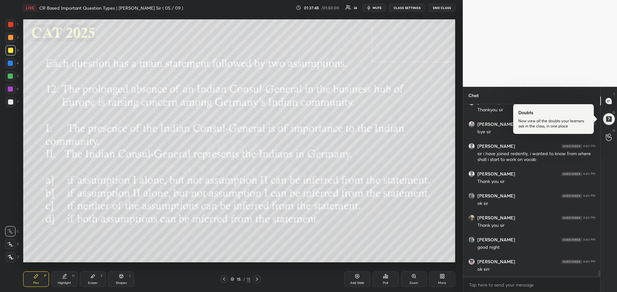
click at [440, 10] on button "END CLASS" at bounding box center [442, 8] width 26 height 8
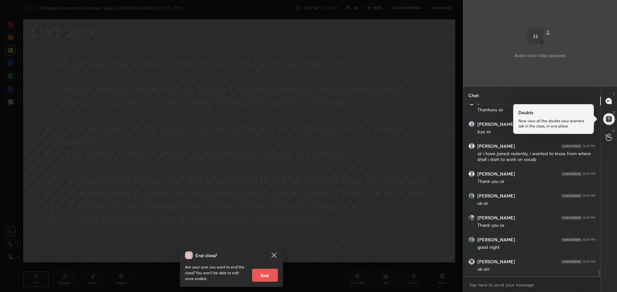
click at [260, 275] on button "End" at bounding box center [265, 275] width 26 height 13
type textarea "x"
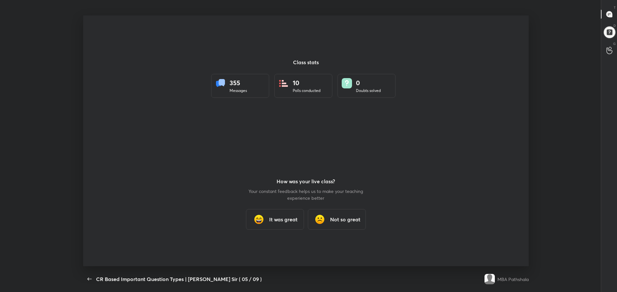
scroll to position [0, 0]
